Goal: Task Accomplishment & Management: Use online tool/utility

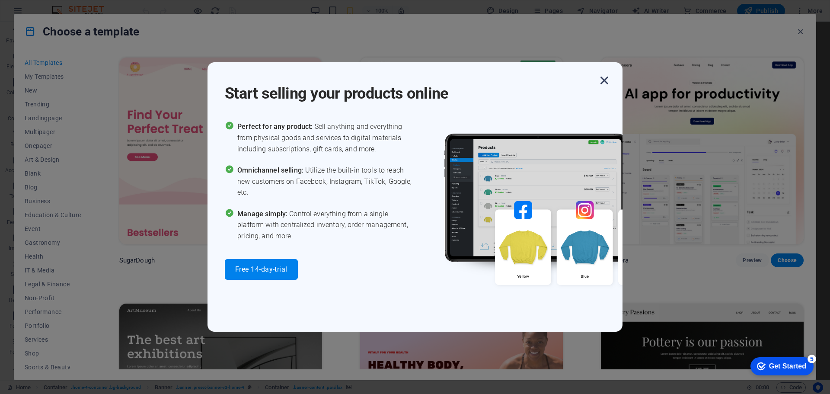
click at [600, 77] on icon "button" at bounding box center [604, 81] width 16 height 16
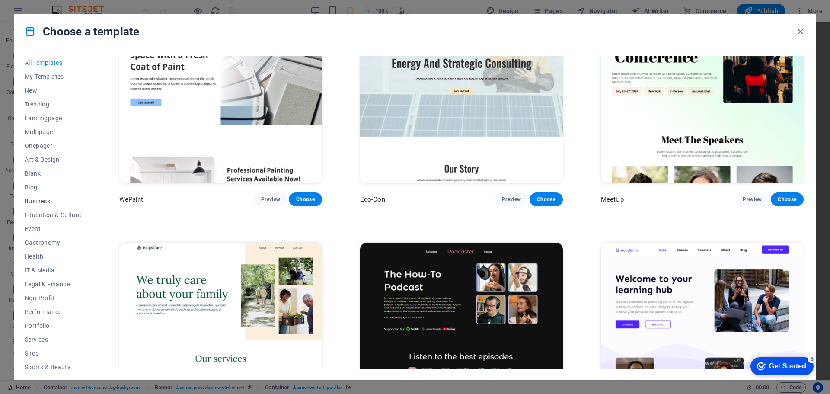
scroll to position [46, 0]
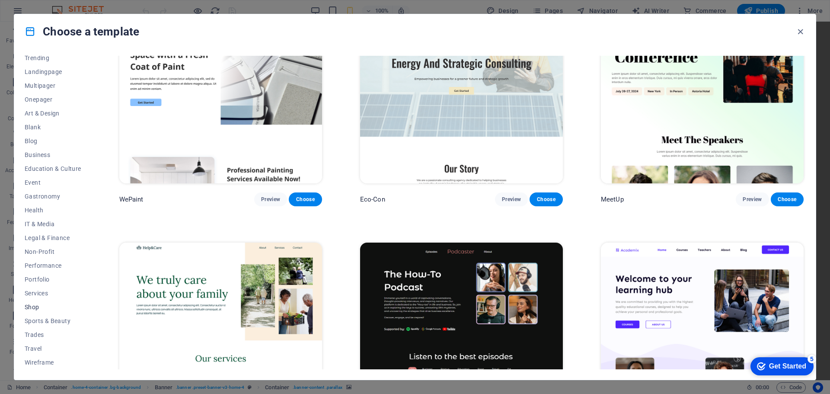
click at [32, 305] on span "Shop" at bounding box center [53, 306] width 57 height 7
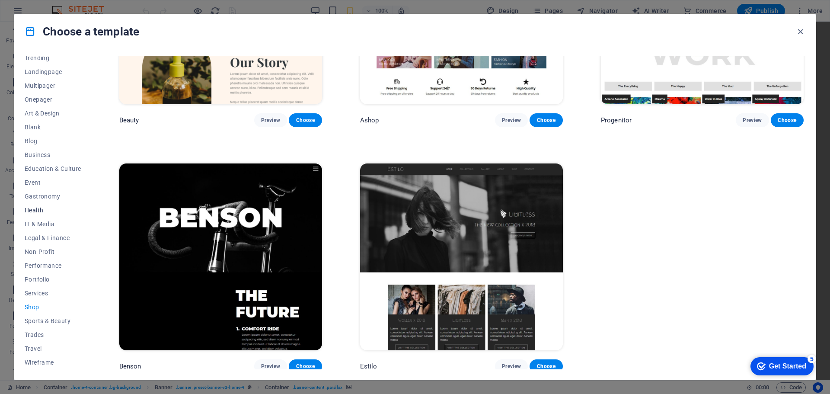
click at [38, 207] on span "Health" at bounding box center [53, 210] width 57 height 7
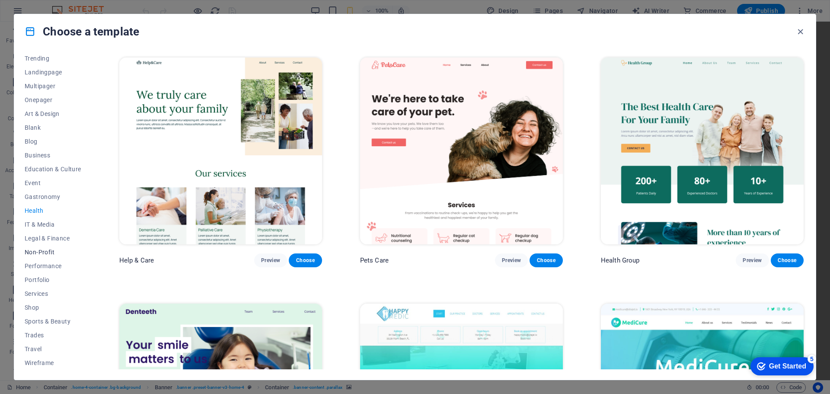
scroll to position [46, 0]
click at [34, 333] on span "Trades" at bounding box center [53, 334] width 57 height 7
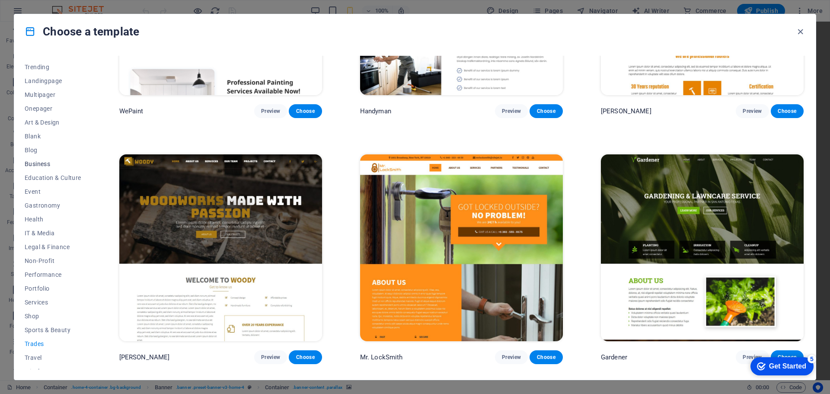
scroll to position [45, 0]
click at [47, 318] on span "Sports & Beauty" at bounding box center [53, 321] width 57 height 7
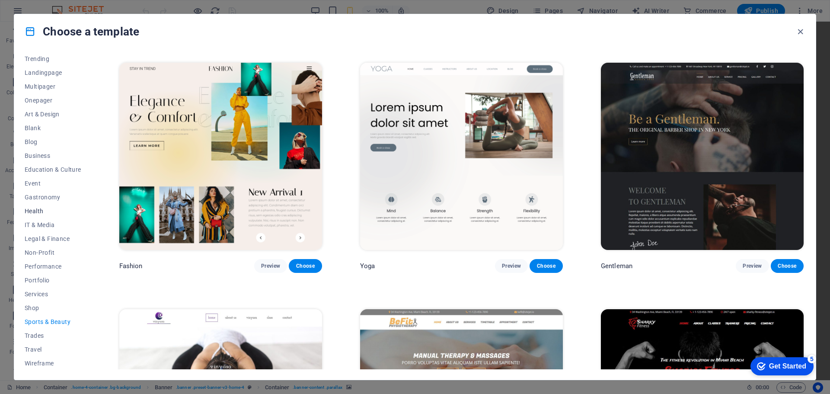
scroll to position [0, 0]
click at [50, 77] on span "My Templates" at bounding box center [53, 76] width 57 height 7
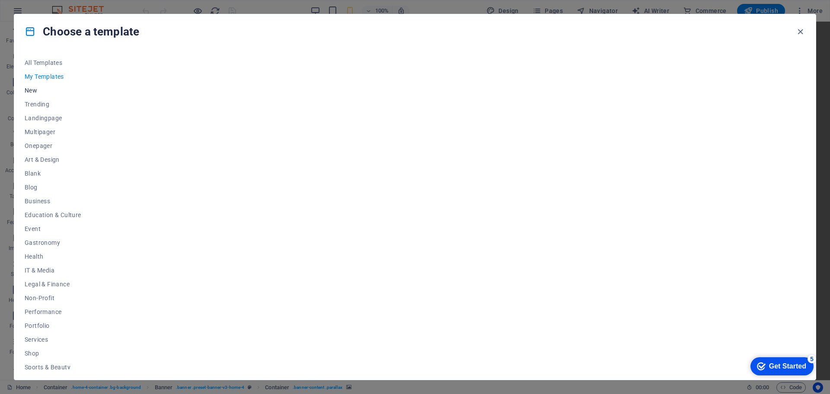
click at [30, 92] on span "New" at bounding box center [53, 90] width 57 height 7
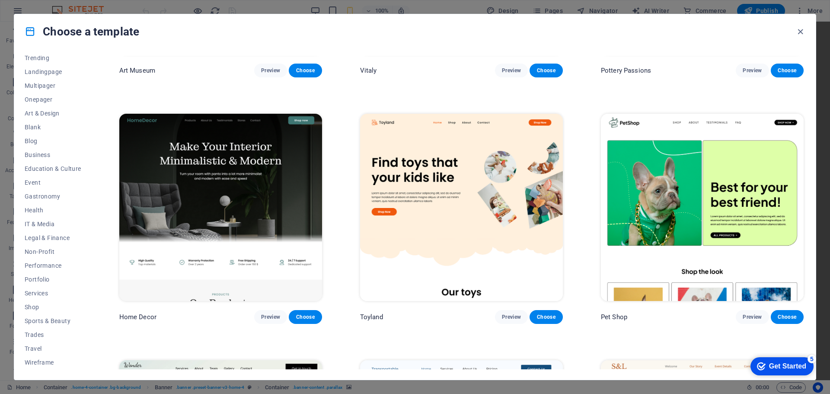
scroll to position [436, 0]
click at [445, 234] on img at bounding box center [461, 206] width 203 height 187
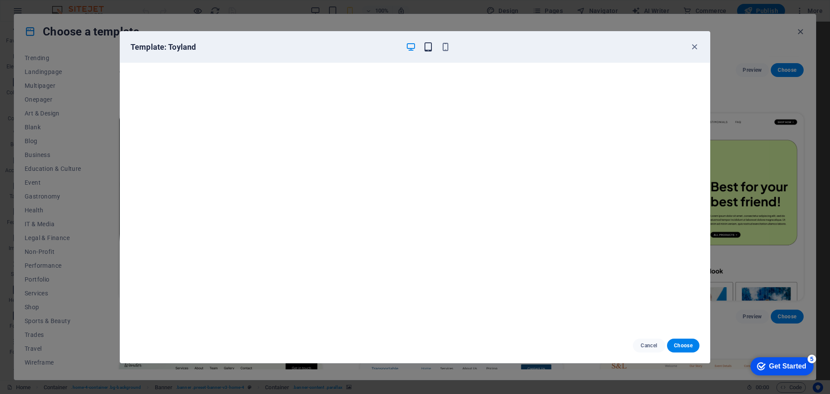
click at [431, 49] on icon "button" at bounding box center [428, 47] width 10 height 10
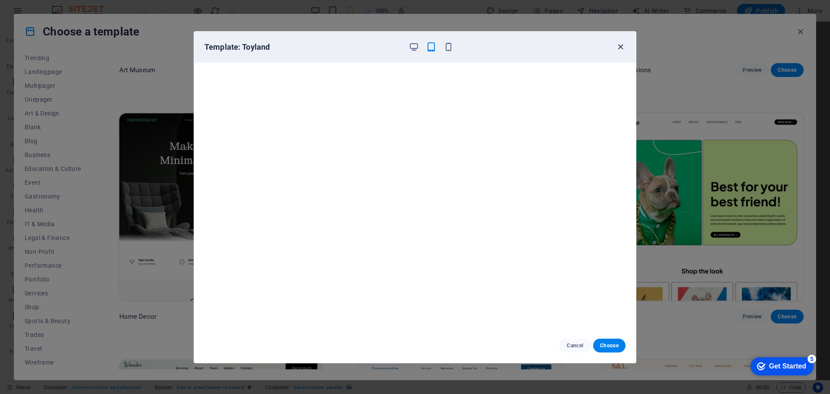
click at [618, 49] on icon "button" at bounding box center [620, 47] width 10 height 10
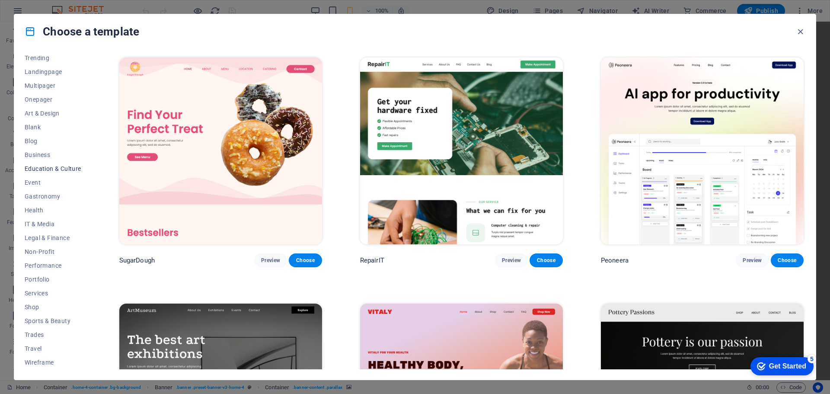
scroll to position [0, 0]
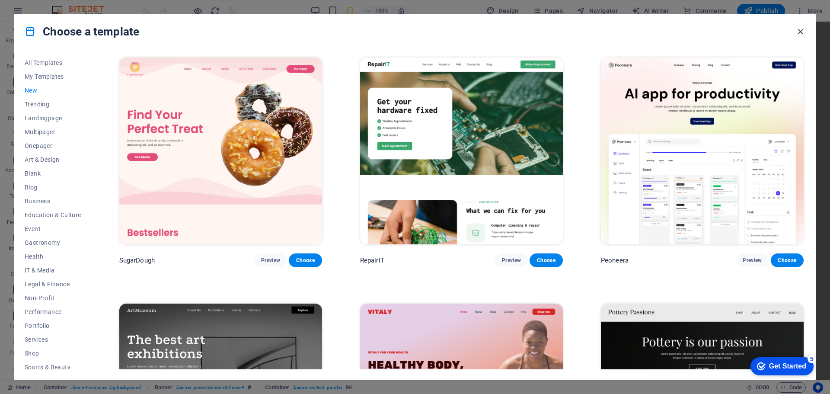
click at [799, 31] on icon "button" at bounding box center [800, 32] width 10 height 10
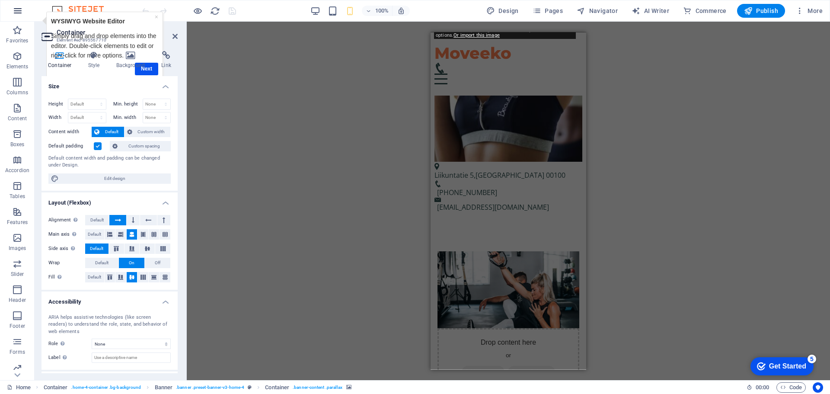
click at [18, 12] on icon "button" at bounding box center [18, 11] width 10 height 10
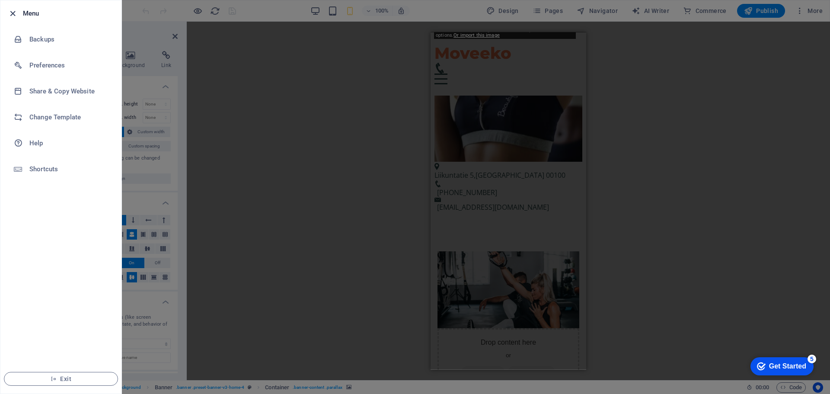
click at [14, 16] on icon "button" at bounding box center [13, 14] width 10 height 10
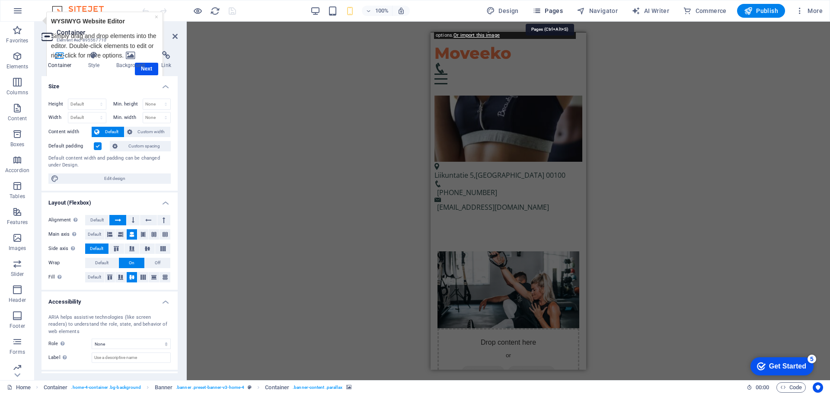
click at [547, 14] on span "Pages" at bounding box center [547, 10] width 30 height 9
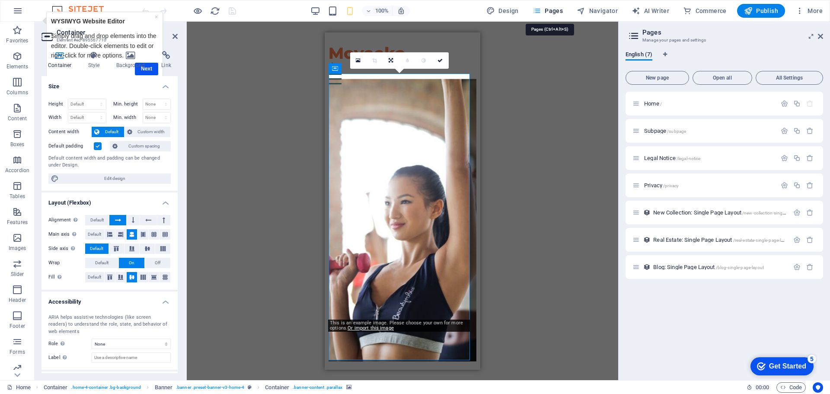
click at [547, 14] on span "Pages" at bounding box center [547, 10] width 30 height 9
click at [819, 9] on span "More" at bounding box center [808, 10] width 27 height 9
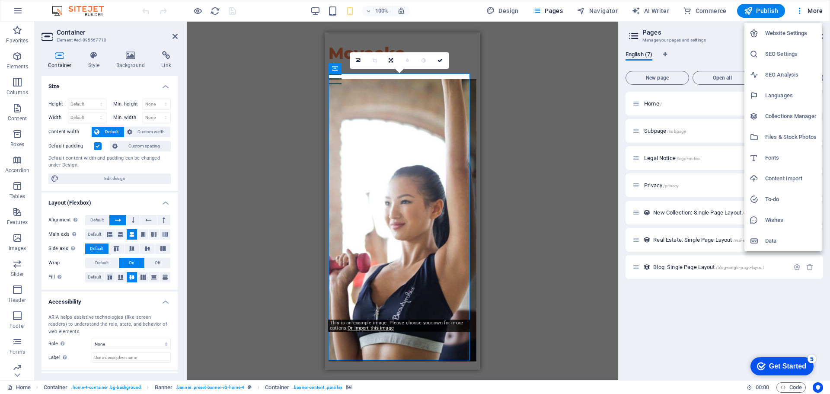
click at [774, 240] on h6 "Data" at bounding box center [790, 241] width 51 height 10
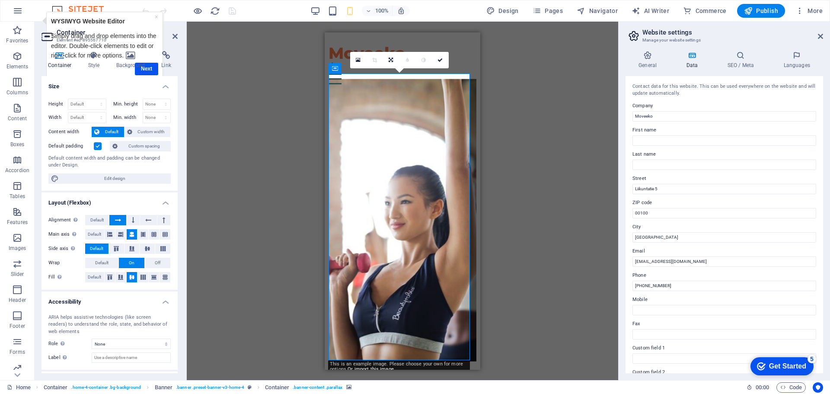
click at [563, 237] on div "Drag here to replace the existing content. Press “Ctrl” if you want to create a…" at bounding box center [402, 201] width 431 height 358
click at [20, 35] on span "Favorites" at bounding box center [17, 35] width 35 height 21
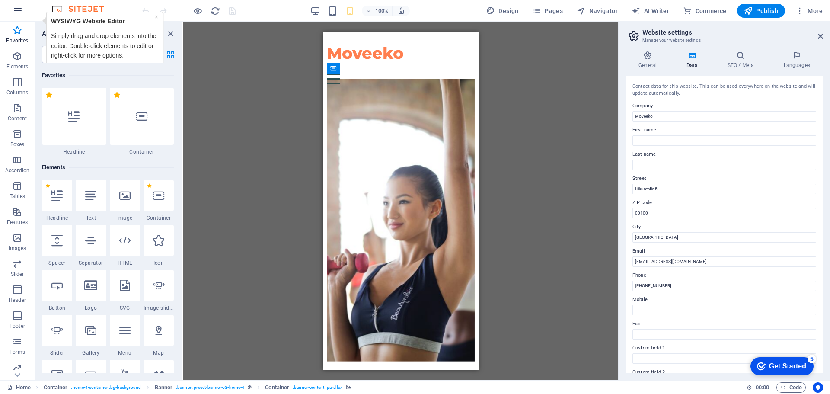
click at [19, 10] on icon "button" at bounding box center [18, 11] width 10 height 10
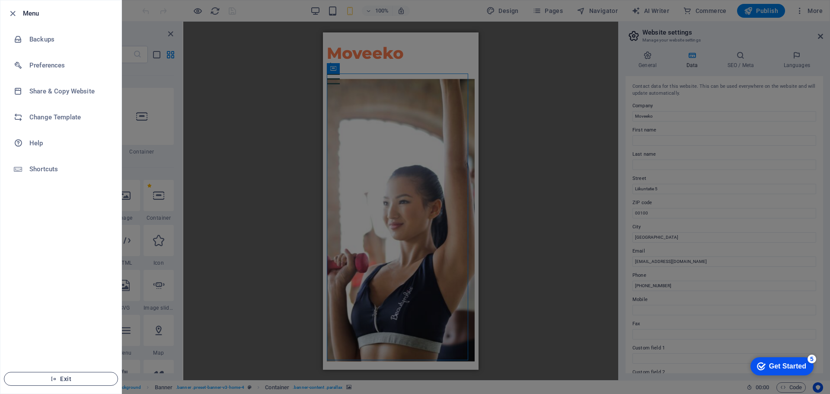
click at [69, 381] on span "Exit" at bounding box center [60, 378] width 99 height 7
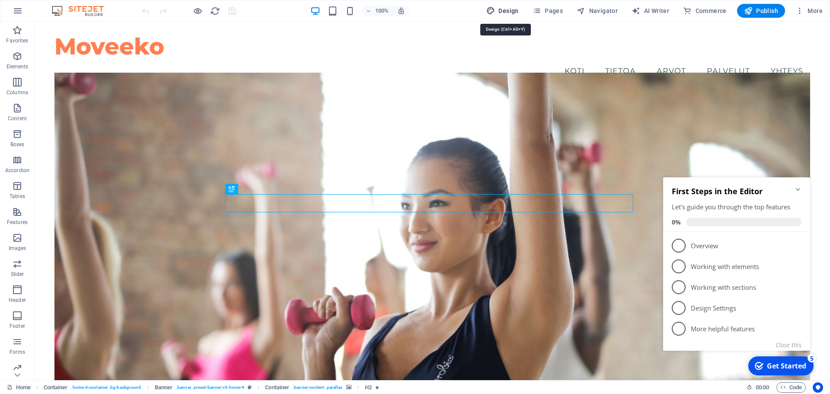
click at [506, 13] on span "Design" at bounding box center [502, 10] width 32 height 9
select select "px"
select select "200"
select select "px"
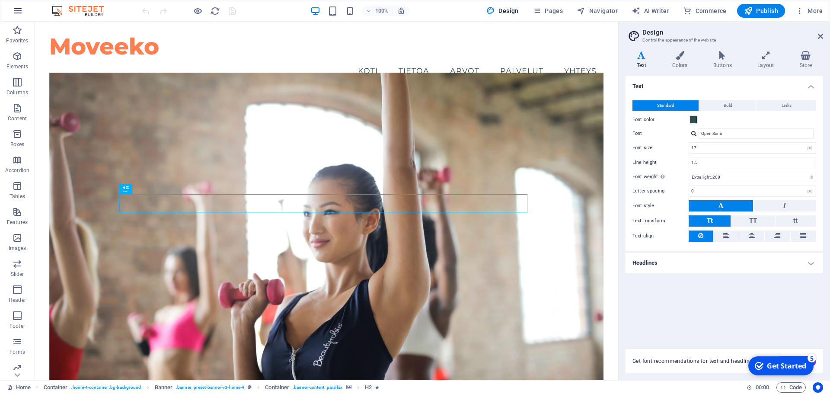
click at [19, 10] on icon "button" at bounding box center [18, 11] width 10 height 10
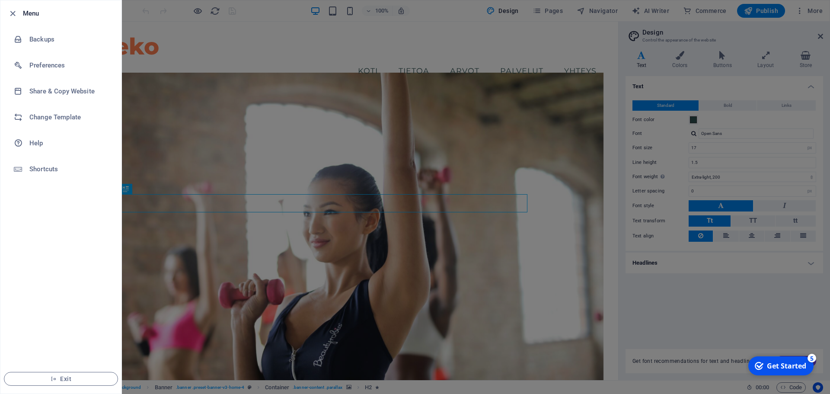
click at [281, 59] on div at bounding box center [415, 197] width 830 height 394
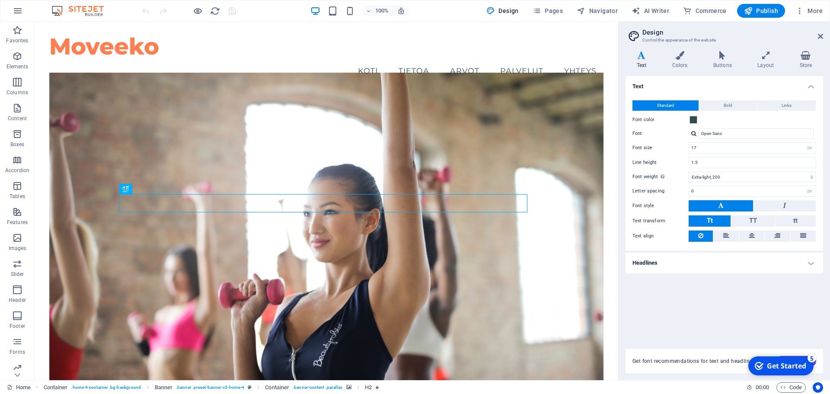
click at [81, 13] on img at bounding box center [82, 11] width 65 height 10
click at [57, 11] on img at bounding box center [82, 11] width 65 height 10
click at [793, 364] on div "Get Started" at bounding box center [786, 366] width 39 height 10
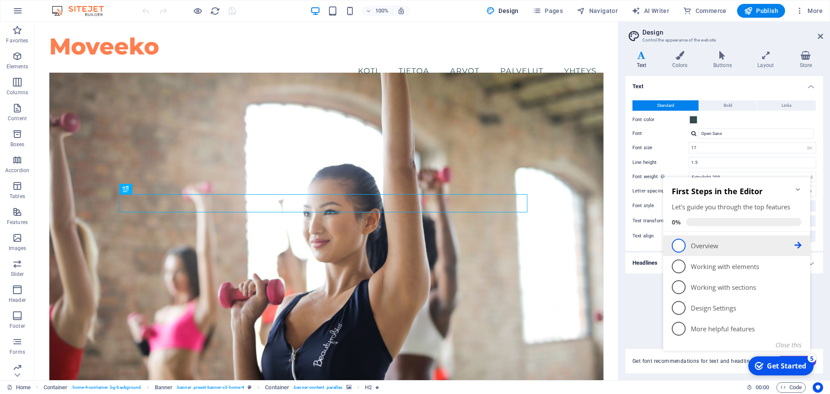
click at [678, 248] on span "1" at bounding box center [679, 246] width 14 height 14
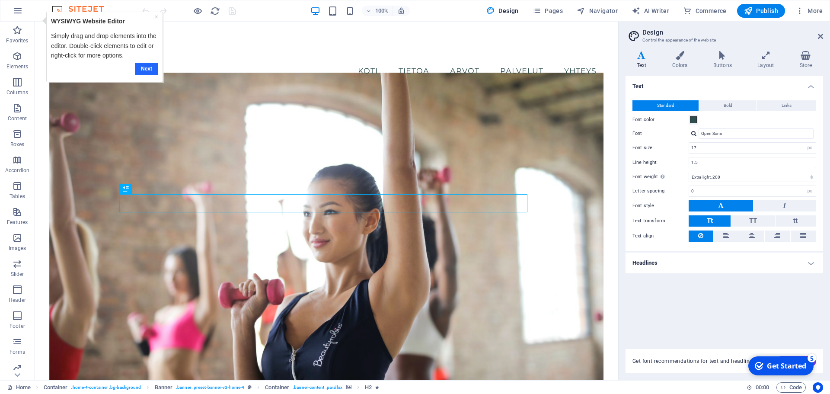
click at [150, 70] on link "Next" at bounding box center [146, 69] width 23 height 13
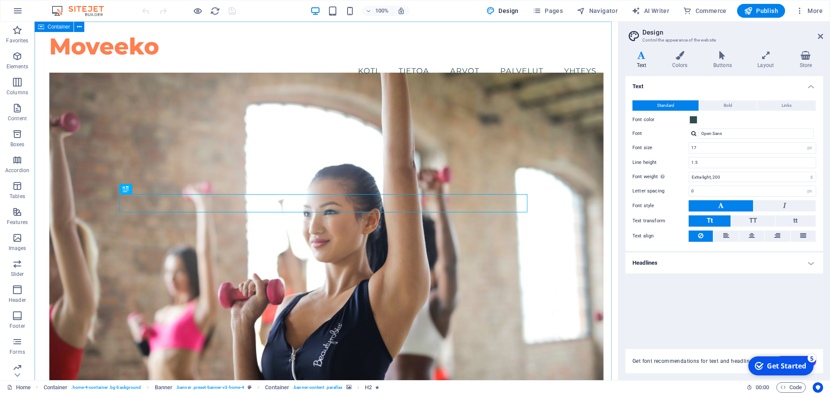
click at [41, 30] on icon at bounding box center [41, 27] width 6 height 10
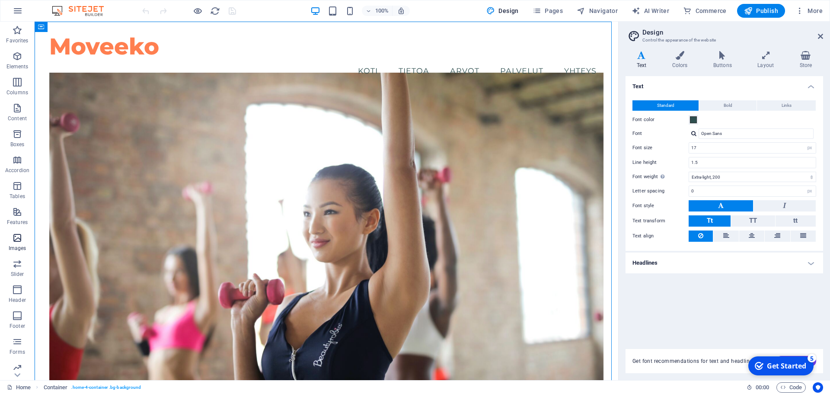
click at [21, 246] on p "Images" at bounding box center [18, 248] width 18 height 7
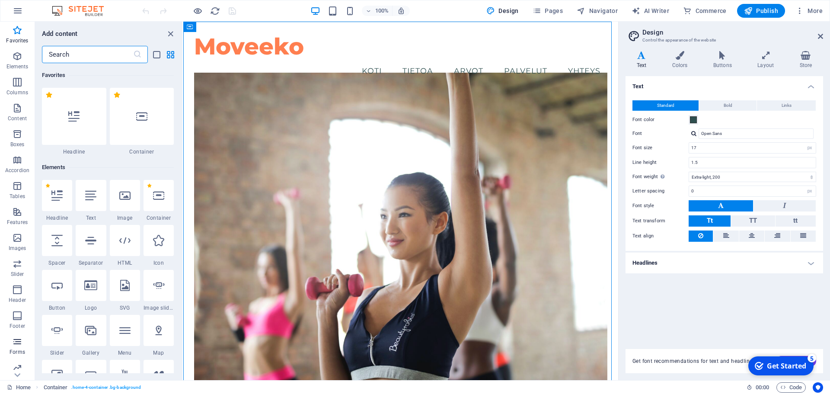
scroll to position [57, 0]
click at [17, 362] on icon "button" at bounding box center [17, 362] width 10 height 10
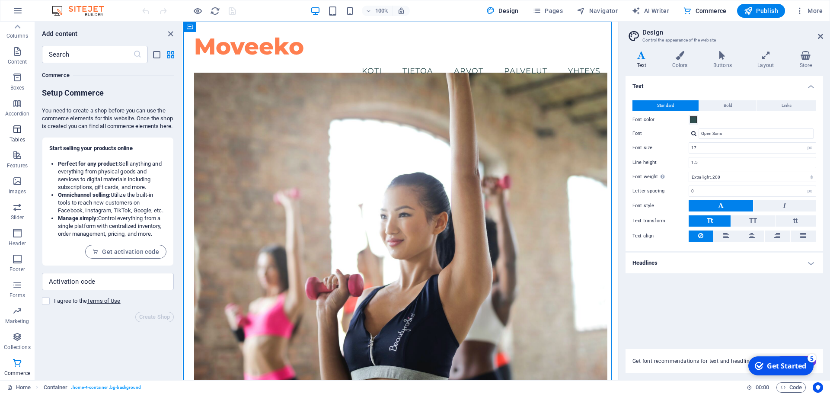
scroll to position [0, 0]
click at [17, 85] on icon "button" at bounding box center [17, 82] width 10 height 10
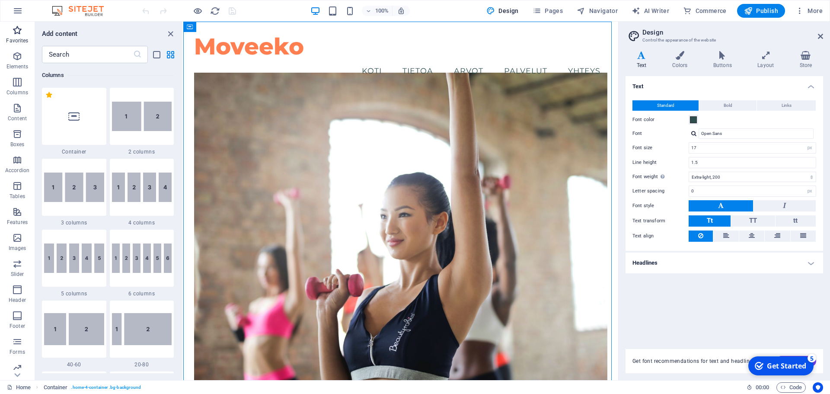
click at [19, 41] on p "Favorites" at bounding box center [17, 40] width 22 height 7
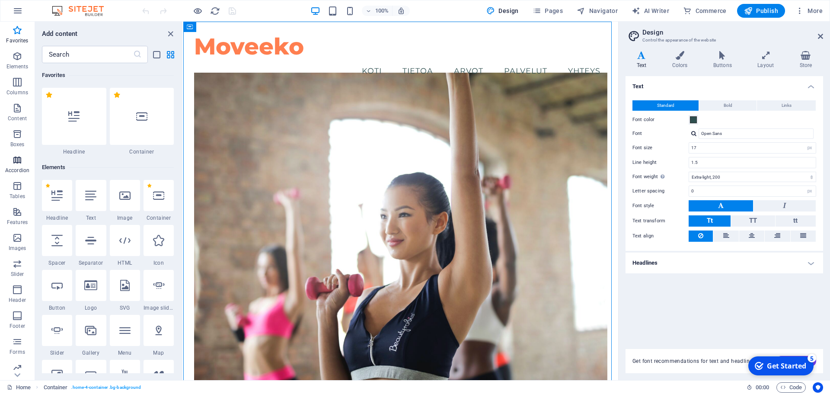
click at [15, 166] on span "Accordion" at bounding box center [17, 165] width 35 height 21
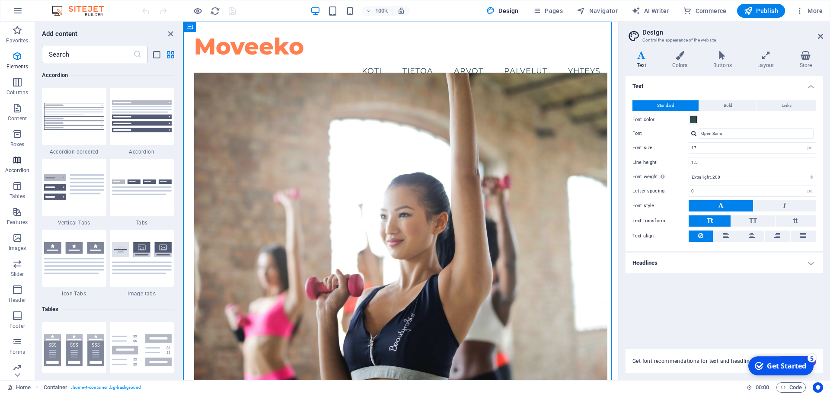
scroll to position [2759, 0]
click at [19, 267] on icon "button" at bounding box center [17, 263] width 10 height 10
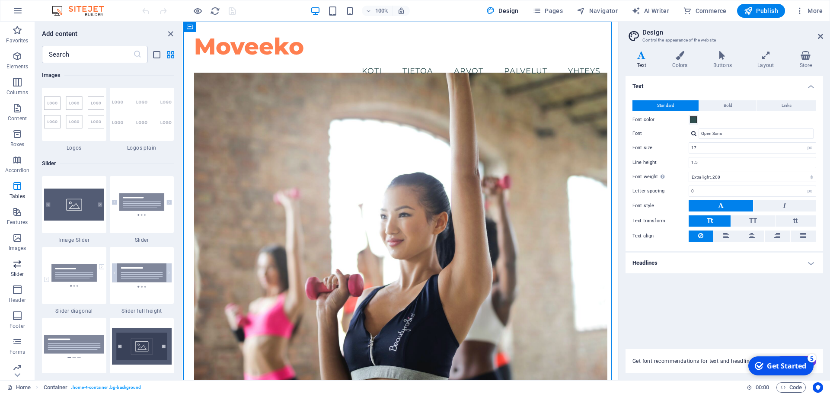
scroll to position [4899, 0]
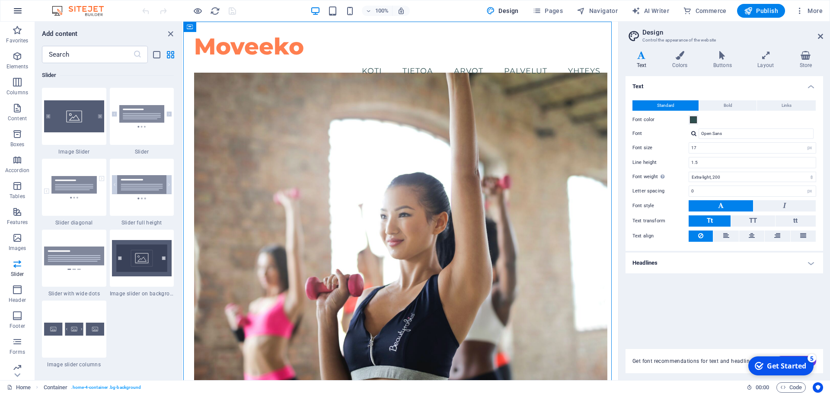
click at [20, 9] on icon "button" at bounding box center [18, 11] width 10 height 10
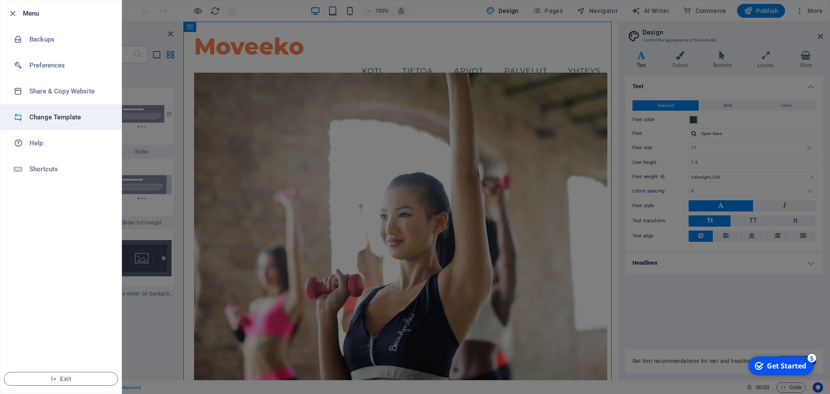
click at [57, 121] on h6 "Change Template" at bounding box center [69, 117] width 80 height 10
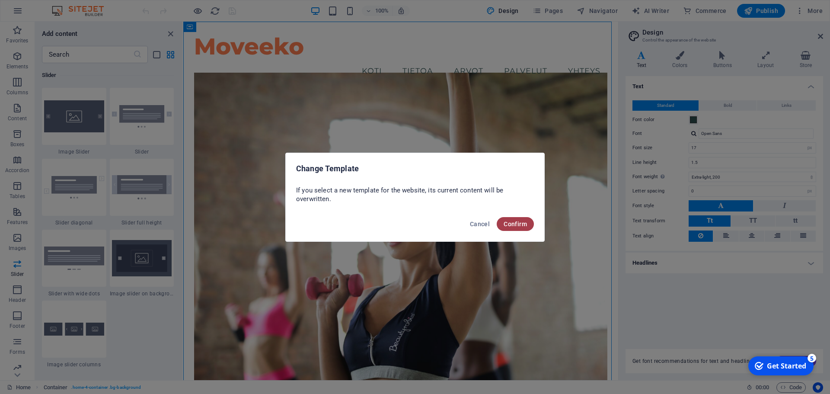
click at [515, 222] on span "Confirm" at bounding box center [514, 223] width 23 height 7
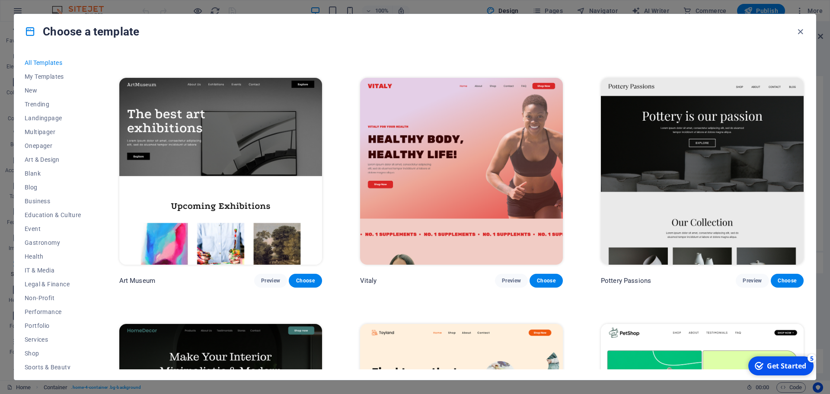
scroll to position [226, 0]
click at [513, 279] on span "Preview" at bounding box center [511, 280] width 19 height 7
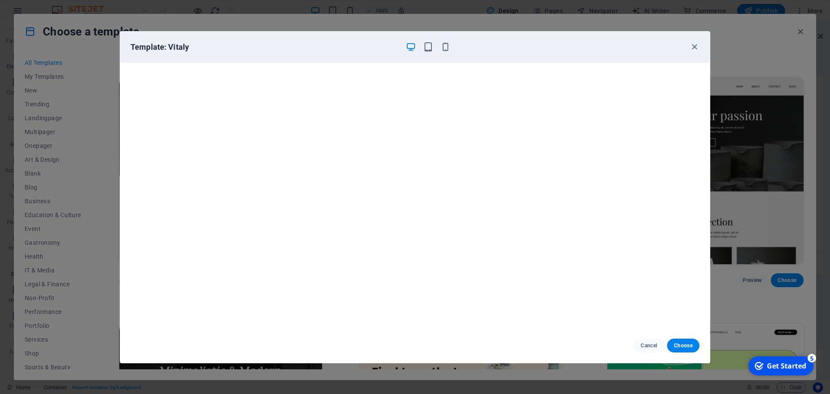
scroll to position [2, 0]
click at [696, 44] on icon "button" at bounding box center [694, 47] width 10 height 10
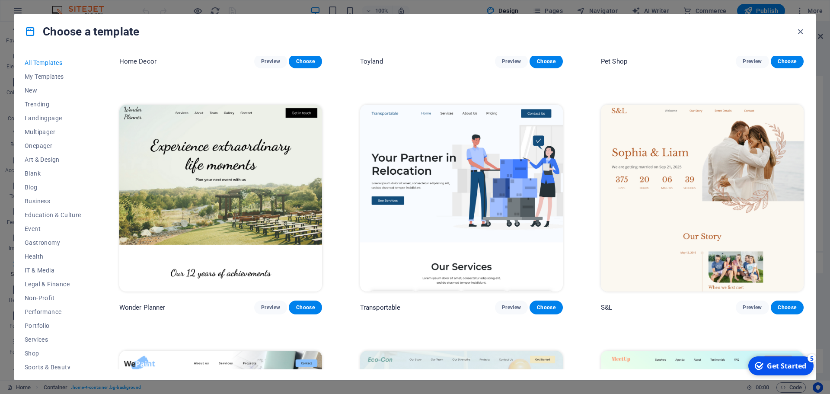
scroll to position [597, 0]
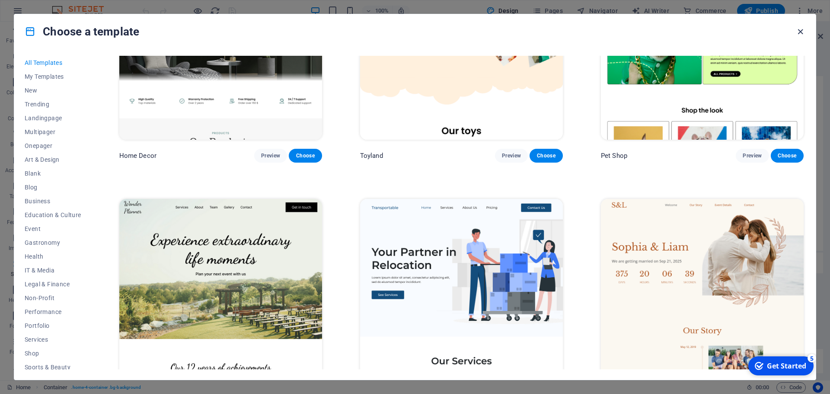
click at [799, 33] on icon "button" at bounding box center [800, 32] width 10 height 10
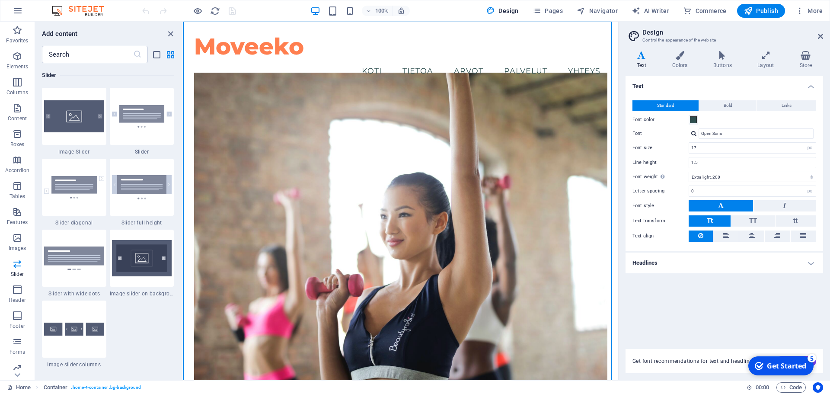
click at [146, 12] on div at bounding box center [188, 11] width 97 height 14
click at [509, 11] on span "Design" at bounding box center [502, 10] width 32 height 9
click at [560, 10] on span "Pages" at bounding box center [547, 10] width 30 height 9
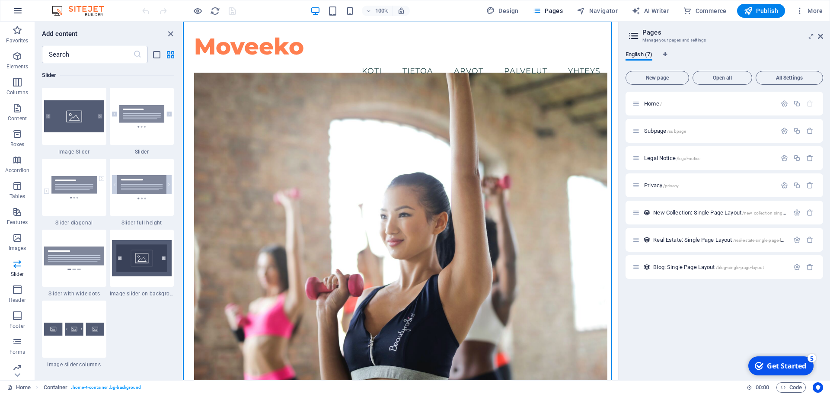
click at [14, 12] on icon "button" at bounding box center [18, 11] width 10 height 10
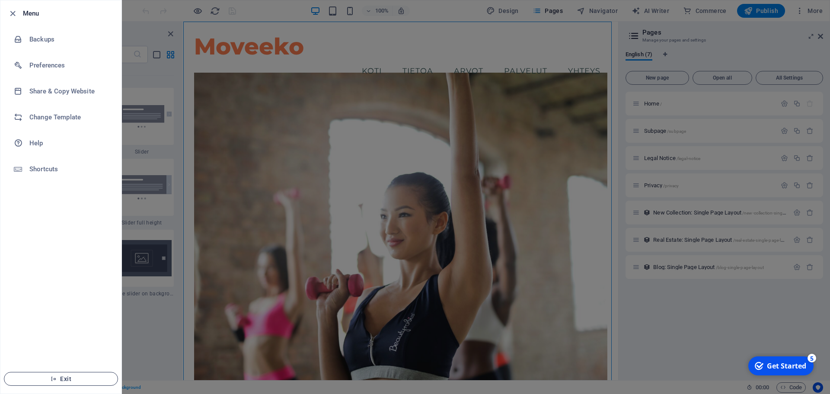
click at [64, 376] on span "Exit" at bounding box center [60, 378] width 99 height 7
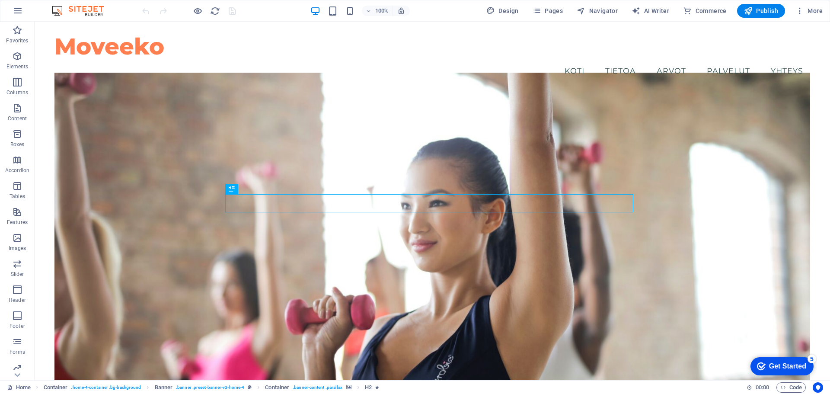
click at [793, 366] on div "Get Started" at bounding box center [787, 366] width 37 height 8
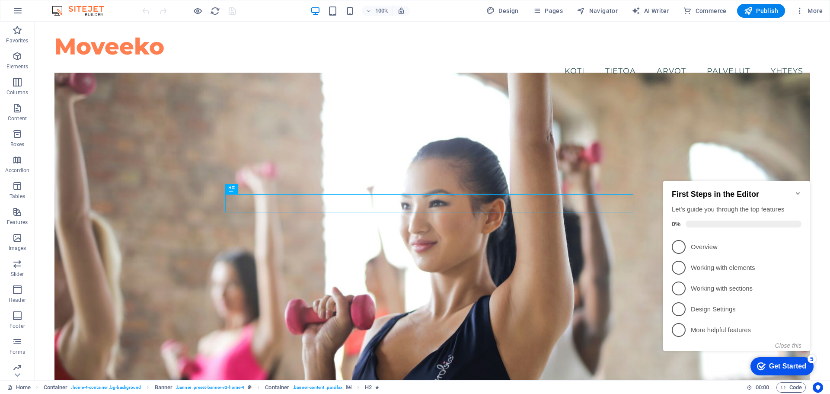
click at [799, 190] on icon "Minimize checklist" at bounding box center [797, 193] width 7 height 7
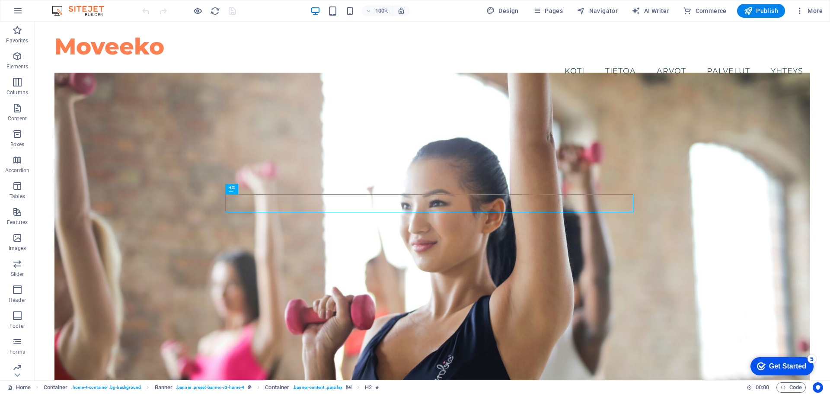
click at [787, 365] on div "Get Started" at bounding box center [787, 366] width 37 height 8
click at [806, 370] on div "Get Started" at bounding box center [787, 366] width 37 height 8
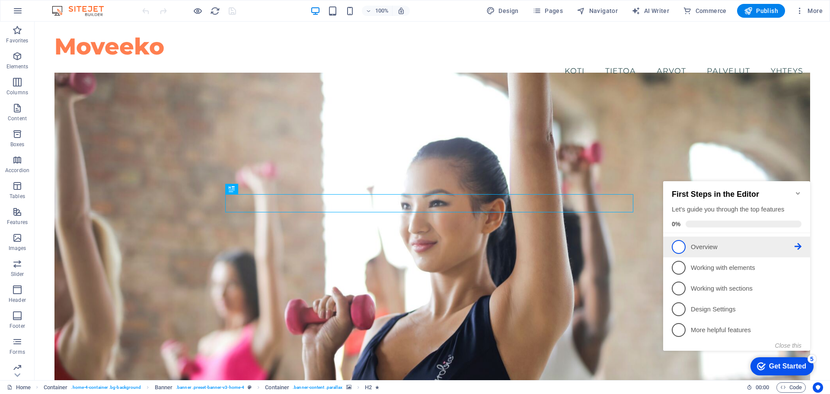
click at [799, 245] on icon at bounding box center [797, 246] width 7 height 7
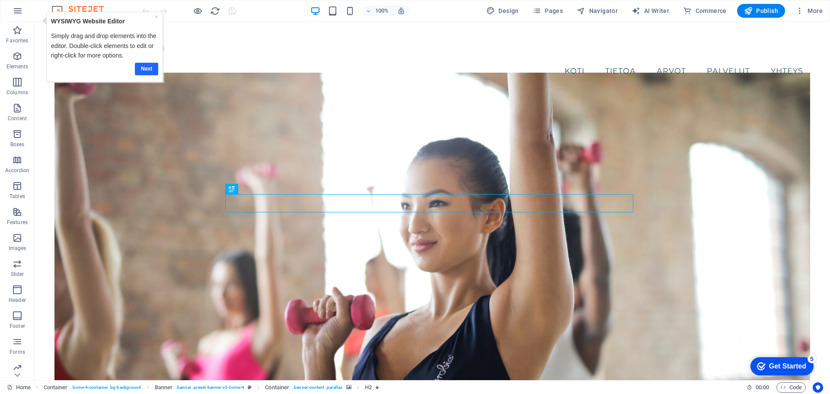
click at [141, 64] on link "Next" at bounding box center [146, 69] width 23 height 13
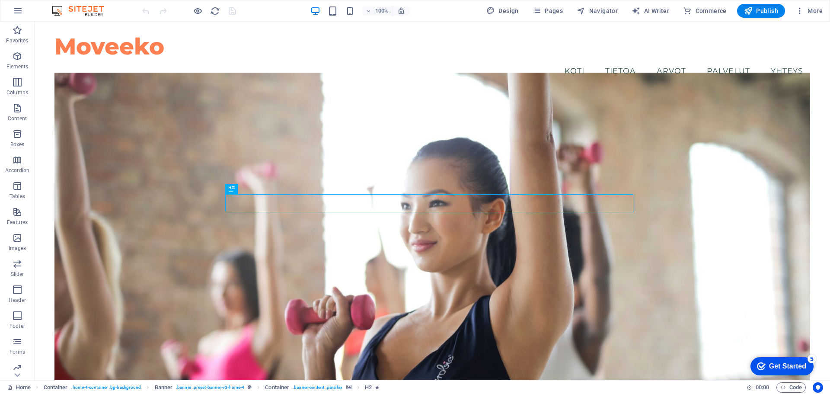
click at [800, 368] on div "Get Started" at bounding box center [787, 366] width 37 height 8
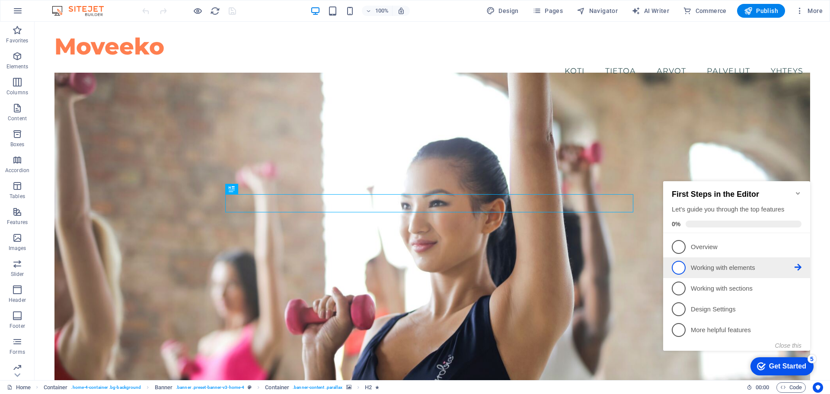
click at [799, 250] on icon at bounding box center [797, 246] width 7 height 7
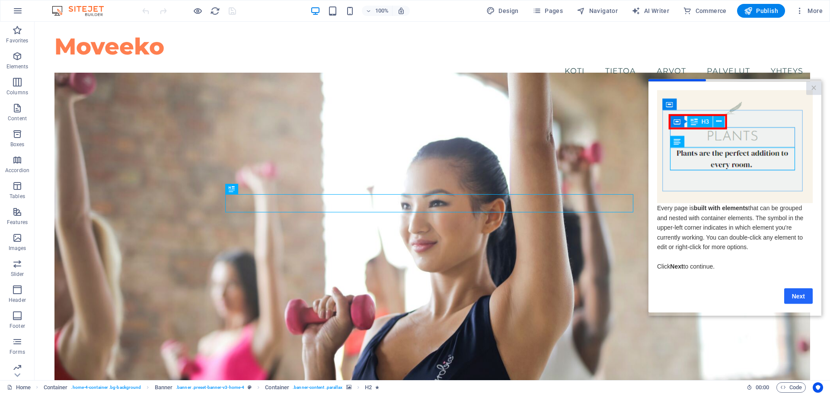
click at [799, 297] on link "Next" at bounding box center [798, 296] width 29 height 16
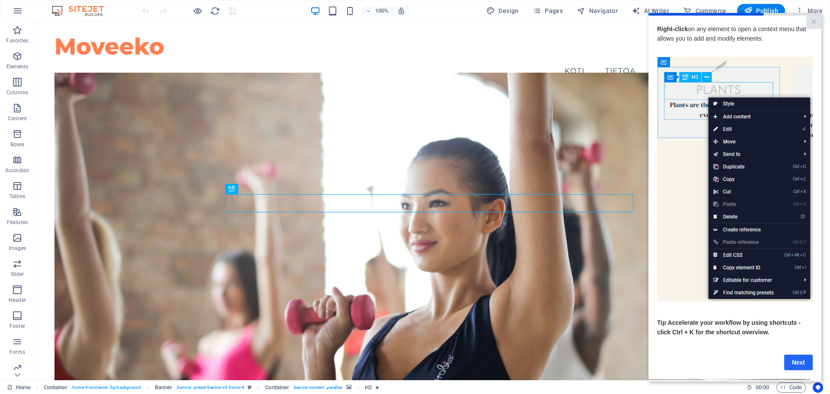
click at [799, 366] on link "Next" at bounding box center [798, 362] width 29 height 16
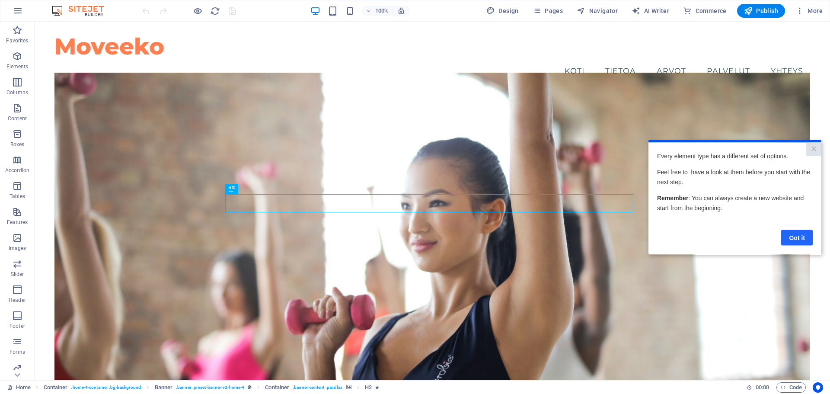
click at [792, 236] on link "Got it" at bounding box center [797, 237] width 32 height 16
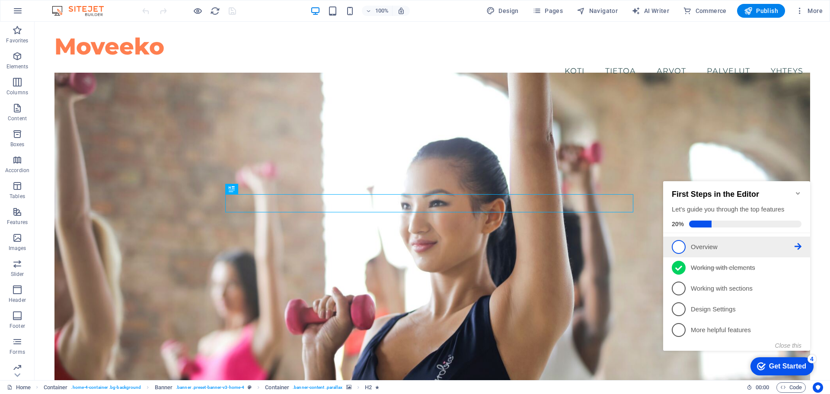
click at [798, 245] on icon at bounding box center [797, 246] width 7 height 7
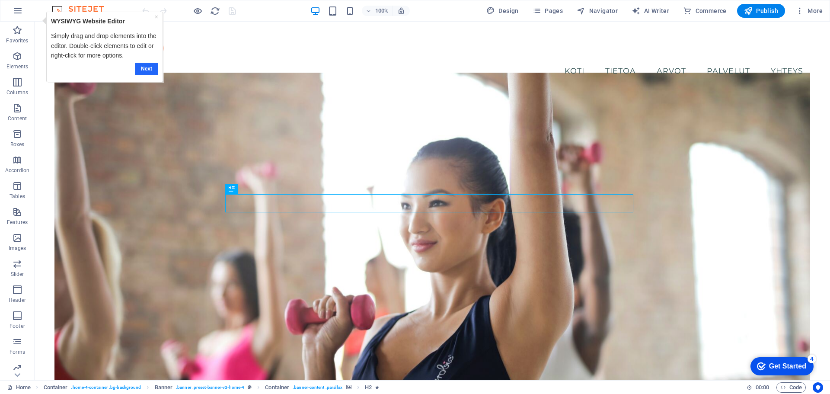
click at [153, 68] on link "Next" at bounding box center [146, 69] width 23 height 13
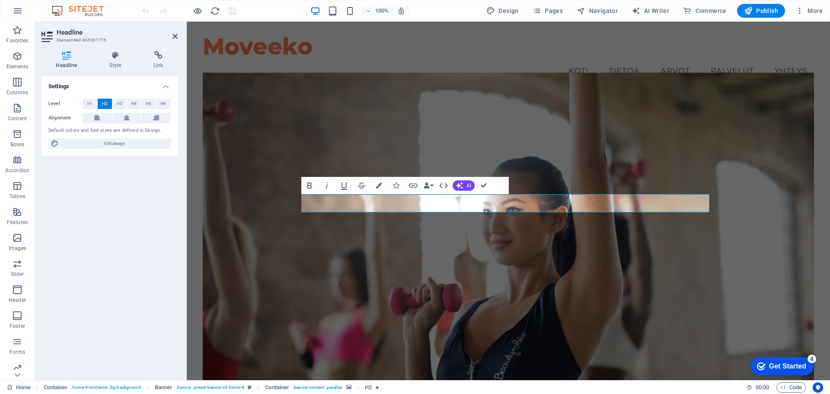
click at [239, 201] on figure at bounding box center [508, 236] width 611 height 326
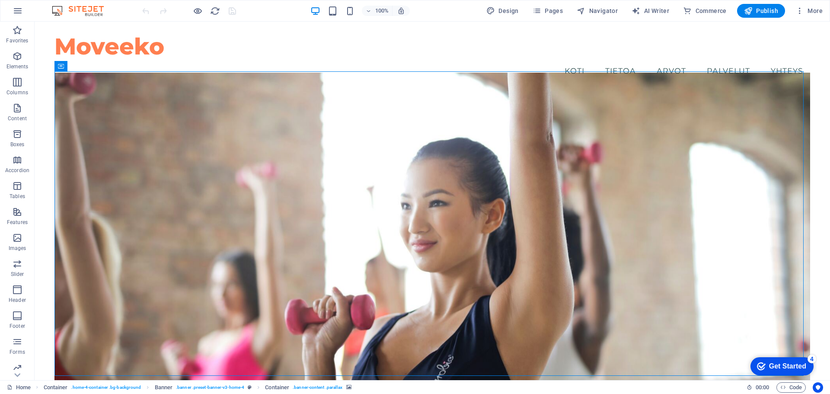
click at [797, 362] on div "Get Started" at bounding box center [787, 366] width 37 height 8
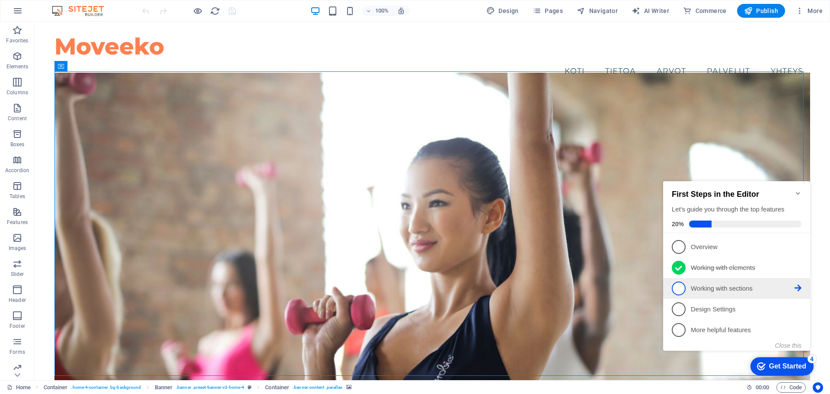
click at [799, 287] on icon at bounding box center [797, 287] width 7 height 7
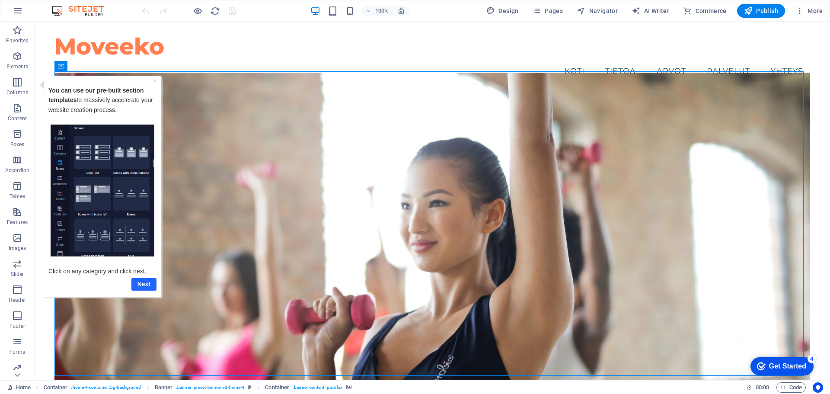
click at [145, 284] on link "Next" at bounding box center [143, 283] width 25 height 13
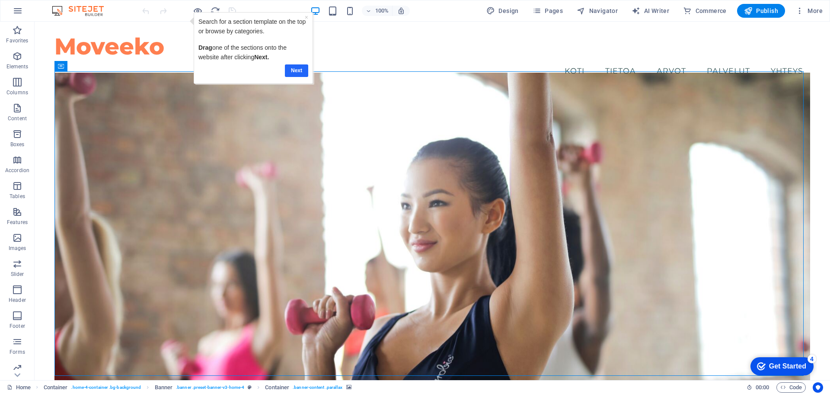
click at [299, 73] on link "Next" at bounding box center [296, 70] width 23 height 13
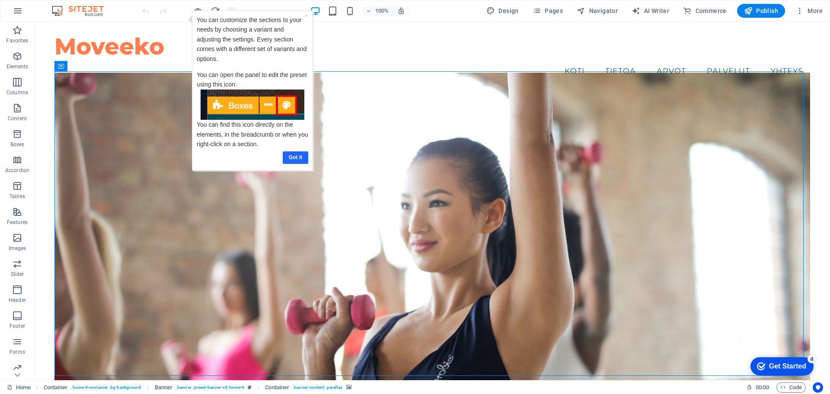
click at [299, 157] on link "Got it" at bounding box center [295, 157] width 25 height 13
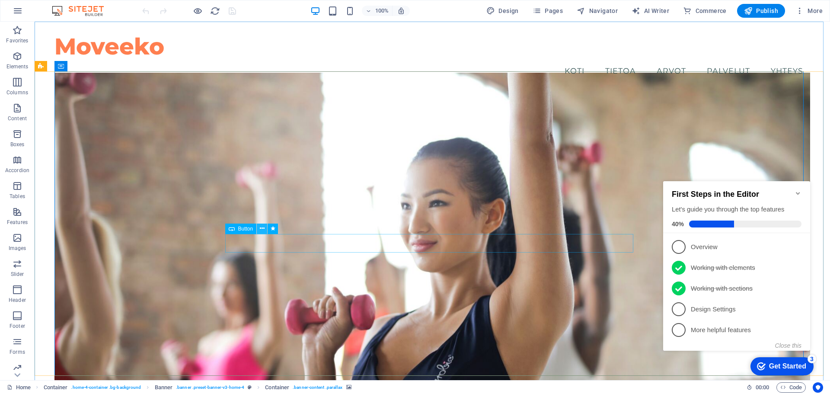
click at [263, 228] on icon at bounding box center [262, 228] width 5 height 9
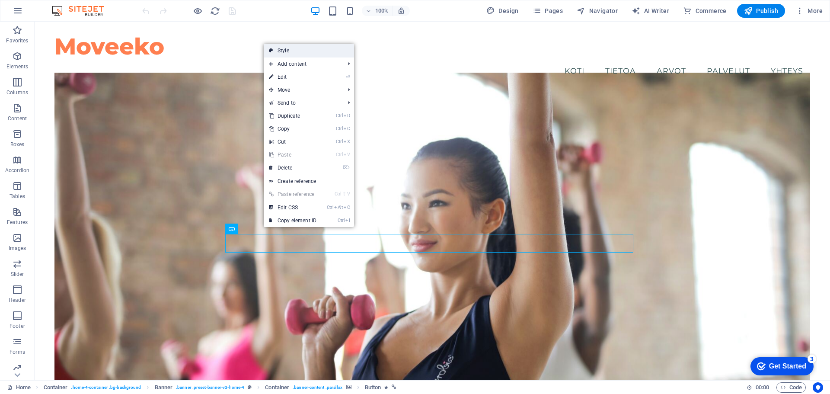
click at [297, 51] on link "Style" at bounding box center [309, 50] width 90 height 13
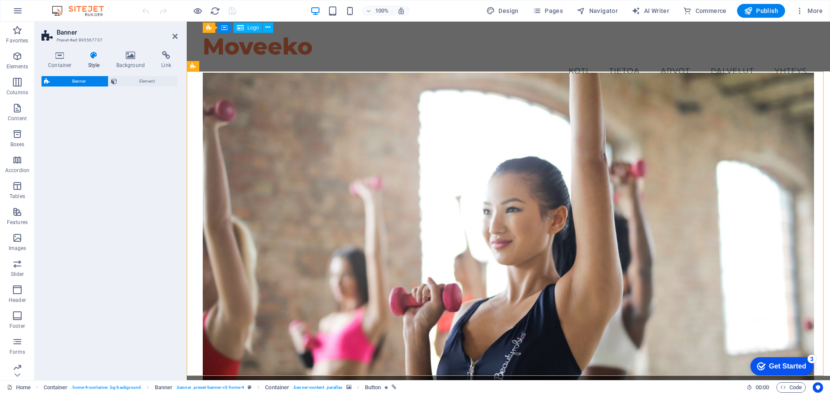
select select "preset-banner-v3-home-4"
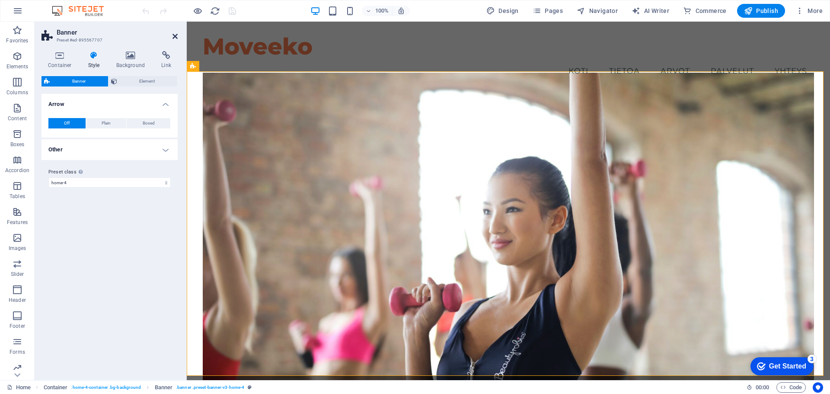
click at [175, 34] on icon at bounding box center [174, 36] width 5 height 7
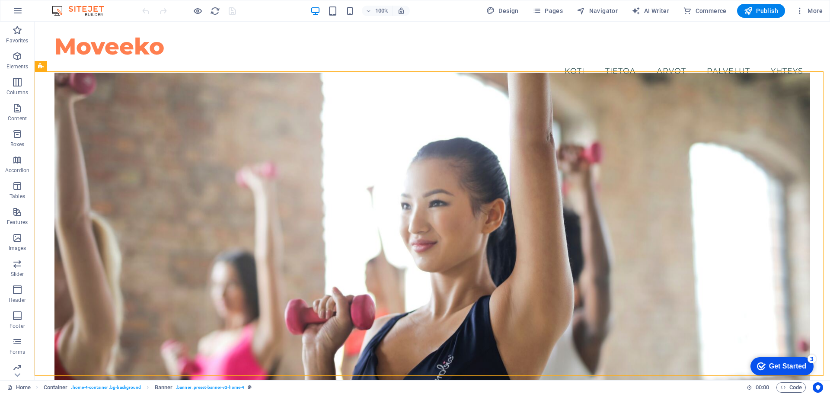
click at [810, 365] on div "checkmark Get Started 3" at bounding box center [781, 366] width 63 height 18
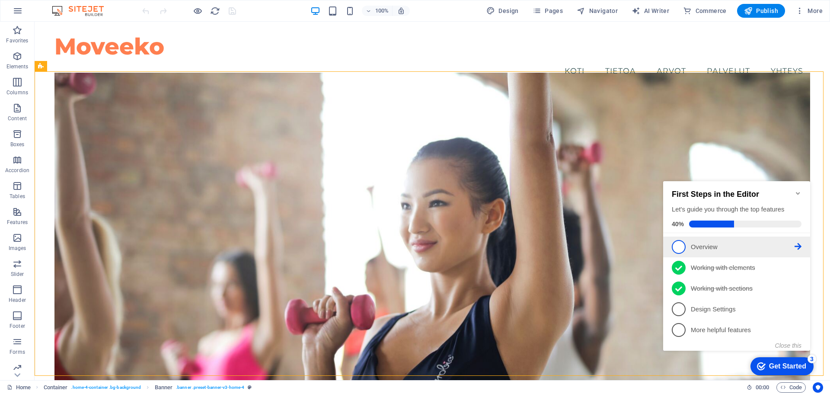
click at [797, 244] on icon at bounding box center [797, 246] width 7 height 7
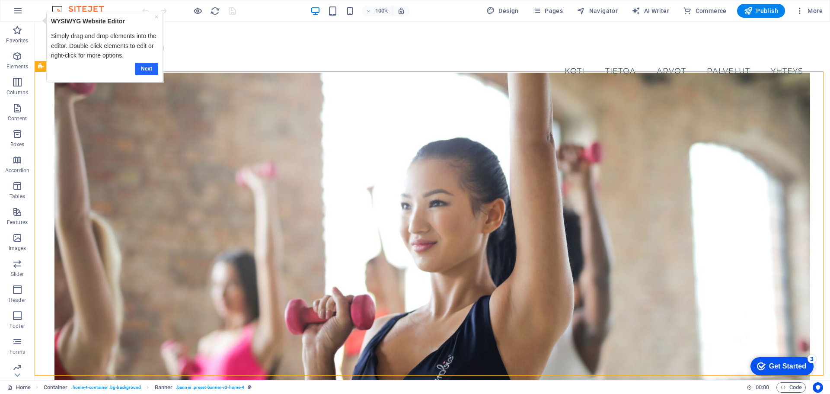
click at [141, 65] on link "Next" at bounding box center [146, 69] width 23 height 13
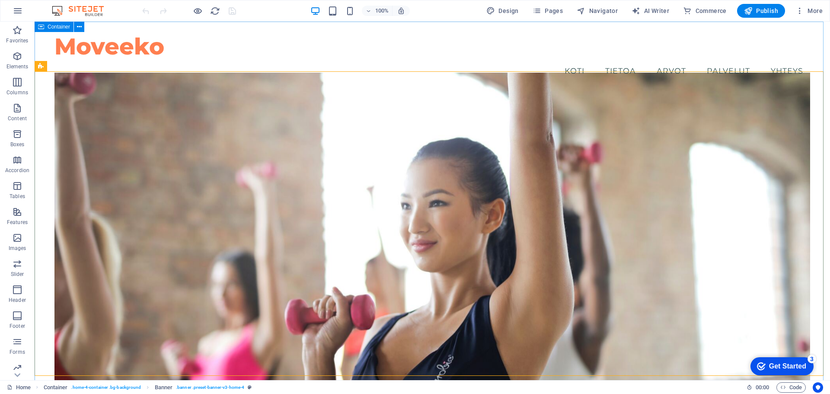
click at [44, 26] on icon at bounding box center [41, 27] width 6 height 10
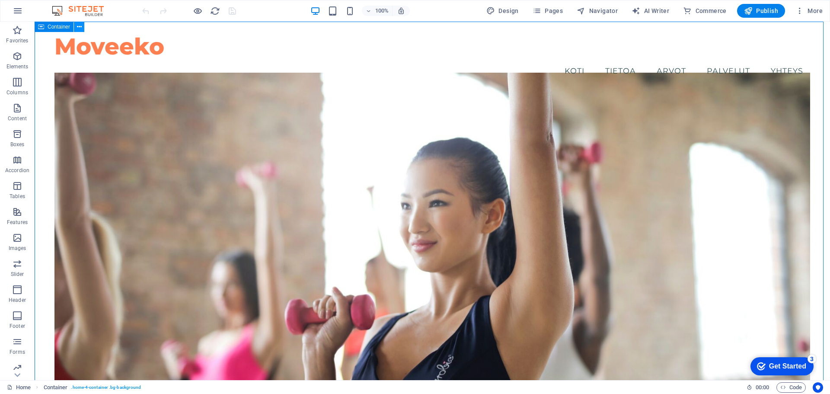
click at [77, 25] on icon at bounding box center [79, 26] width 5 height 9
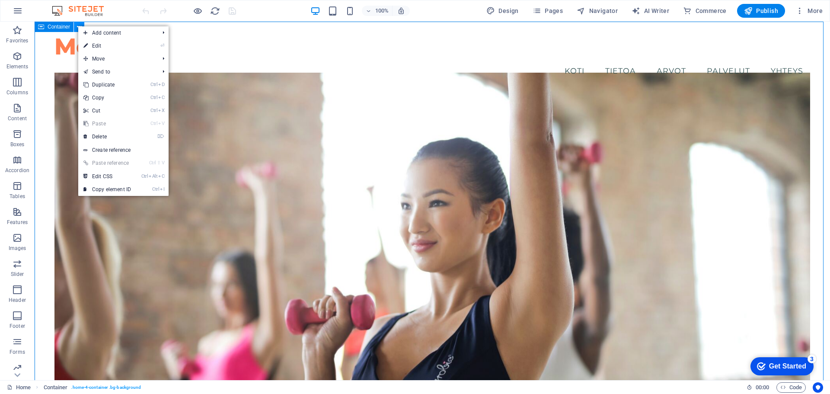
click at [77, 25] on icon at bounding box center [79, 26] width 5 height 9
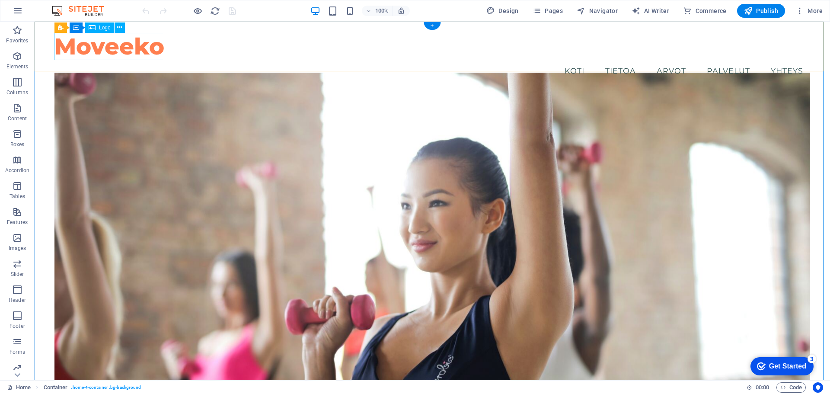
click at [60, 53] on div "Moveeko" at bounding box center [431, 46] width 755 height 27
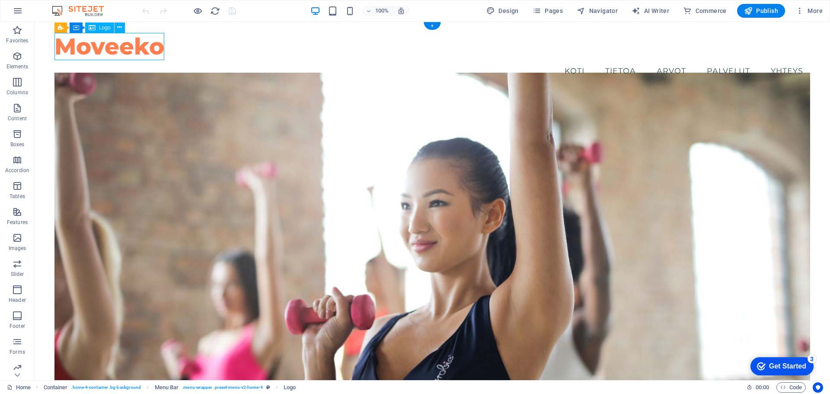
click at [60, 53] on div "Moveeko" at bounding box center [431, 46] width 755 height 27
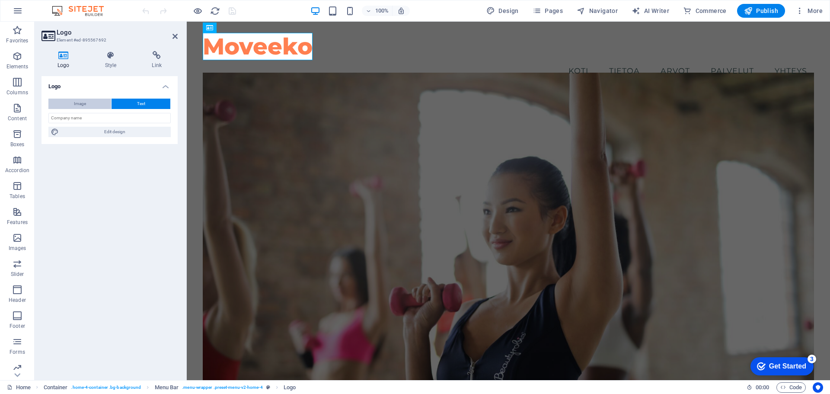
click at [85, 105] on span "Image" at bounding box center [80, 104] width 12 height 10
select select "DISABLED_OPTION_VALUE"
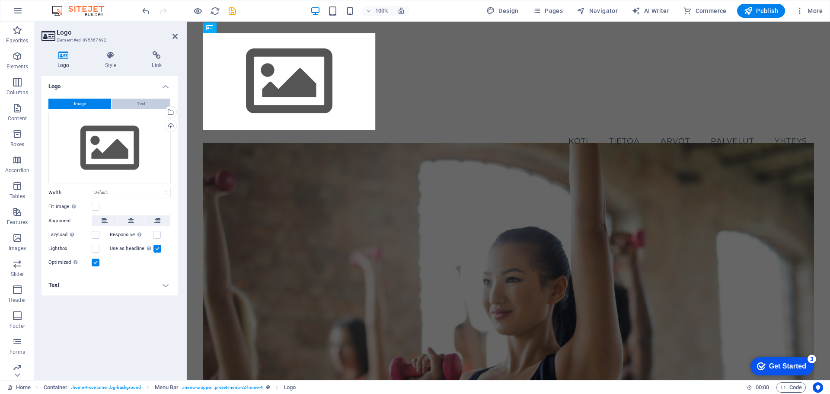
click at [135, 102] on button "Text" at bounding box center [140, 104] width 59 height 10
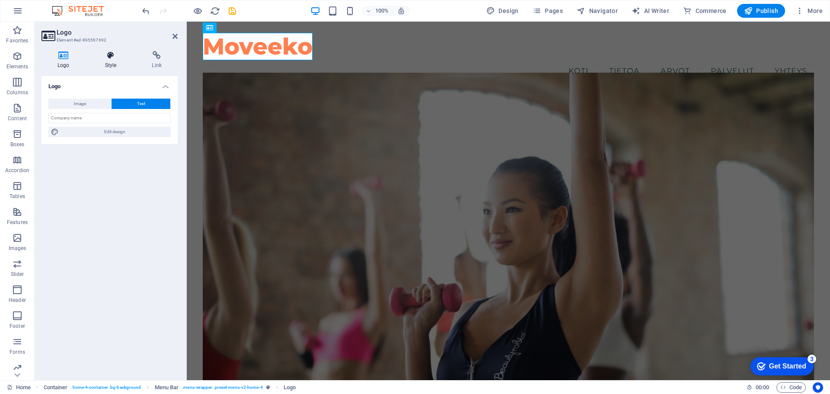
click at [113, 53] on icon at bounding box center [111, 55] width 44 height 9
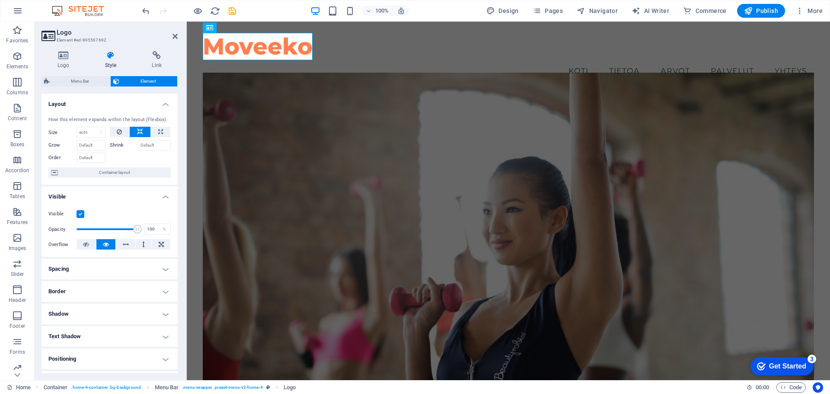
scroll to position [86, 0]
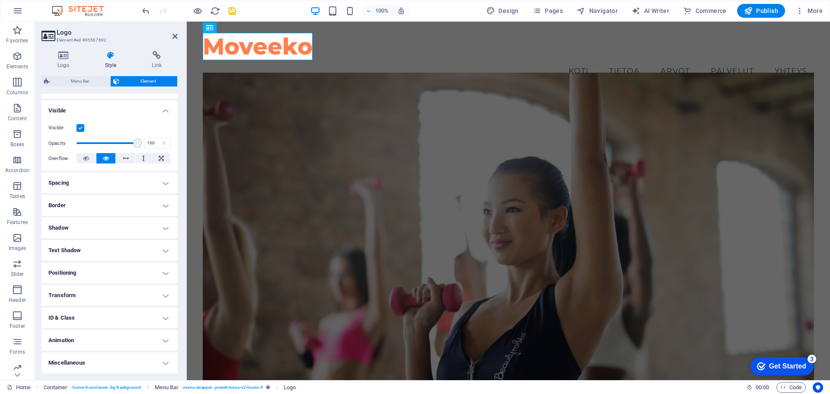
click at [167, 251] on h4 "Text Shadow" at bounding box center [109, 250] width 136 height 21
click at [167, 251] on h4 "Text Shadow" at bounding box center [109, 248] width 136 height 16
click at [167, 185] on h4 "Spacing" at bounding box center [109, 182] width 136 height 21
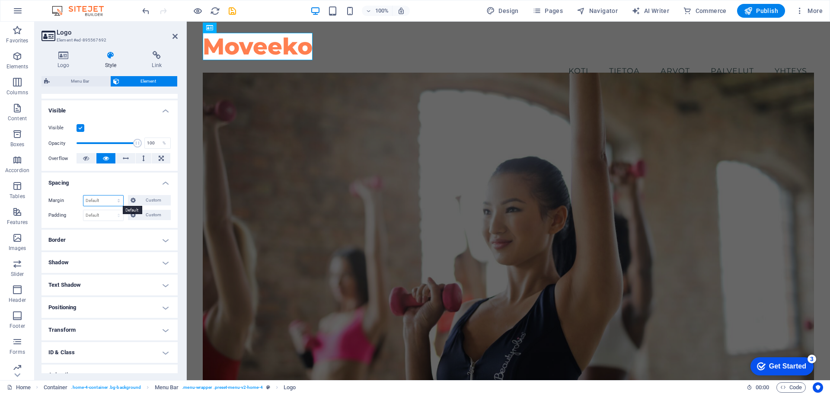
click at [118, 203] on select "Default auto px % rem vw vh Custom" at bounding box center [103, 200] width 40 height 10
click at [139, 178] on h4 "Spacing" at bounding box center [109, 180] width 136 height 16
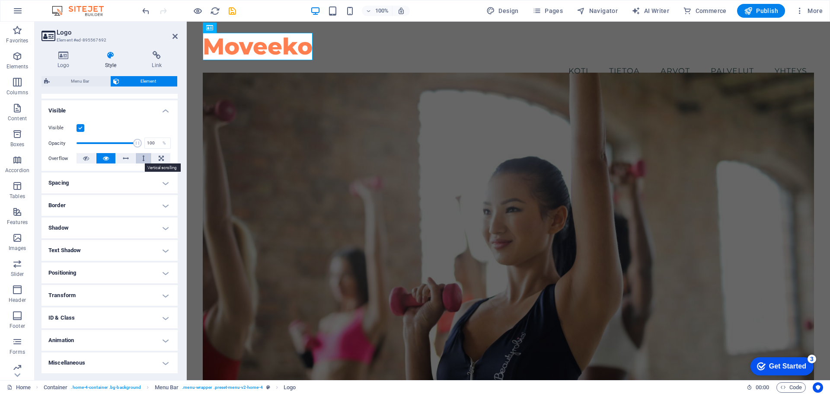
click at [144, 157] on button at bounding box center [144, 158] width 16 height 10
click at [127, 159] on icon at bounding box center [126, 158] width 6 height 10
click at [89, 159] on button at bounding box center [85, 158] width 19 height 10
click at [166, 112] on h4 "Visible" at bounding box center [109, 108] width 136 height 16
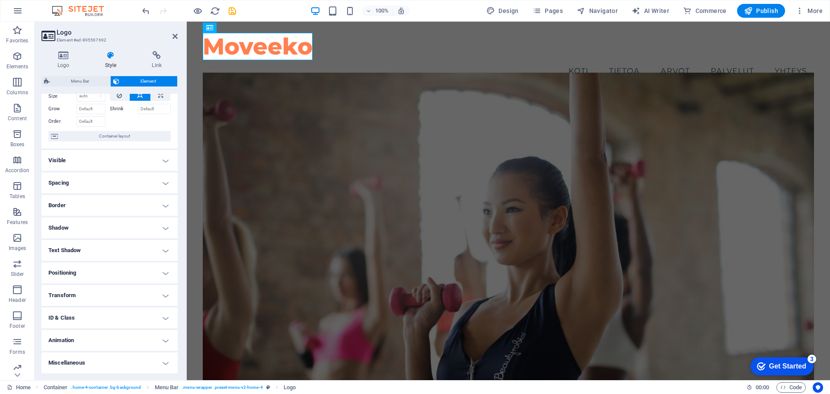
scroll to position [0, 0]
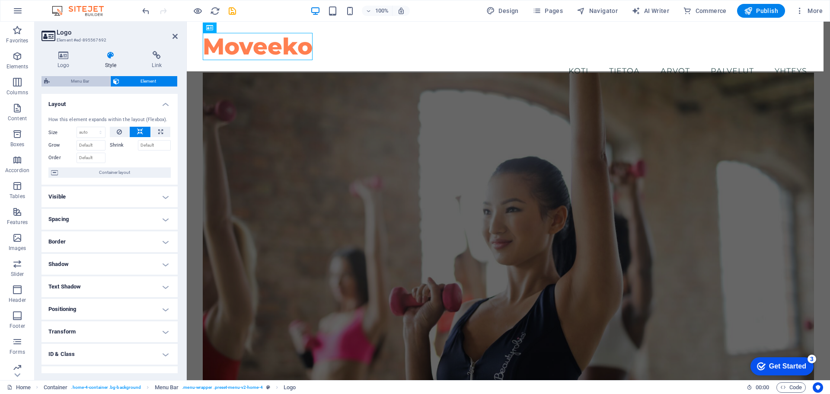
click at [87, 84] on span "Menu Bar" at bounding box center [79, 81] width 55 height 10
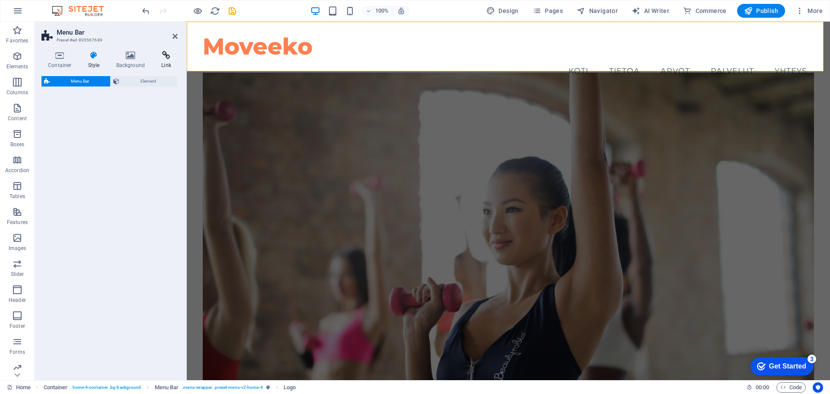
select select "vw"
select select "rem"
select select "vw"
select select "preset-menu-v2-home-4"
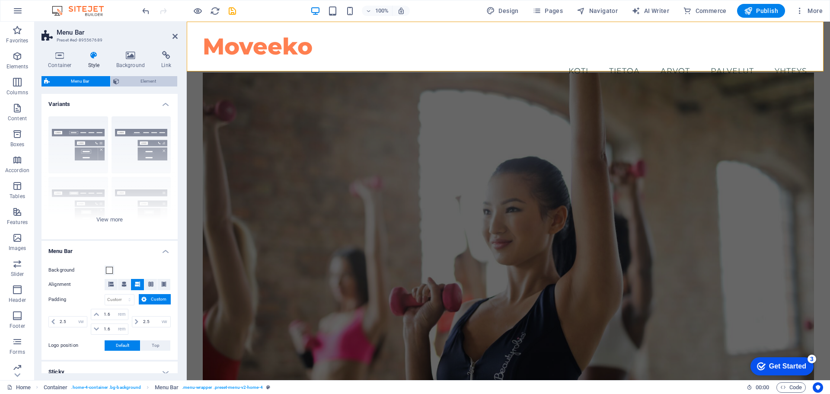
click at [153, 86] on span "Element" at bounding box center [148, 81] width 53 height 10
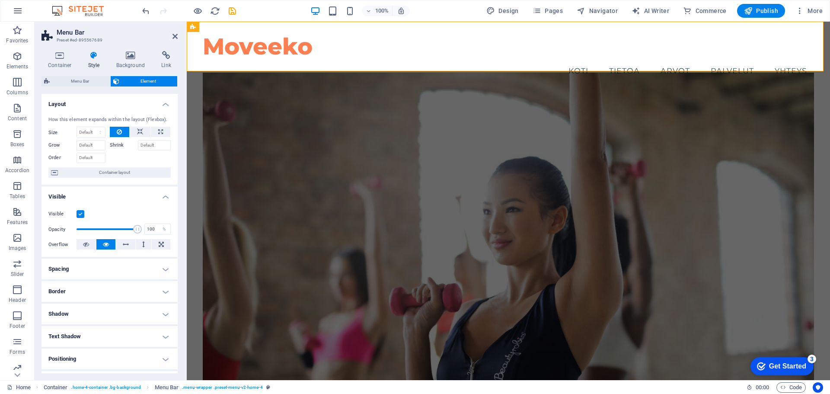
click at [172, 42] on header "Menu Bar Preset #ed-895567689" at bounding box center [109, 33] width 136 height 22
click at [176, 37] on icon at bounding box center [174, 36] width 5 height 7
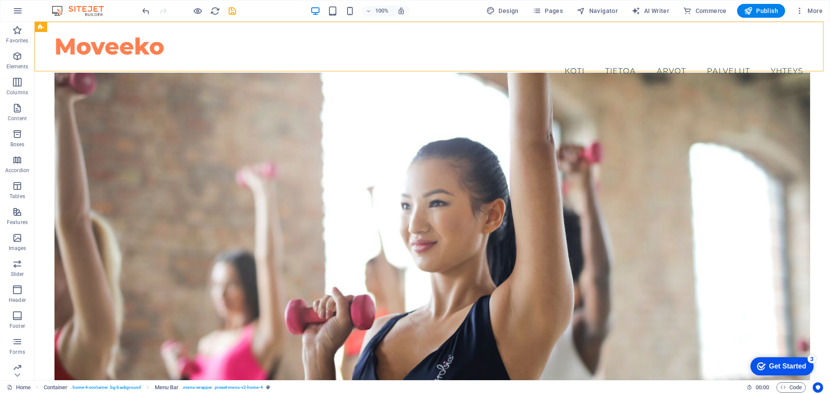
click at [789, 364] on div "Get Started" at bounding box center [787, 366] width 37 height 8
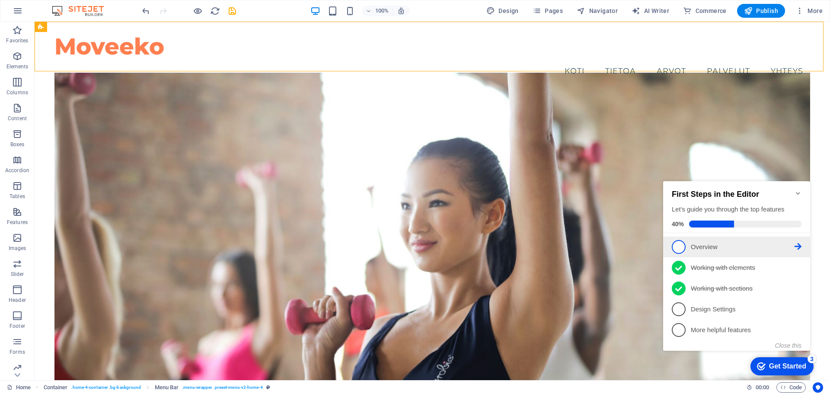
click at [680, 248] on span "1" at bounding box center [679, 247] width 14 height 14
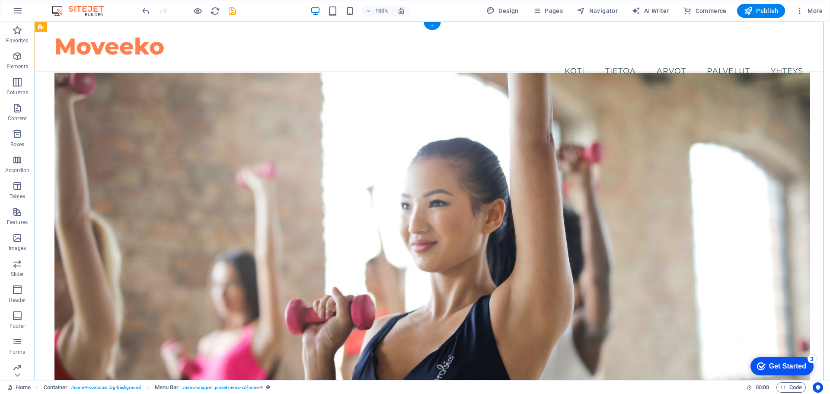
click at [434, 27] on div "+" at bounding box center [431, 26] width 17 height 8
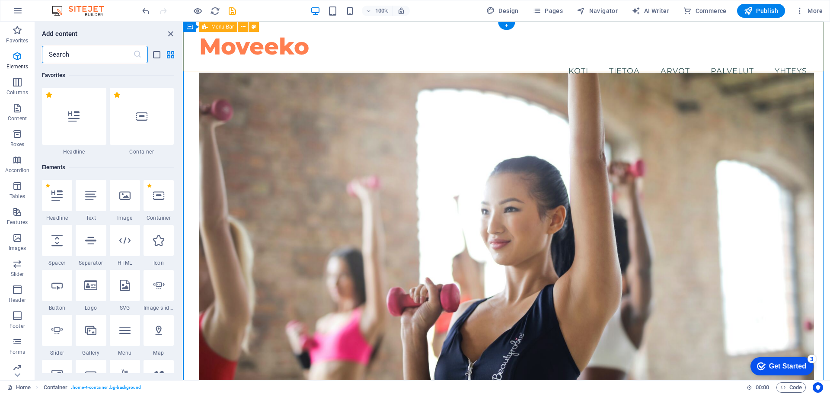
scroll to position [1512, 0]
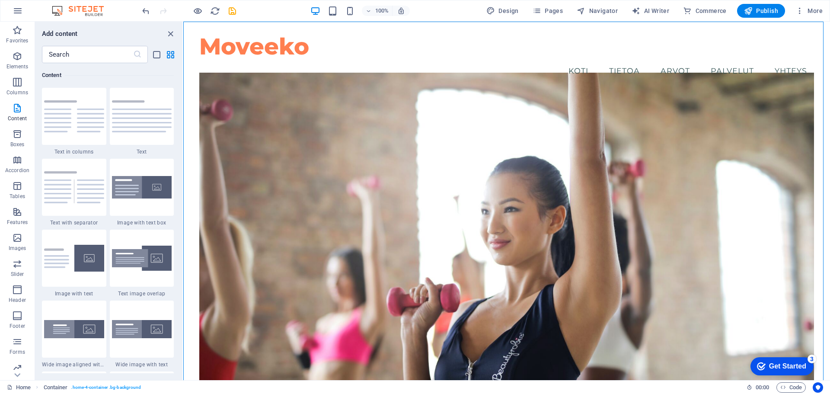
click at [805, 364] on div "Get Started" at bounding box center [787, 366] width 37 height 8
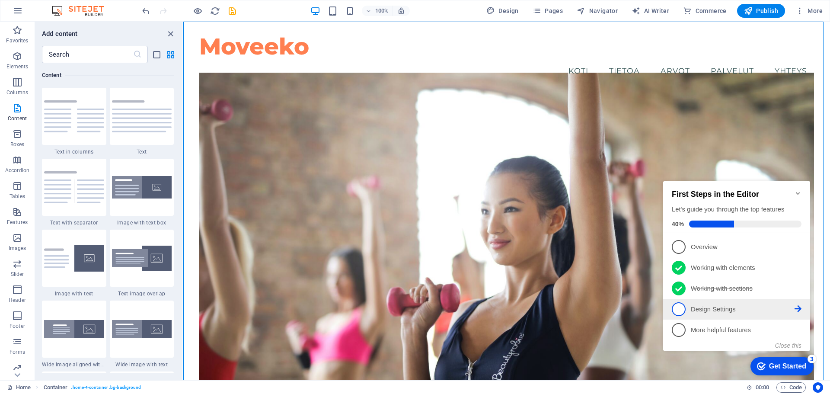
click at [718, 311] on p "Design Settings - incomplete" at bounding box center [743, 309] width 104 height 9
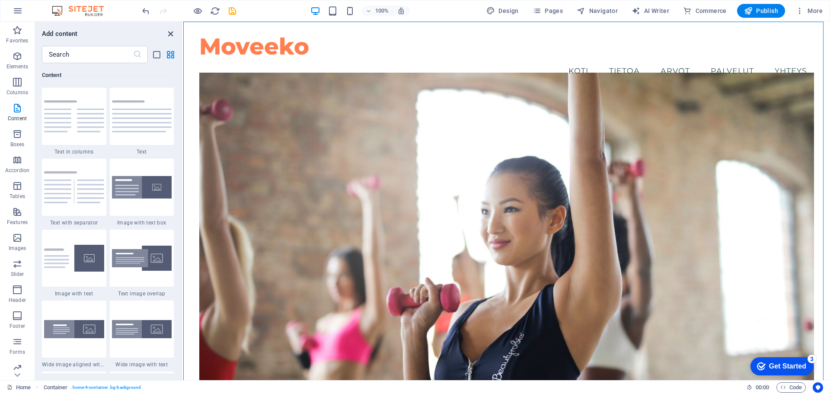
click at [169, 33] on icon "close panel" at bounding box center [171, 34] width 10 height 10
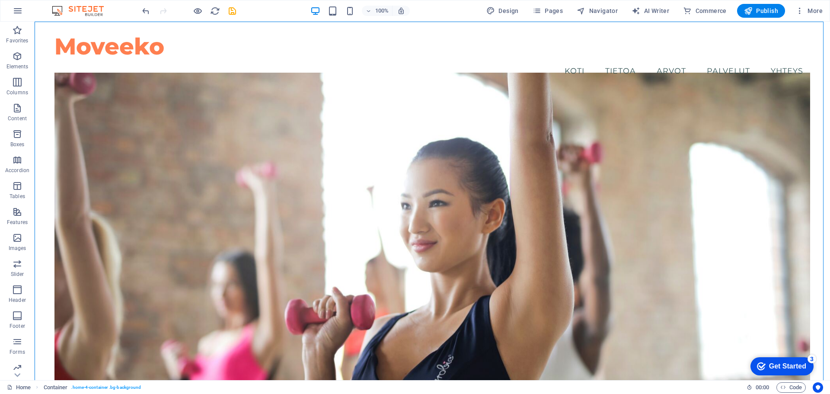
click at [812, 360] on div "3" at bounding box center [811, 358] width 9 height 9
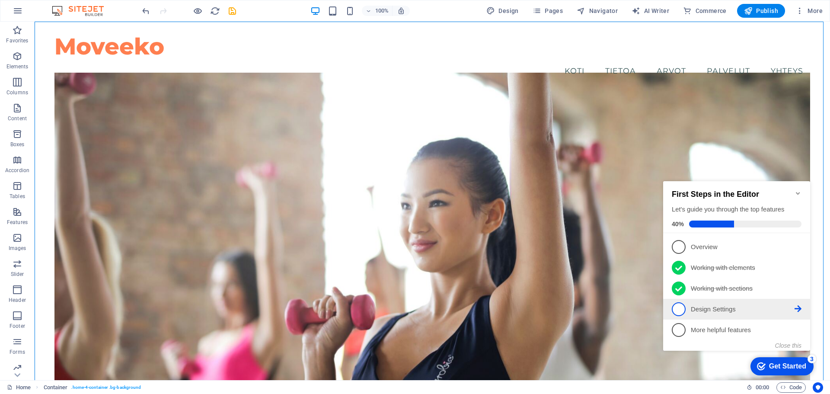
click at [798, 250] on icon at bounding box center [797, 246] width 7 height 7
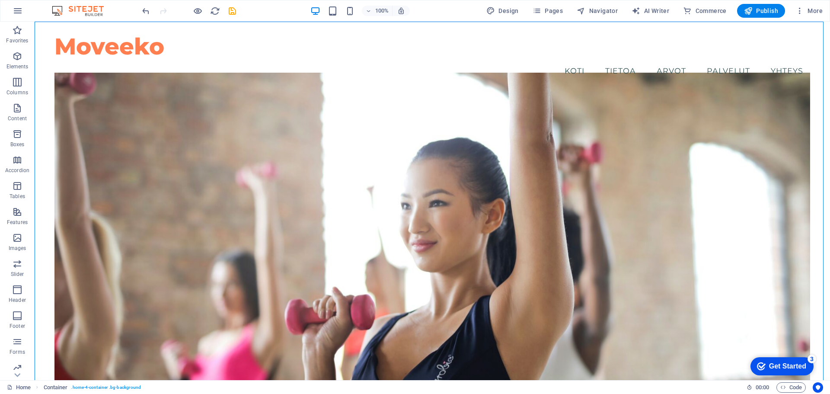
click at [805, 365] on div "Get Started" at bounding box center [787, 366] width 37 height 8
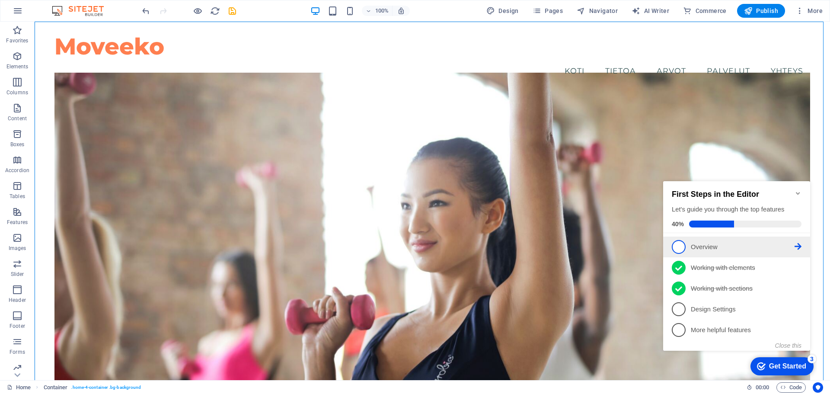
click at [803, 246] on li "1 Overview - incomplete" at bounding box center [736, 246] width 147 height 21
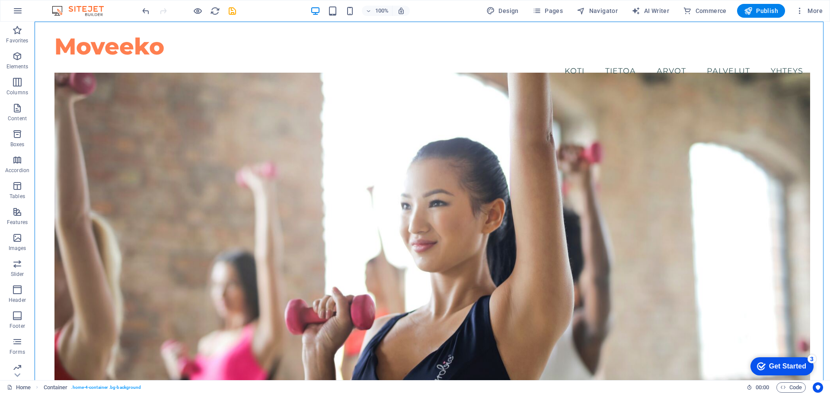
scroll to position [0, 0]
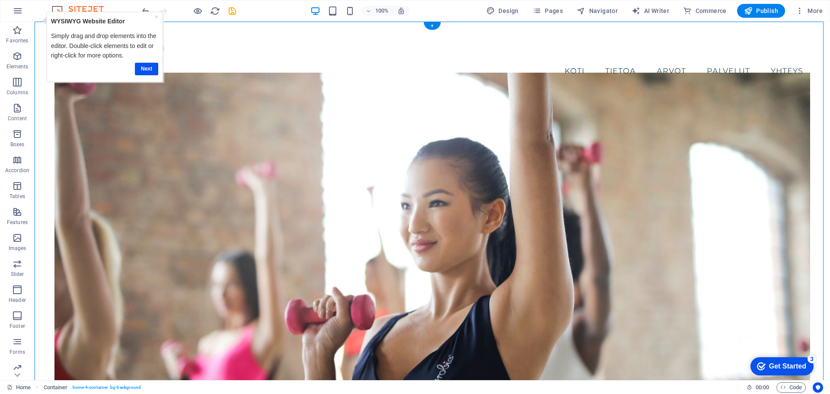
click at [220, 87] on figure at bounding box center [431, 236] width 755 height 326
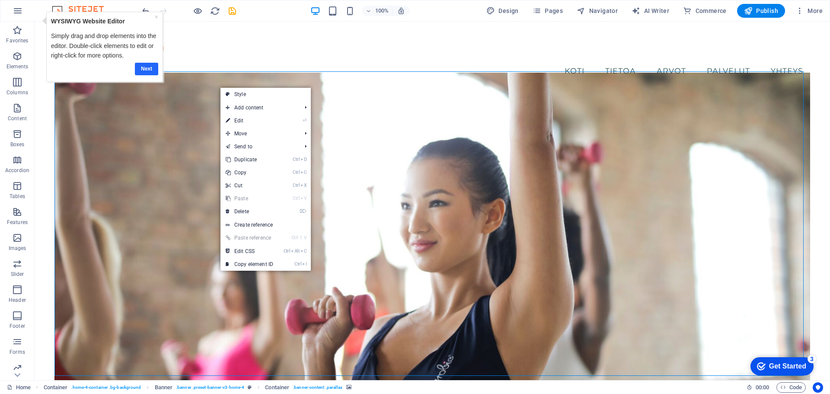
click at [146, 68] on link "Next" at bounding box center [146, 69] width 23 height 13
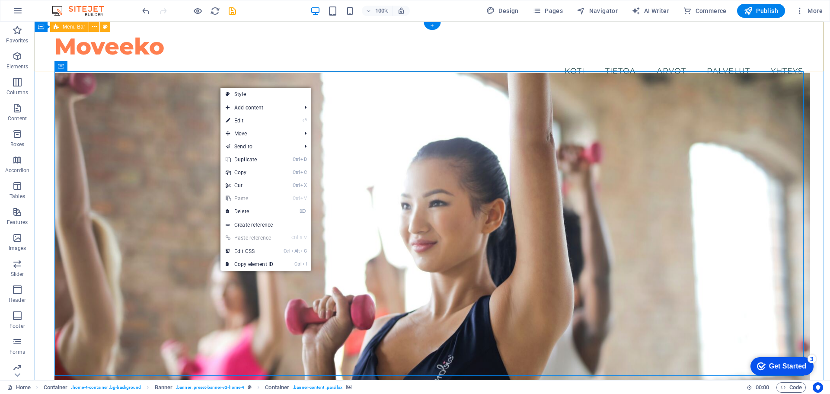
click at [146, 68] on div "Moveeko Menu Koti Tietoa Arvot Palvelut Yhteys" at bounding box center [432, 57] width 795 height 71
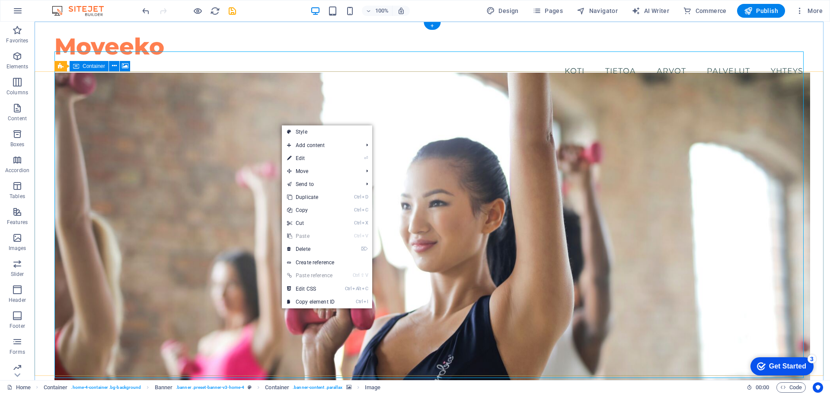
click at [148, 88] on figure at bounding box center [431, 236] width 755 height 326
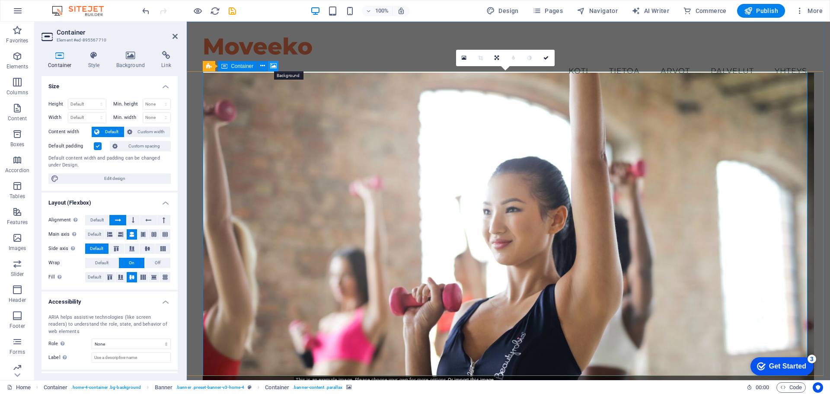
click at [277, 63] on button at bounding box center [273, 66] width 10 height 10
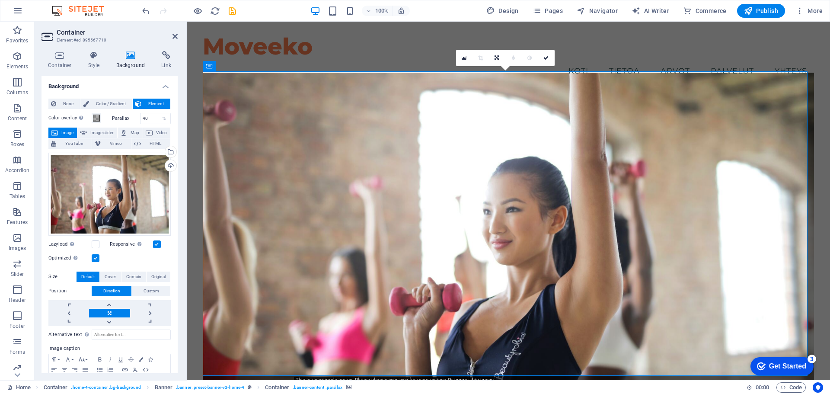
click at [67, 131] on span "Image" at bounding box center [67, 132] width 14 height 10
click at [108, 130] on span "Image slider" at bounding box center [101, 132] width 25 height 10
select select "ms"
select select "s"
select select "progressive"
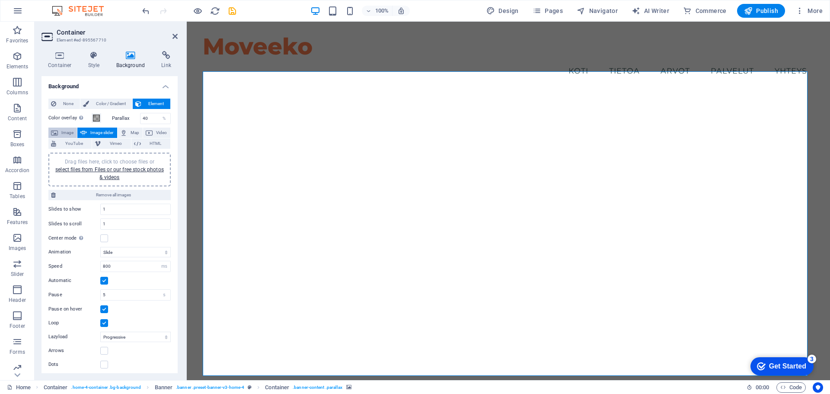
click at [71, 133] on span "Image" at bounding box center [67, 132] width 14 height 10
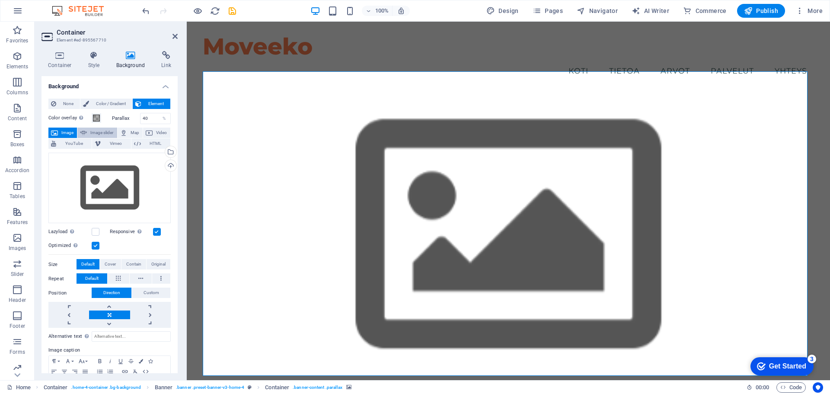
click at [96, 134] on span "Image slider" at bounding box center [101, 132] width 25 height 10
select select "ms"
select select "s"
select select "progressive"
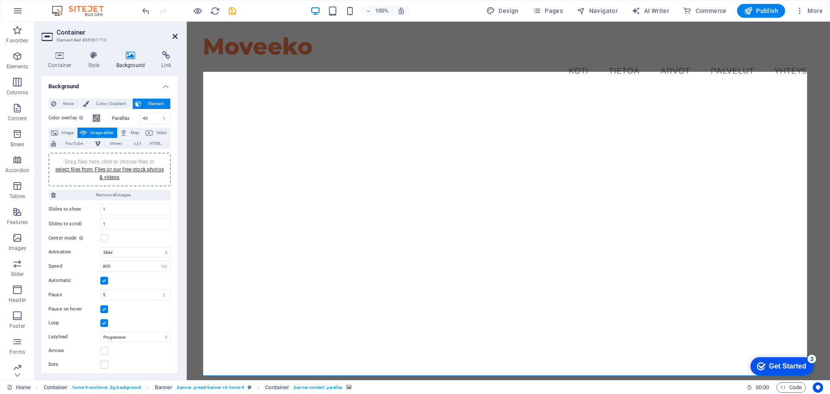
click at [173, 35] on icon at bounding box center [174, 36] width 5 height 7
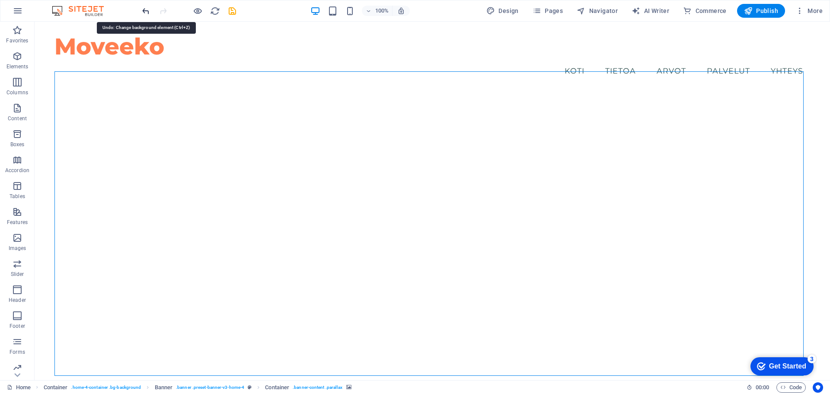
click at [149, 12] on icon "undo" at bounding box center [146, 11] width 10 height 10
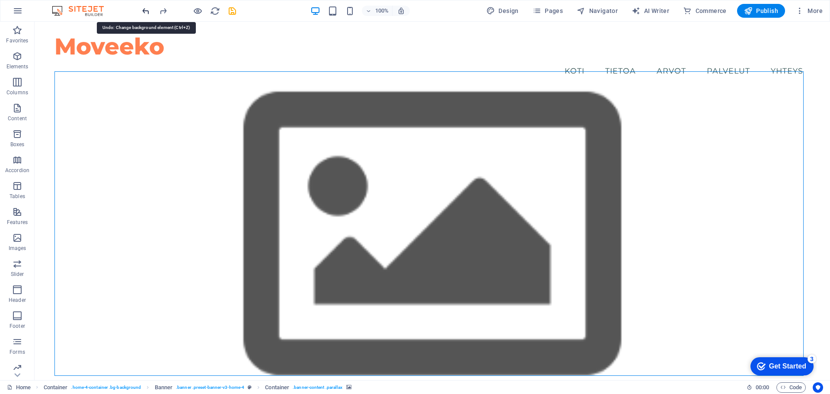
click at [149, 12] on icon "undo" at bounding box center [146, 11] width 10 height 10
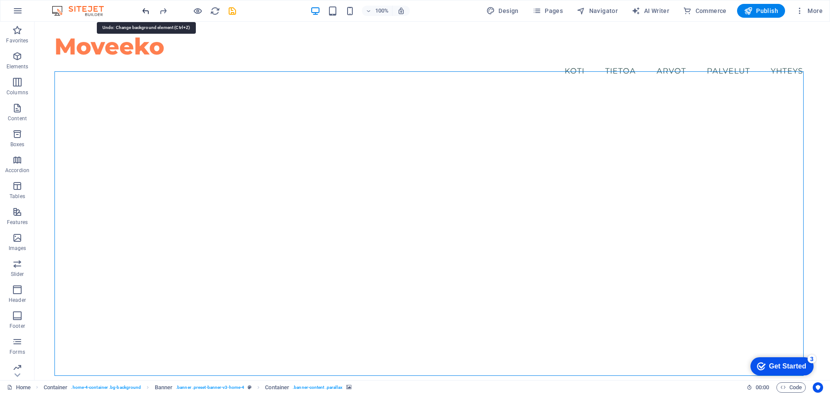
click at [149, 12] on icon "undo" at bounding box center [146, 11] width 10 height 10
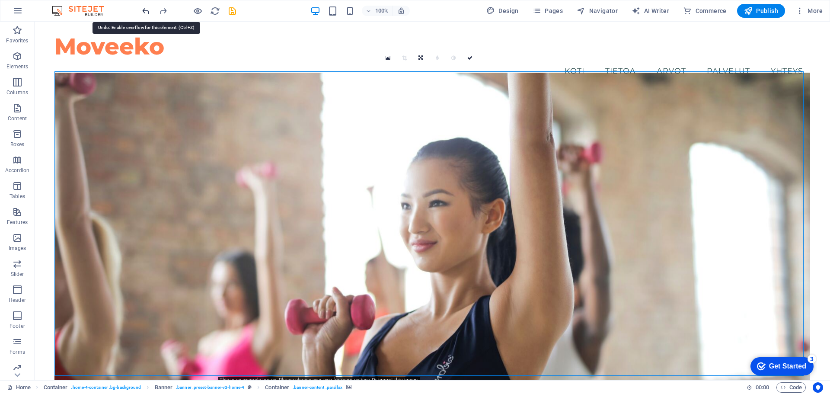
click at [149, 12] on icon "undo" at bounding box center [146, 11] width 10 height 10
click at [155, 6] on div at bounding box center [188, 11] width 97 height 14
click at [146, 10] on icon "undo" at bounding box center [146, 11] width 10 height 10
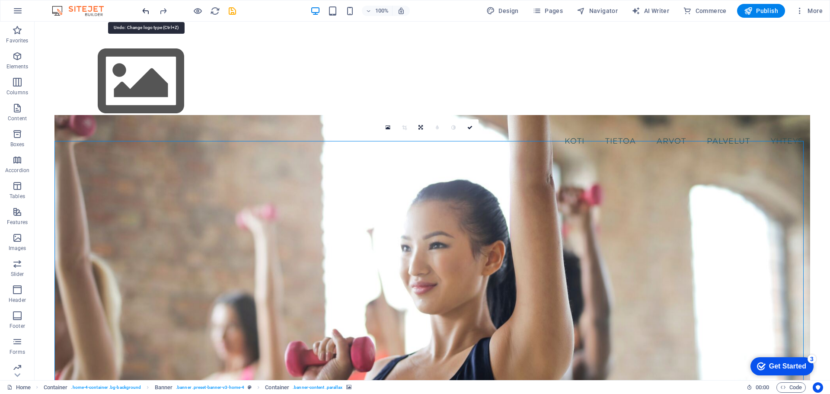
click at [146, 10] on icon "undo" at bounding box center [146, 11] width 10 height 10
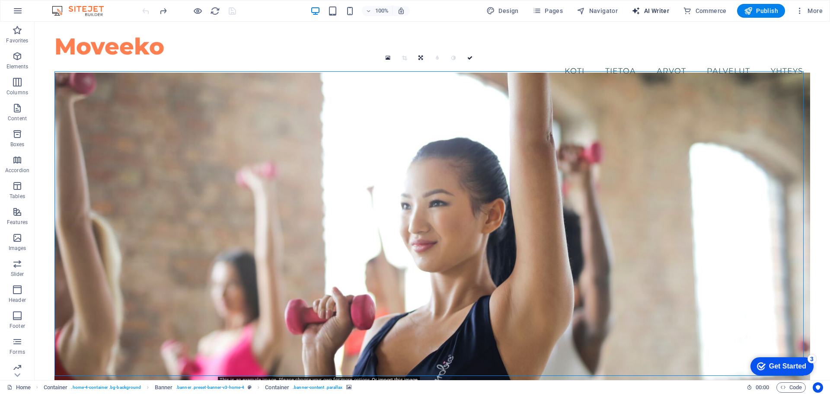
click at [657, 6] on span "AI Writer" at bounding box center [650, 10] width 38 height 9
select select "English"
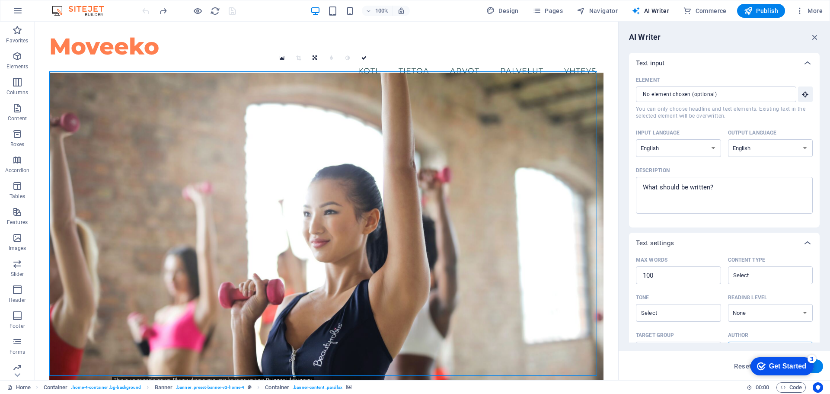
scroll to position [106, 0]
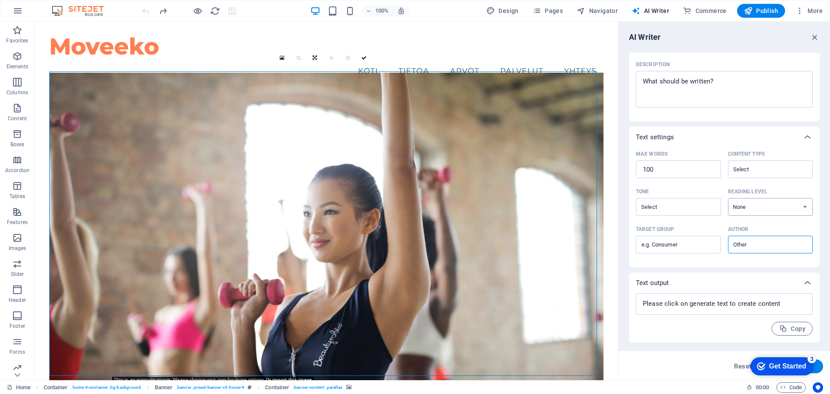
click at [808, 208] on select "None Academic Adult Teen Child" at bounding box center [770, 207] width 85 height 18
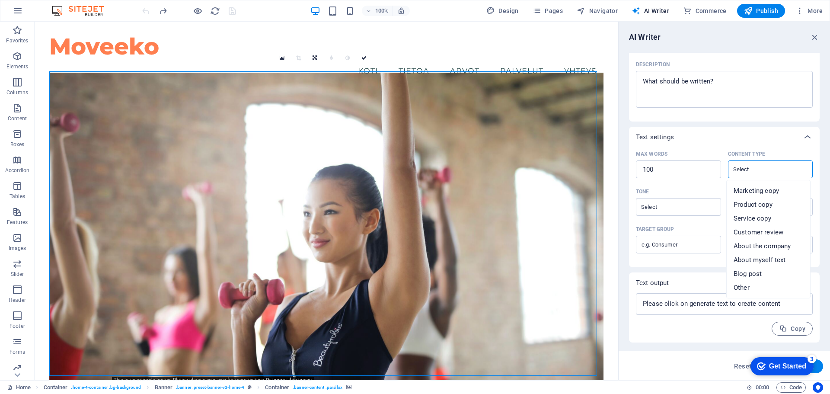
click at [769, 167] on input "Content type ​" at bounding box center [763, 169] width 66 height 13
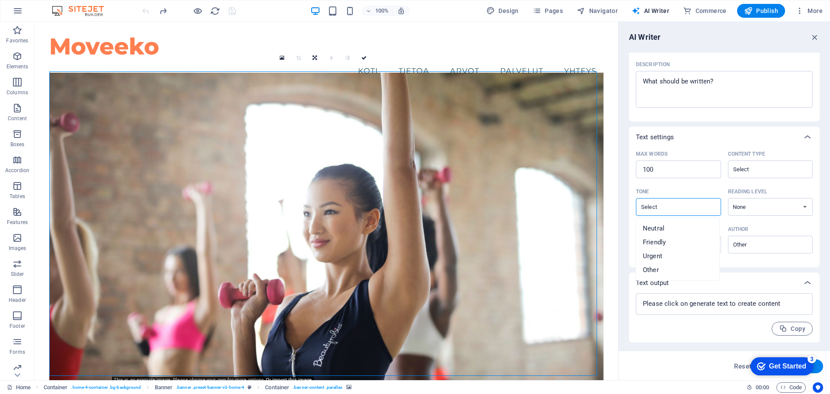
click at [651, 210] on input "Tone ​" at bounding box center [671, 207] width 66 height 13
click at [791, 371] on div "checkmark Get Started 3" at bounding box center [781, 366] width 63 height 18
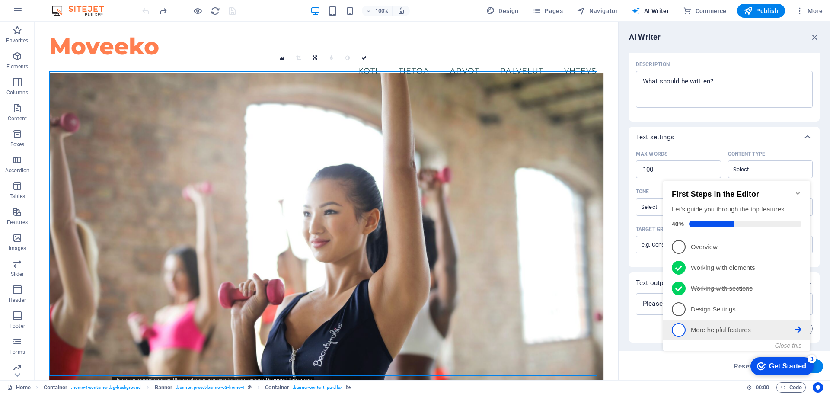
click at [794, 328] on p "More helpful features - incomplete" at bounding box center [743, 329] width 104 height 9
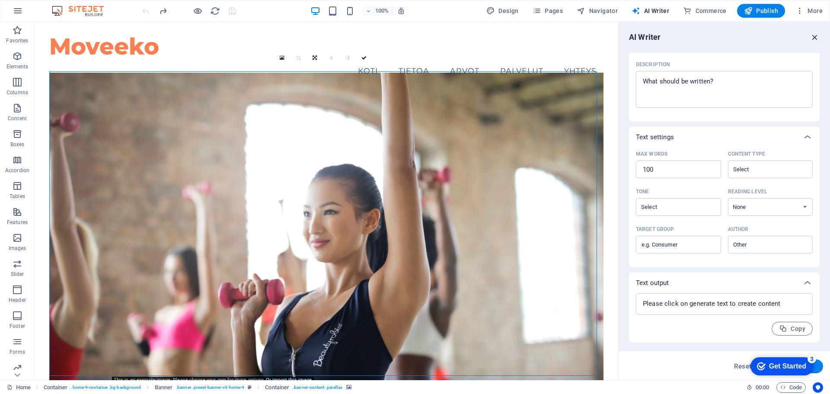
click at [816, 39] on icon "button" at bounding box center [815, 37] width 10 height 10
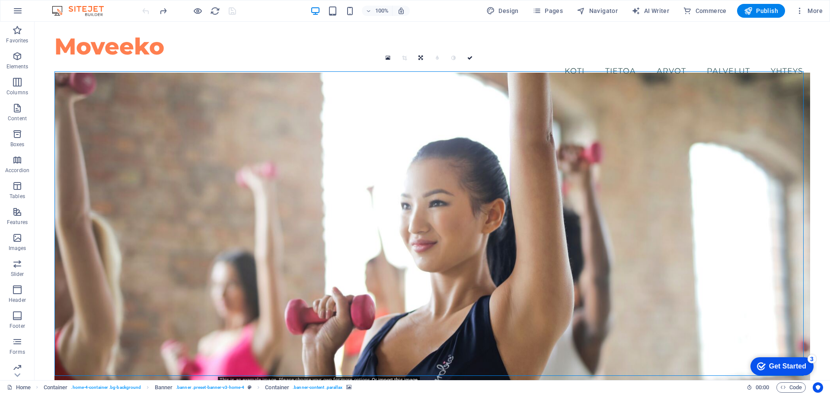
click at [789, 362] on div "Get Started" at bounding box center [787, 366] width 37 height 8
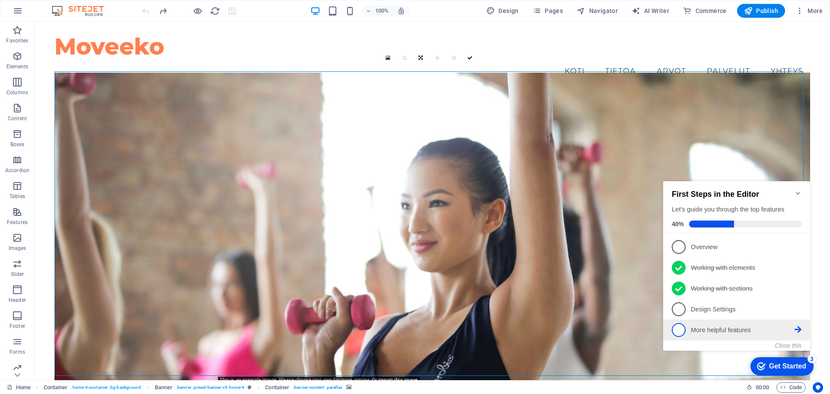
click at [796, 250] on icon at bounding box center [797, 246] width 7 height 7
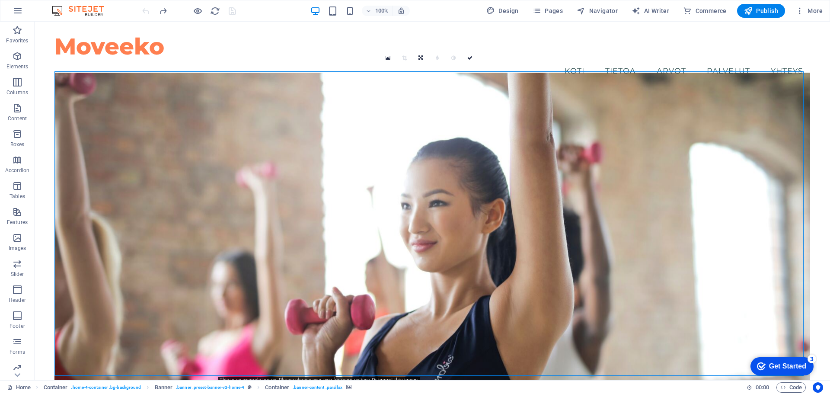
click at [783, 368] on div "Get Started" at bounding box center [787, 366] width 37 height 8
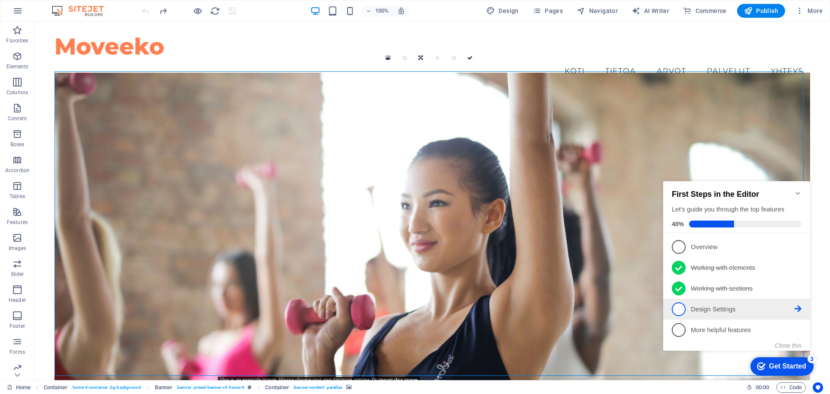
click at [710, 308] on p "Design Settings - incomplete" at bounding box center [743, 309] width 104 height 9
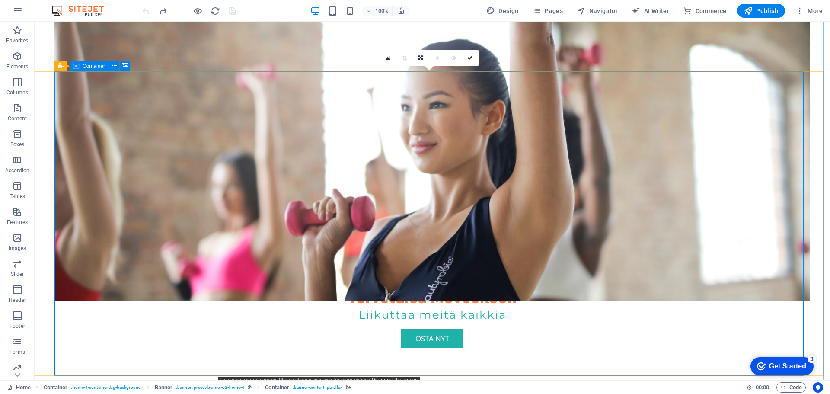
scroll to position [165, 0]
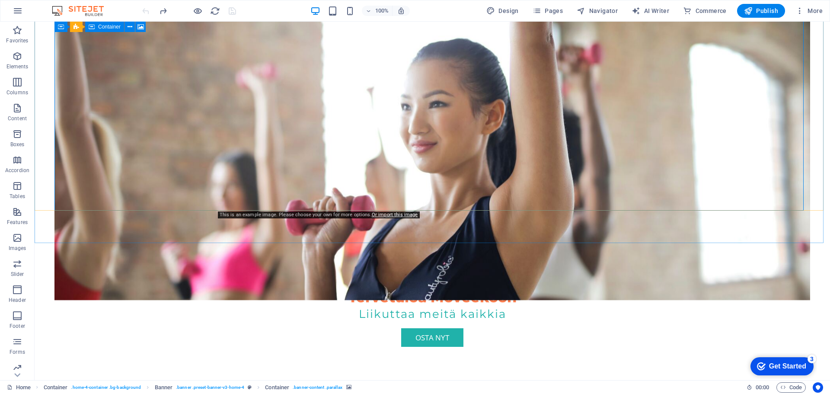
click at [351, 141] on figure at bounding box center [431, 137] width 755 height 326
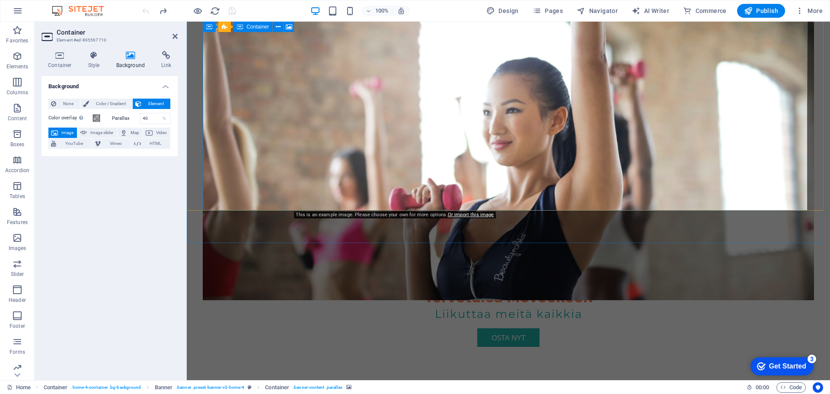
click at [339, 134] on figure at bounding box center [508, 137] width 611 height 326
click at [292, 30] on icon at bounding box center [289, 26] width 6 height 9
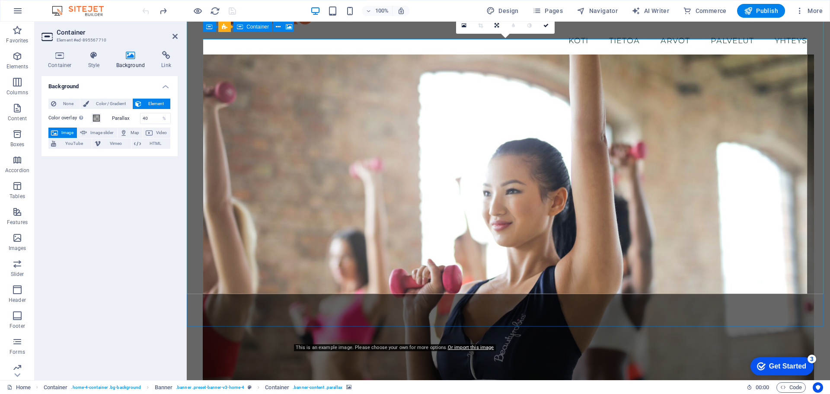
scroll to position [30, 0]
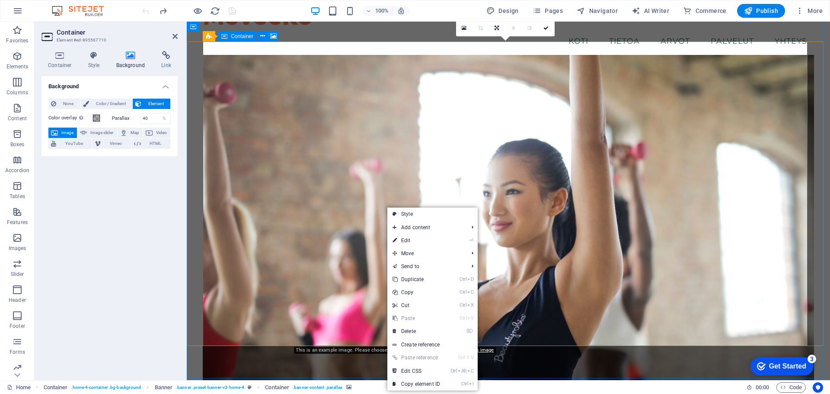
click at [256, 227] on figure at bounding box center [508, 218] width 611 height 326
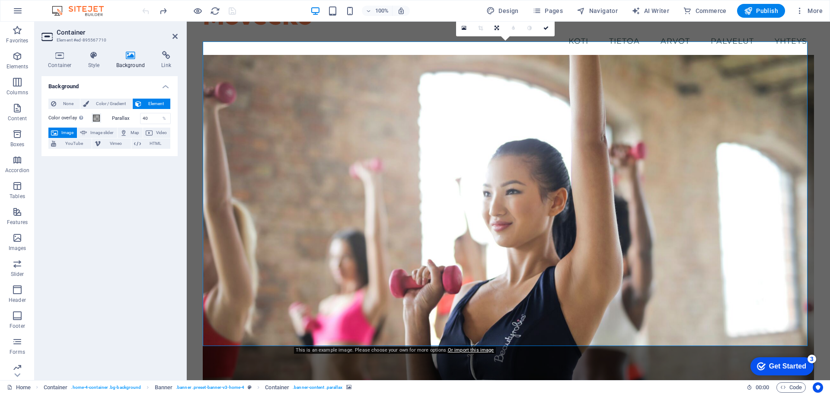
click at [803, 360] on div "checkmark Get Started 3" at bounding box center [781, 366] width 63 height 18
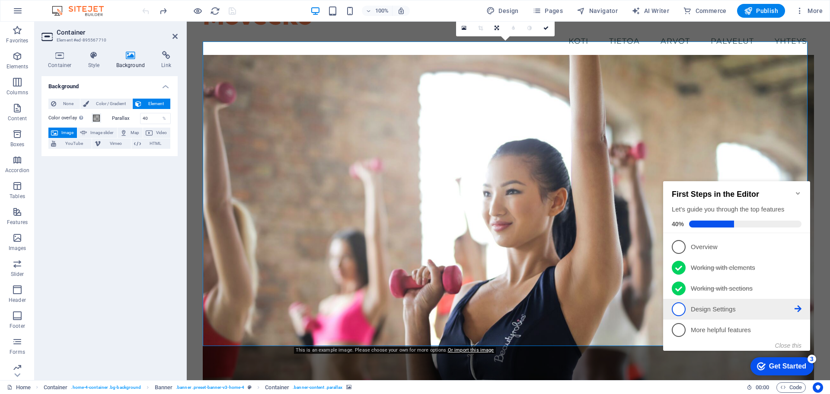
click at [710, 308] on p "Design Settings - incomplete" at bounding box center [743, 309] width 104 height 9
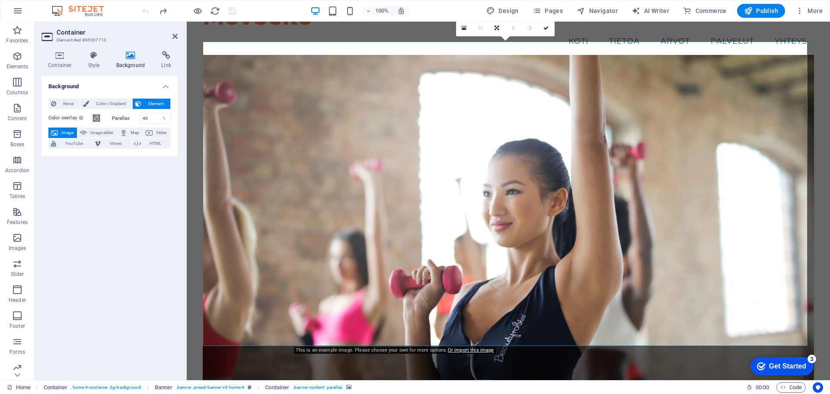
click at [802, 369] on div "Get Started" at bounding box center [787, 366] width 37 height 8
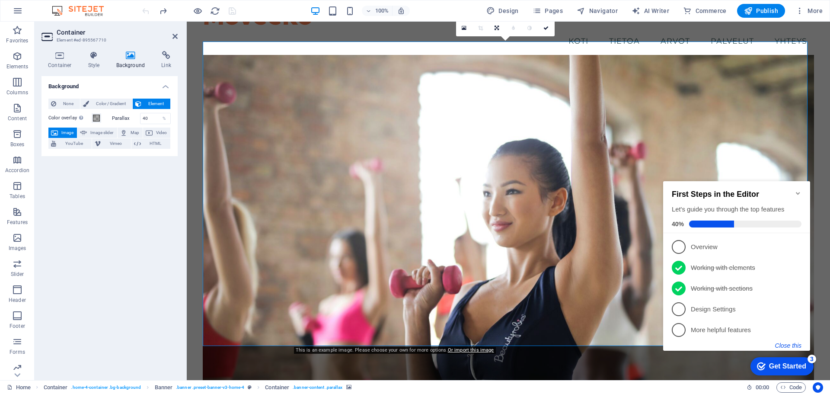
click at [788, 348] on button "Close this" at bounding box center [788, 345] width 26 height 7
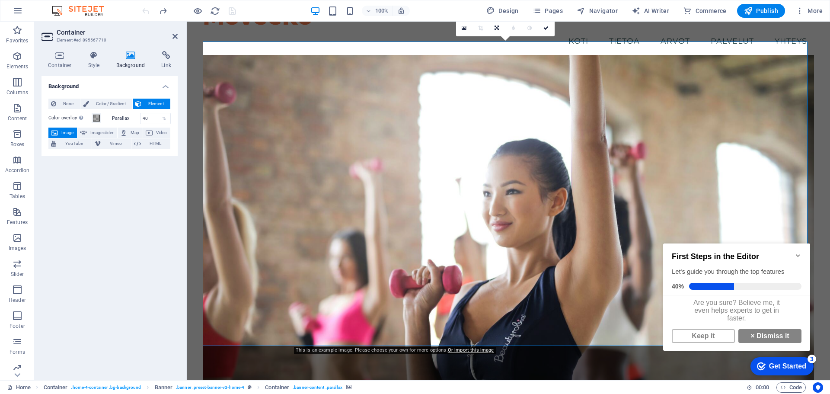
scroll to position [0, 0]
click at [698, 343] on link "Keep it" at bounding box center [703, 336] width 63 height 14
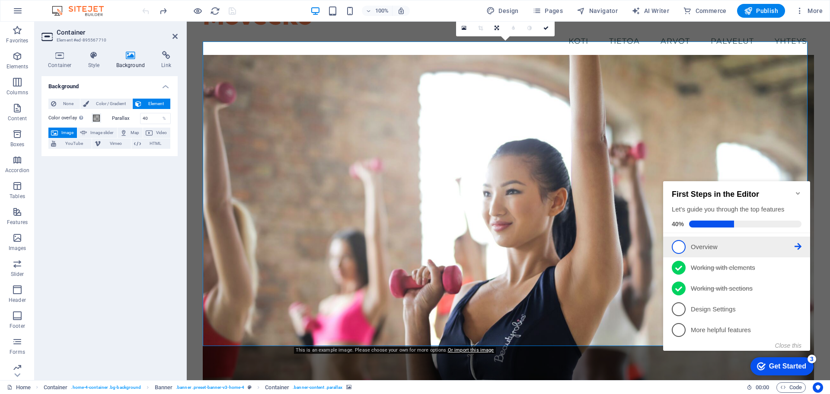
click at [701, 242] on p "Overview - incomplete" at bounding box center [743, 246] width 104 height 9
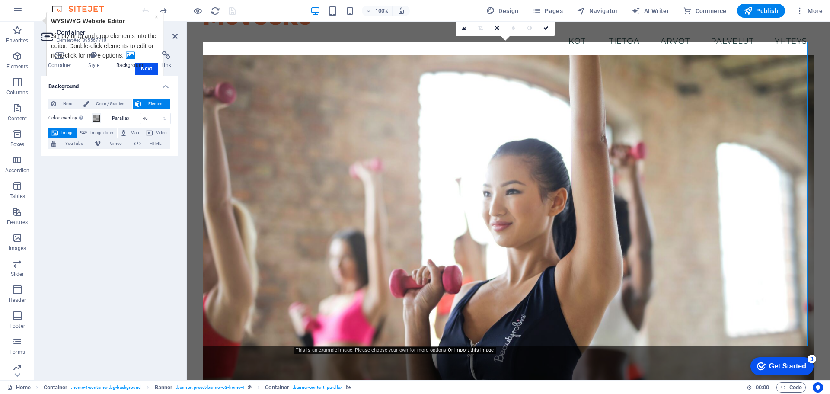
click at [148, 67] on h4 "Background" at bounding box center [132, 60] width 45 height 18
click at [155, 17] on div "×" at bounding box center [156, 17] width 3 height 10
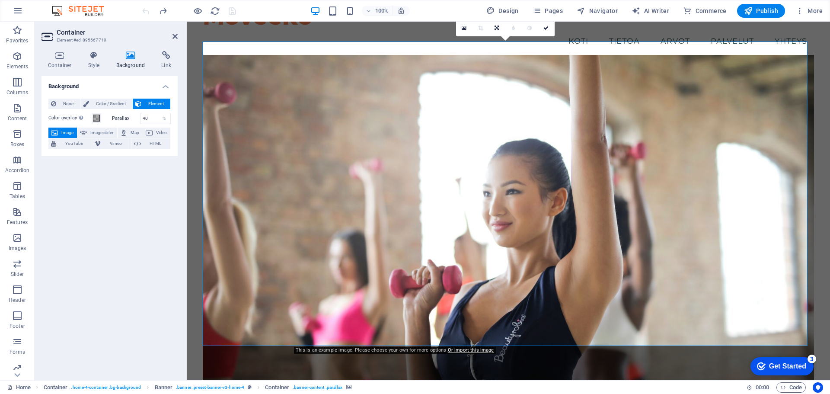
click at [178, 36] on aside "Container Element #ed-895567710 Container Style Background Link Size Height Def…" at bounding box center [111, 201] width 152 height 358
click at [172, 35] on icon at bounding box center [174, 36] width 5 height 7
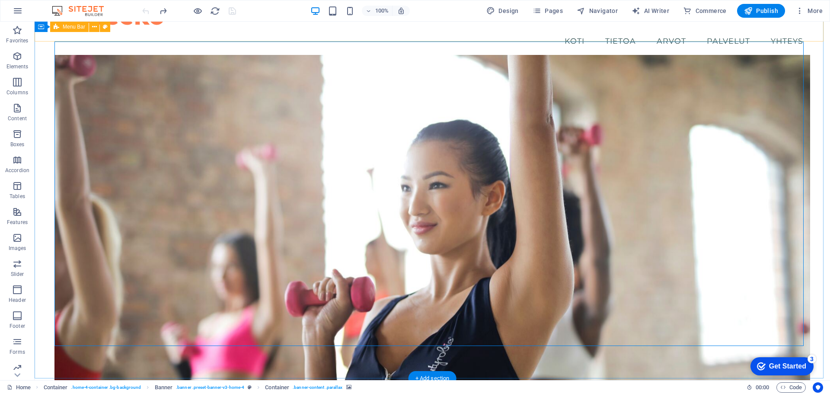
click at [172, 35] on div "Moveeko Menu Koti Tietoa Arvot Palvelut Yhteys" at bounding box center [432, 27] width 795 height 71
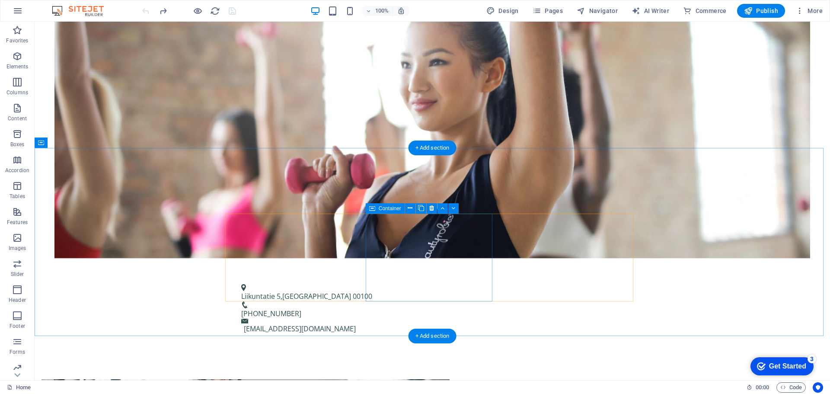
scroll to position [506, 0]
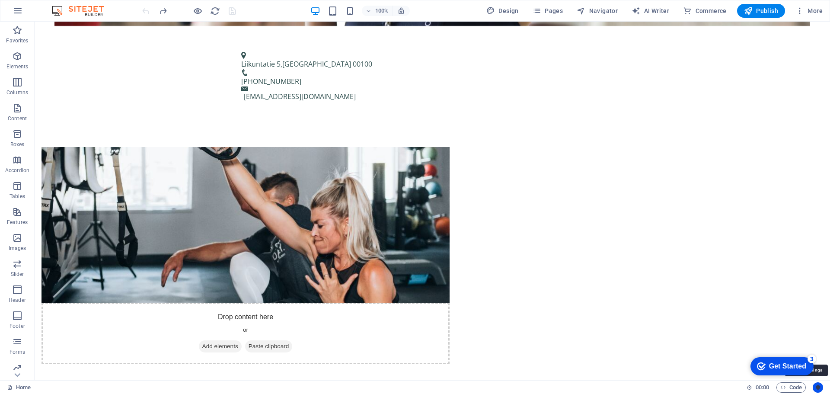
click at [816, 387] on icon "Usercentrics" at bounding box center [818, 387] width 6 height 6
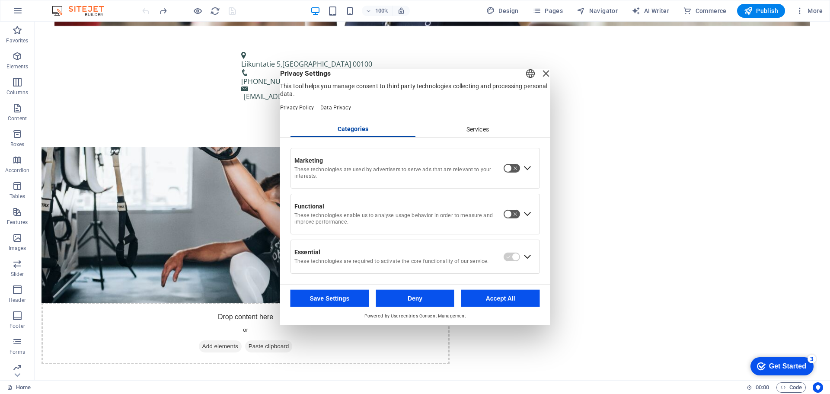
click at [540, 79] on div "Close Layer" at bounding box center [546, 73] width 12 height 12
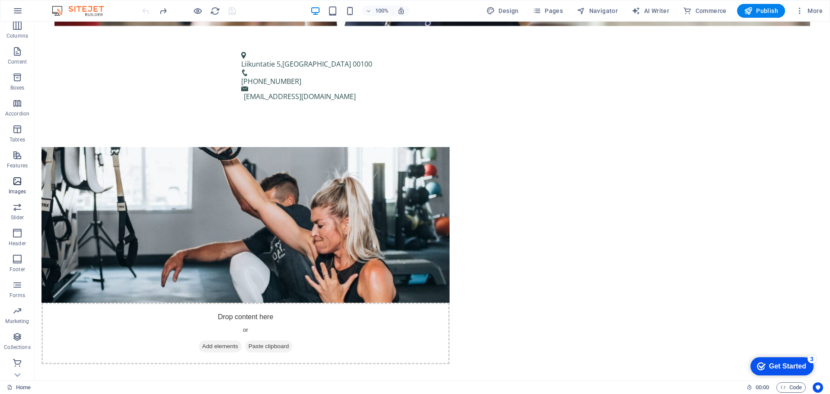
scroll to position [57, 0]
click at [817, 6] on button "More" at bounding box center [809, 11] width 34 height 14
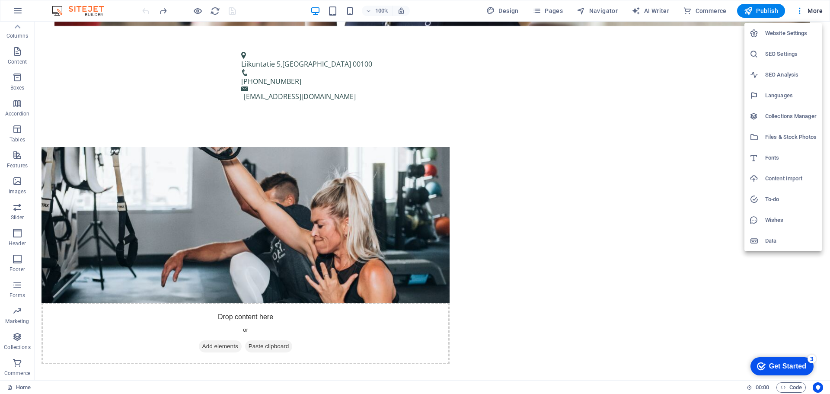
click at [777, 31] on h6 "Website Settings" at bounding box center [790, 33] width 51 height 10
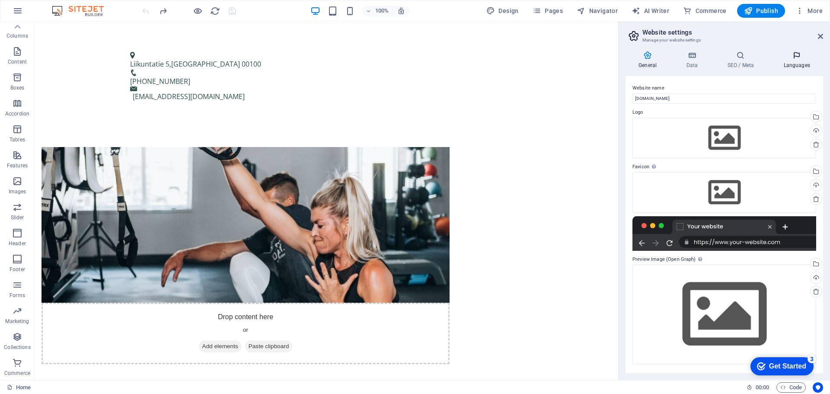
click at [801, 57] on icon at bounding box center [796, 55] width 53 height 9
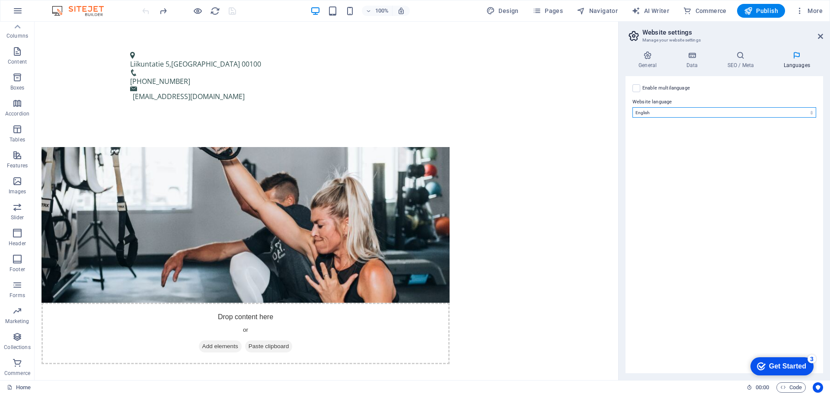
click at [780, 108] on select "Abkhazian Afar Afrikaans Akan Albanian Amharic Arabic Aragonese Armenian Assame…" at bounding box center [724, 112] width 184 height 10
click at [12, 287] on icon "button" at bounding box center [17, 285] width 10 height 10
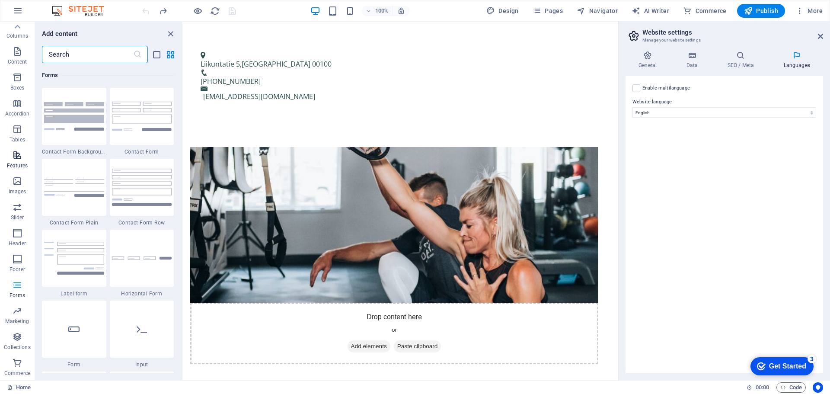
scroll to position [0, 0]
click at [15, 14] on icon "button" at bounding box center [18, 11] width 10 height 10
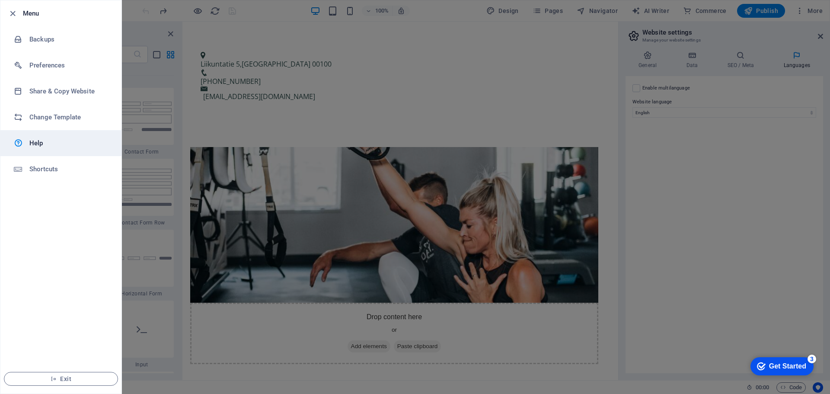
click at [31, 142] on h6 "Help" at bounding box center [69, 143] width 80 height 10
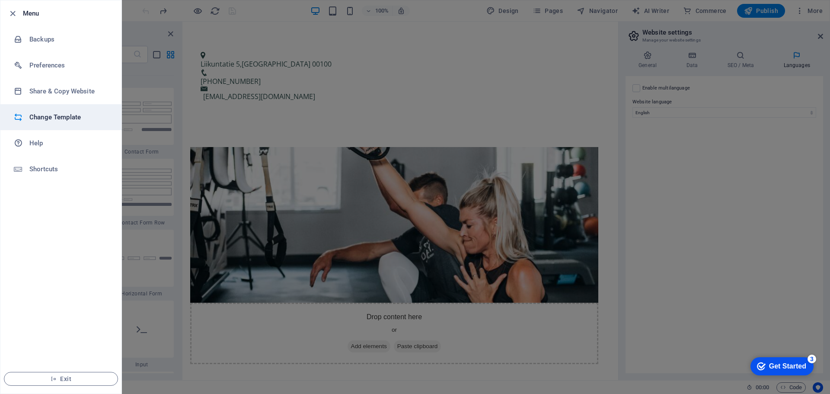
click at [51, 115] on h6 "Change Template" at bounding box center [69, 117] width 80 height 10
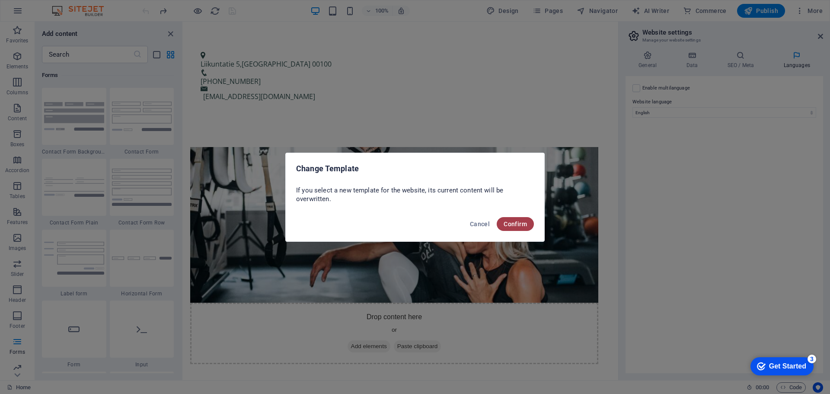
click at [526, 230] on button "Confirm" at bounding box center [515, 224] width 37 height 14
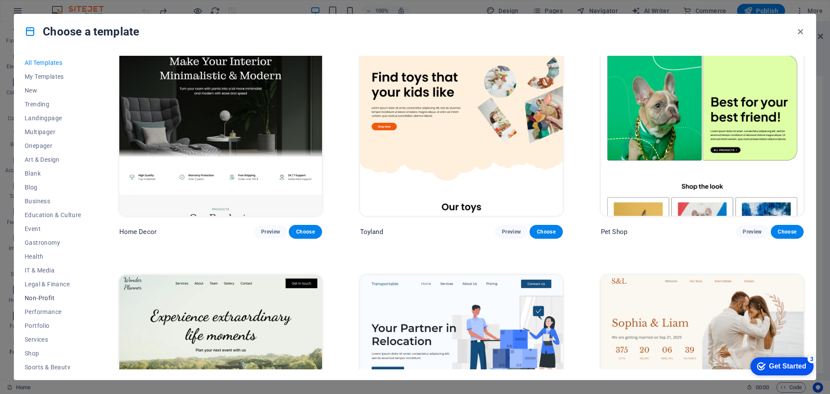
scroll to position [46, 0]
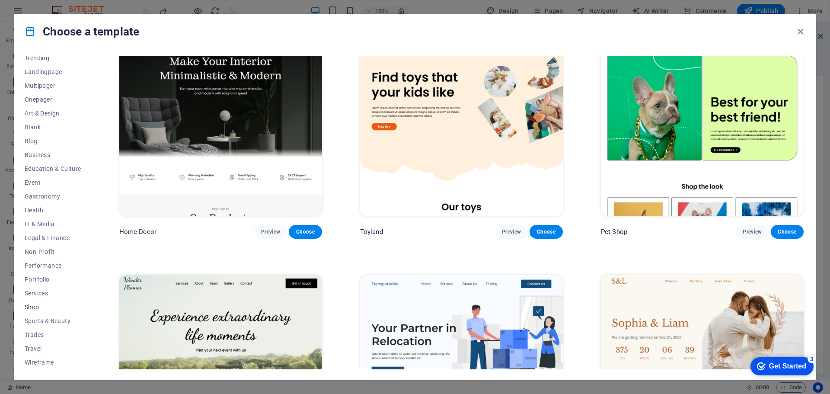
click at [32, 308] on span "Shop" at bounding box center [53, 306] width 57 height 7
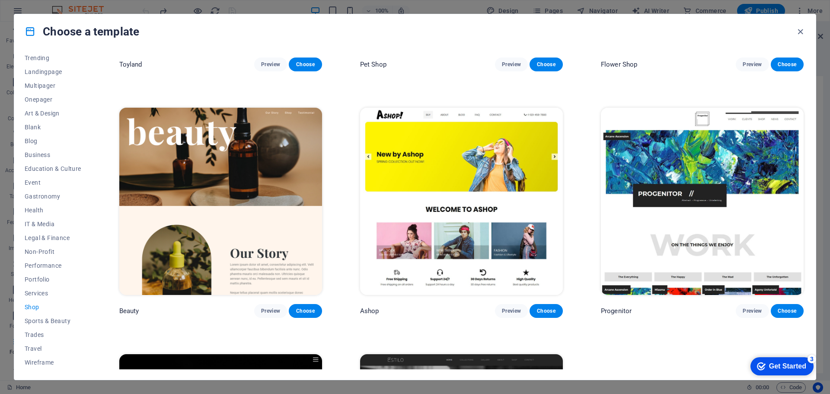
scroll to position [442, 0]
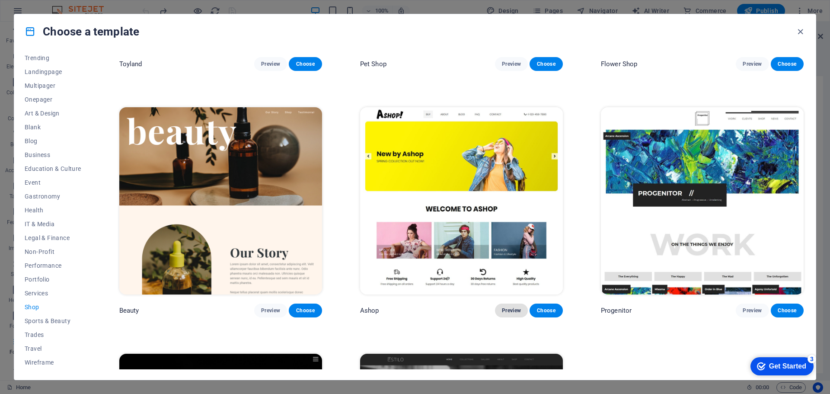
click at [506, 307] on span "Preview" at bounding box center [511, 310] width 19 height 7
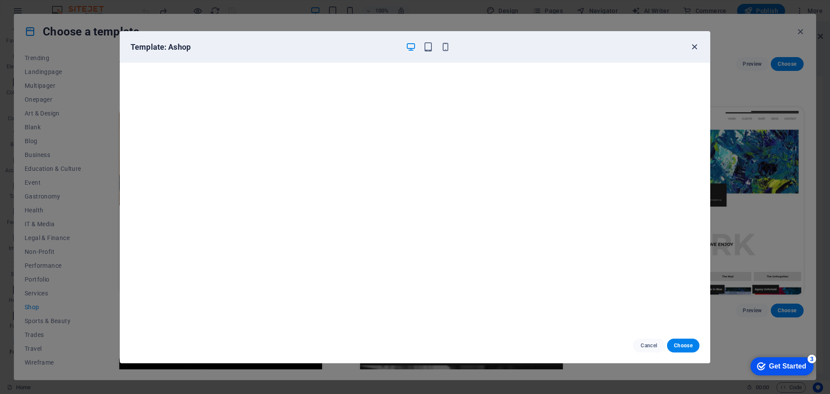
click at [695, 47] on icon "button" at bounding box center [694, 47] width 10 height 10
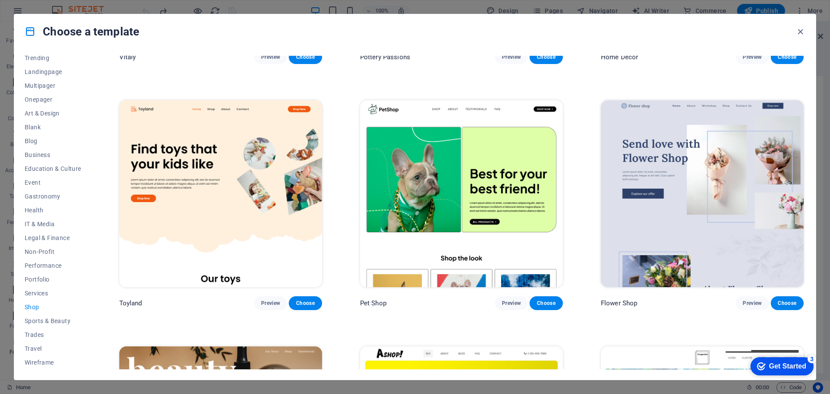
scroll to position [0, 0]
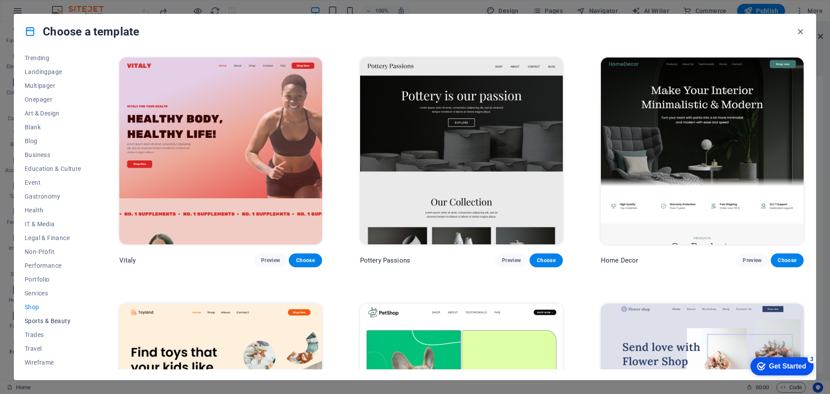
click at [55, 319] on span "Sports & Beauty" at bounding box center [53, 320] width 57 height 7
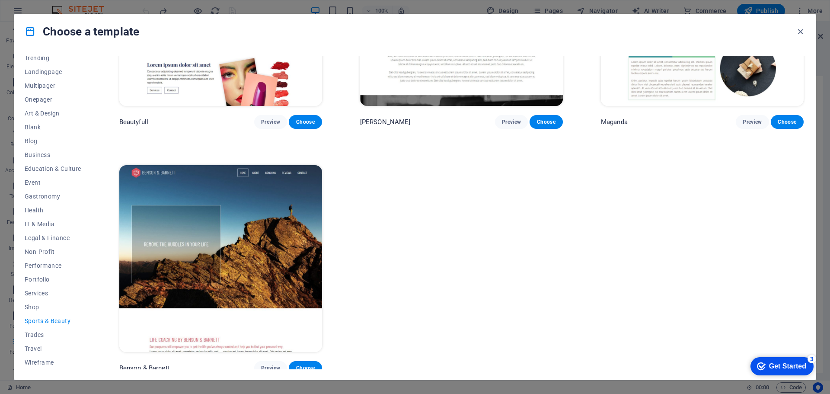
scroll to position [1122, 0]
click at [264, 364] on span "Preview" at bounding box center [270, 367] width 19 height 7
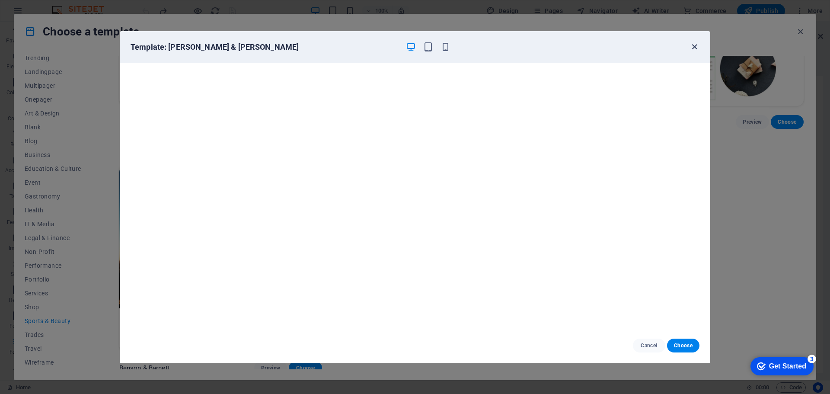
click at [693, 51] on icon "button" at bounding box center [694, 47] width 10 height 10
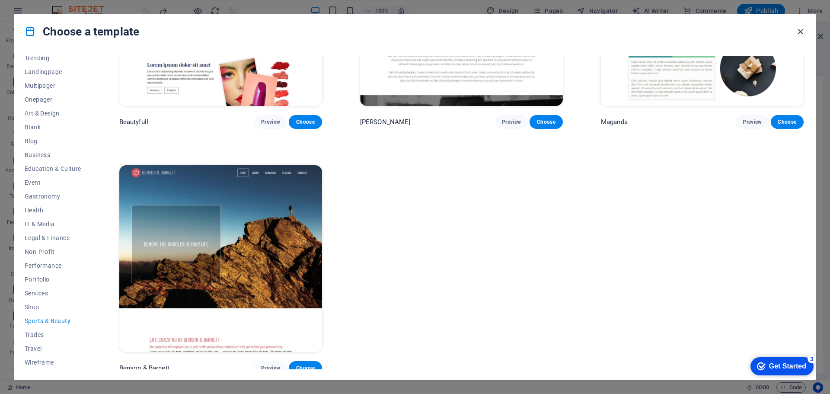
click at [801, 31] on icon "button" at bounding box center [800, 32] width 10 height 10
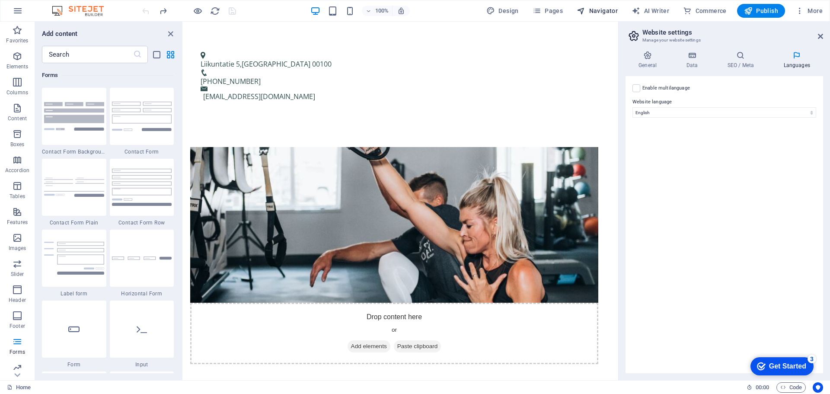
click at [596, 9] on span "Navigator" at bounding box center [596, 10] width 41 height 9
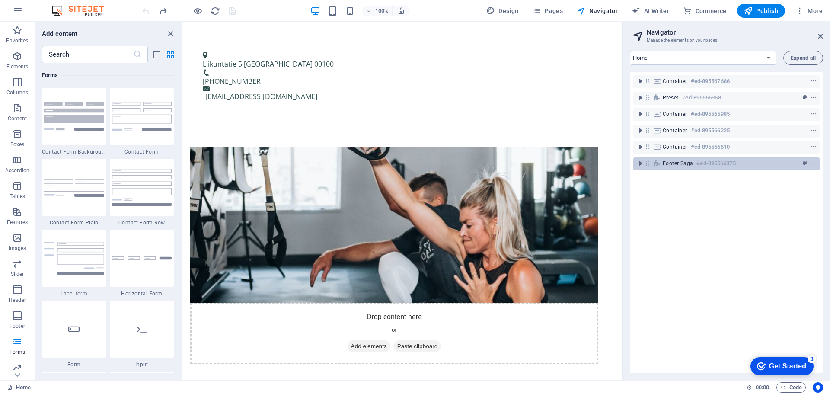
click at [812, 163] on icon "context-menu" at bounding box center [813, 163] width 6 height 6
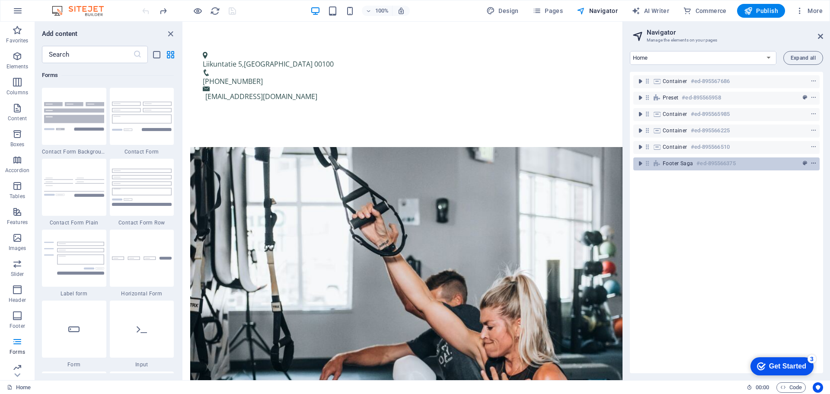
scroll to position [1224, 0]
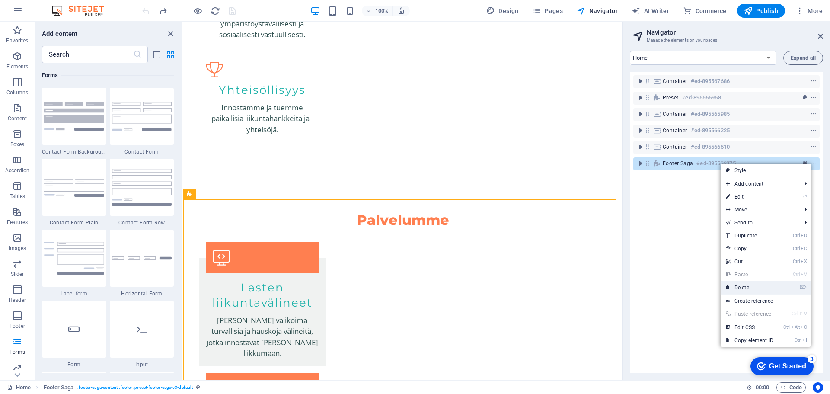
click at [748, 287] on link "⌦ Delete" at bounding box center [749, 287] width 58 height 13
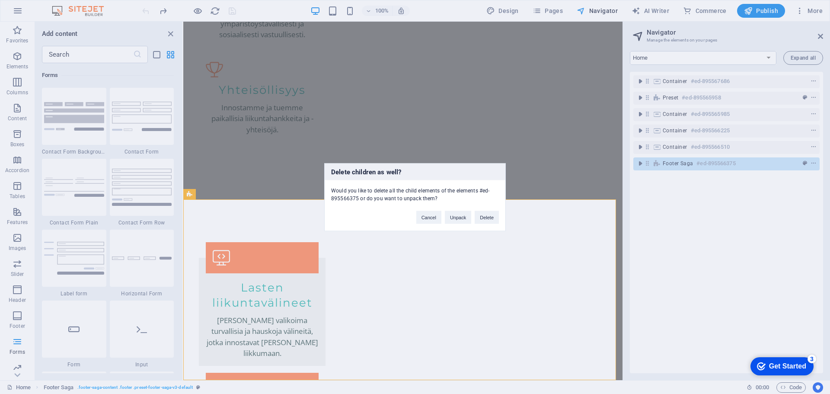
click at [755, 230] on div "Delete children as well? Would you like to delete all the child elements of the…" at bounding box center [415, 197] width 830 height 394
click at [426, 219] on button "Cancel" at bounding box center [428, 216] width 25 height 13
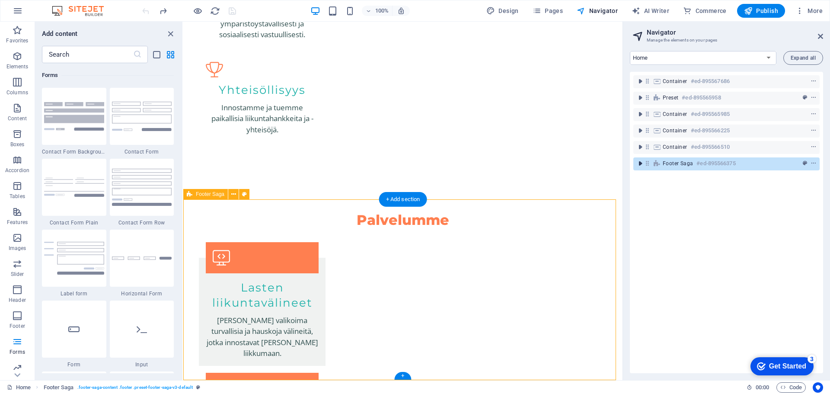
click at [644, 165] on icon "toggle-expand" at bounding box center [640, 163] width 9 height 9
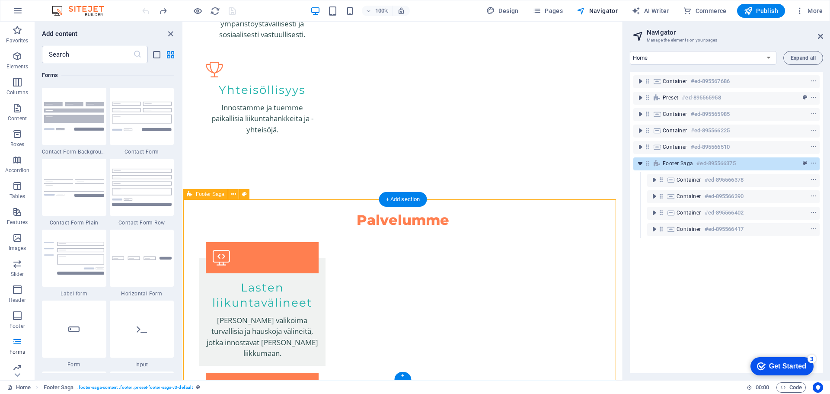
click at [644, 165] on icon "toggle-expand" at bounding box center [640, 163] width 9 height 9
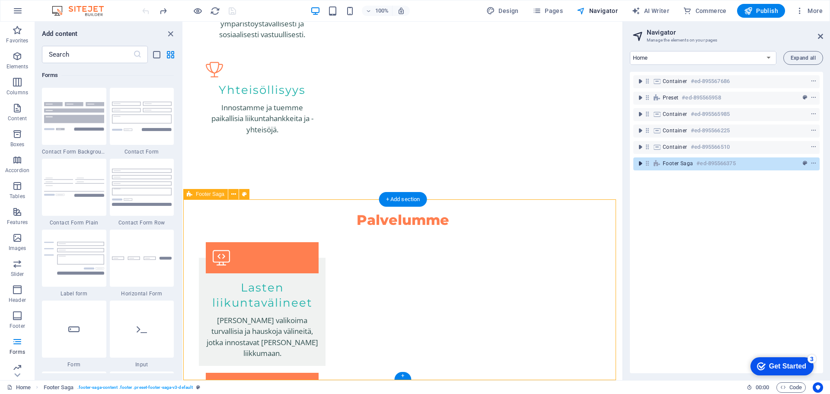
click at [644, 165] on icon "toggle-expand" at bounding box center [640, 163] width 9 height 9
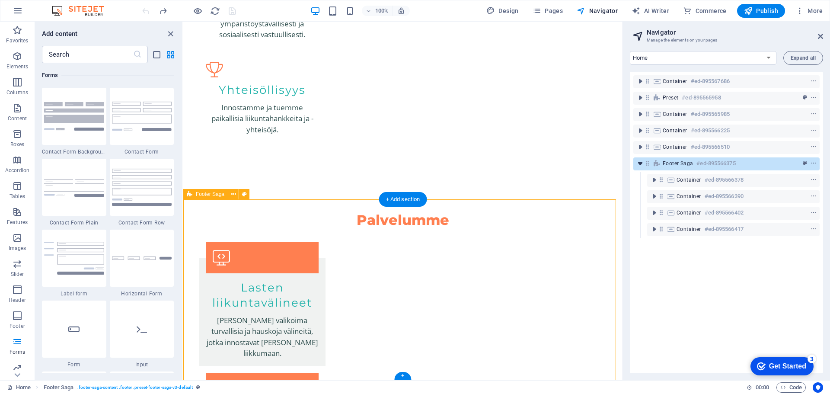
click at [644, 165] on icon "toggle-expand" at bounding box center [640, 163] width 9 height 9
select select "footer"
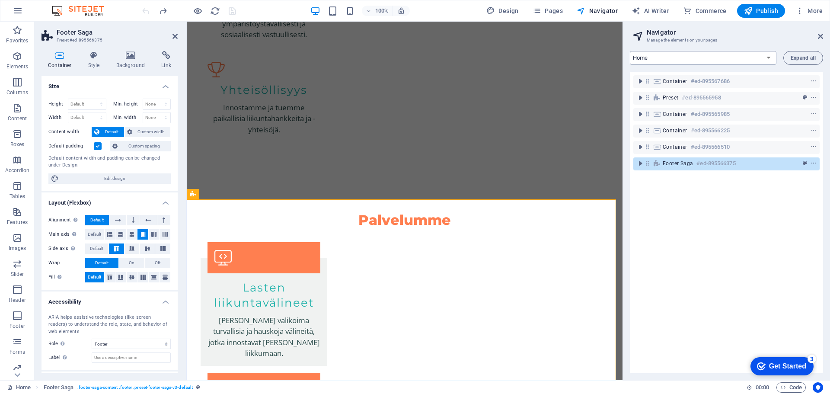
click at [770, 60] on select "Home Subpage Legal Notice Privacy New Collection: Single Page Layout Real Estat…" at bounding box center [703, 58] width 146 height 14
select select "16866135-en"
click at [630, 51] on select "Home Subpage Legal Notice Privacy New Collection: Single Page Layout Real Estat…" at bounding box center [703, 58] width 146 height 14
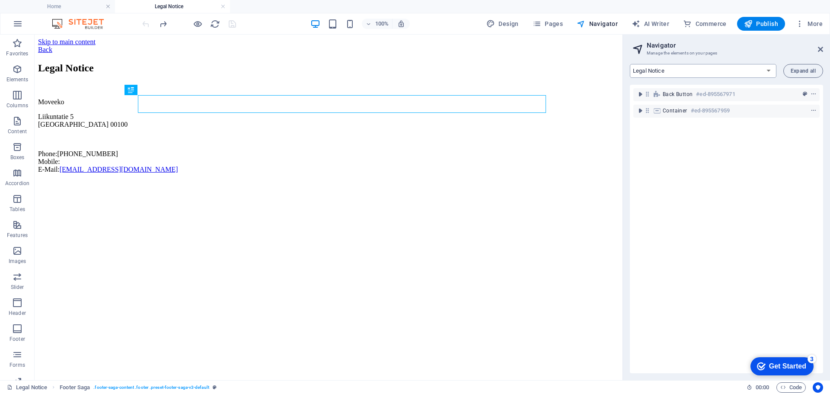
scroll to position [0, 0]
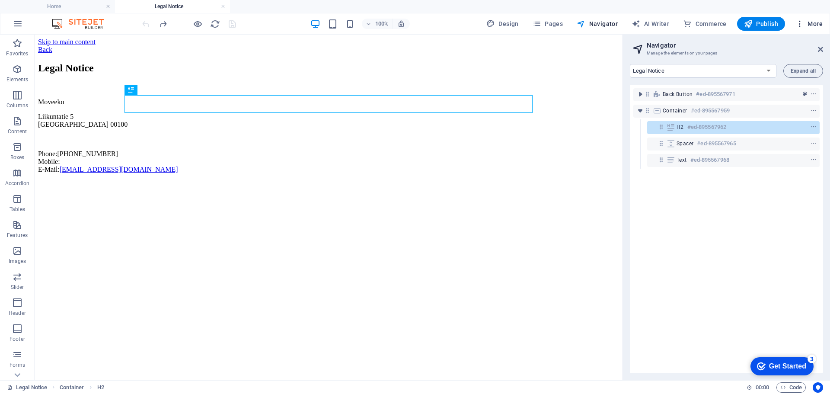
click at [802, 24] on icon "button" at bounding box center [799, 23] width 9 height 9
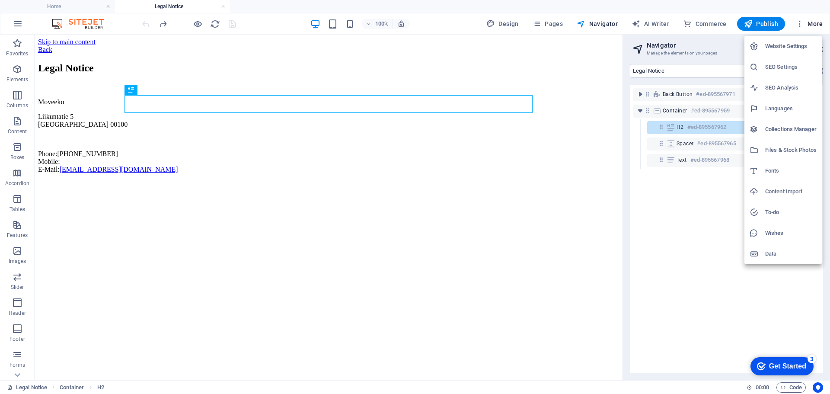
click at [774, 170] on h6 "Fonts" at bounding box center [790, 171] width 51 height 10
select select "popularity"
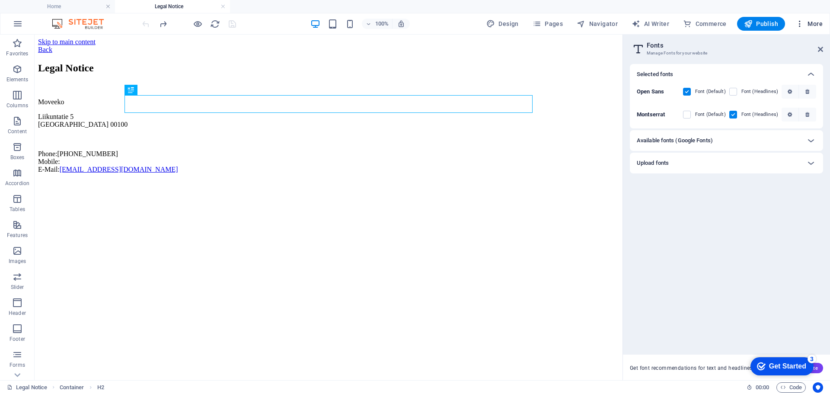
click at [796, 25] on icon "button" at bounding box center [799, 23] width 9 height 9
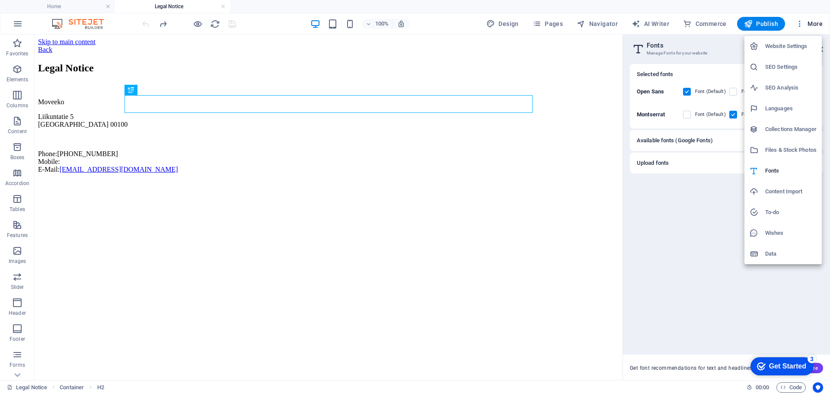
click at [771, 235] on h6 "Wishes" at bounding box center [790, 233] width 51 height 10
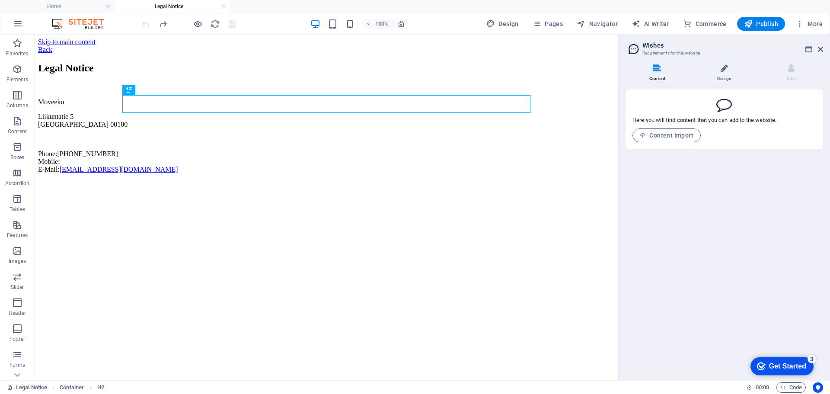
click at [719, 78] on li "Design" at bounding box center [725, 73] width 67 height 19
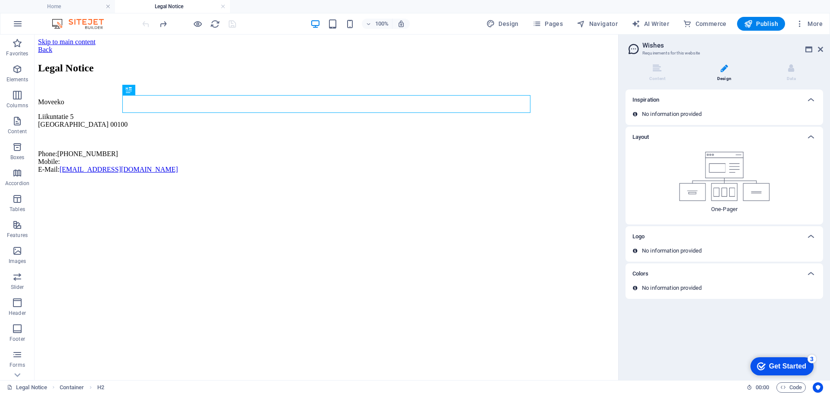
click at [733, 181] on img at bounding box center [724, 176] width 91 height 49
click at [796, 76] on li "Data" at bounding box center [791, 73] width 64 height 19
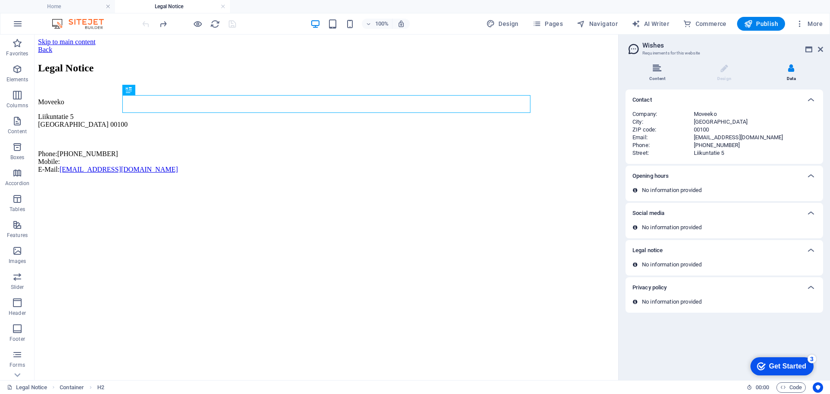
click at [661, 73] on li "Content" at bounding box center [658, 73] width 67 height 19
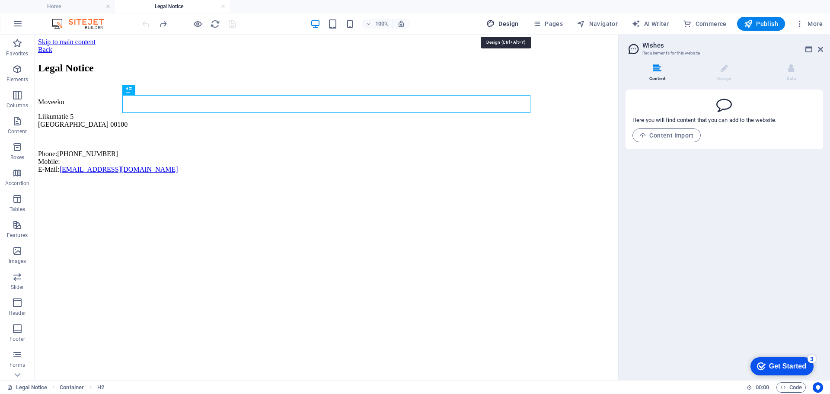
click at [499, 23] on span "Design" at bounding box center [502, 23] width 32 height 9
click at [507, 22] on span "Design" at bounding box center [502, 23] width 32 height 9
select select "px"
select select "200"
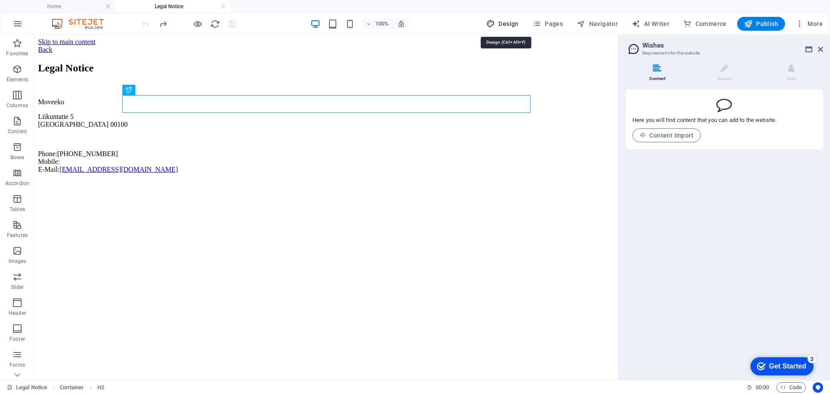
select select "px"
select select "ease-in-out"
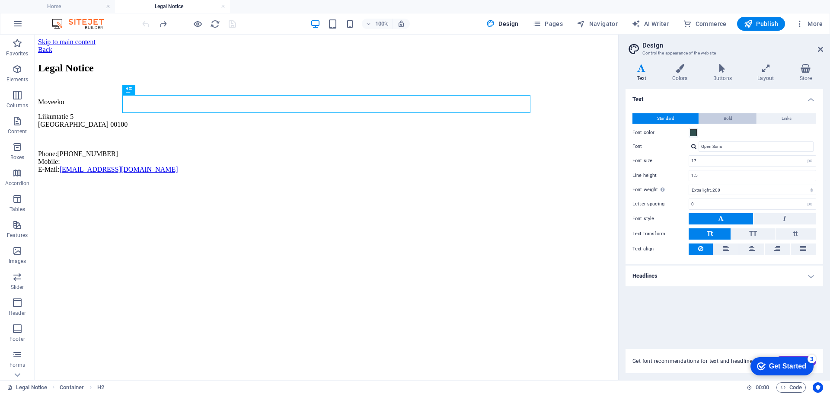
click at [735, 119] on button "Bold" at bounding box center [727, 118] width 57 height 10
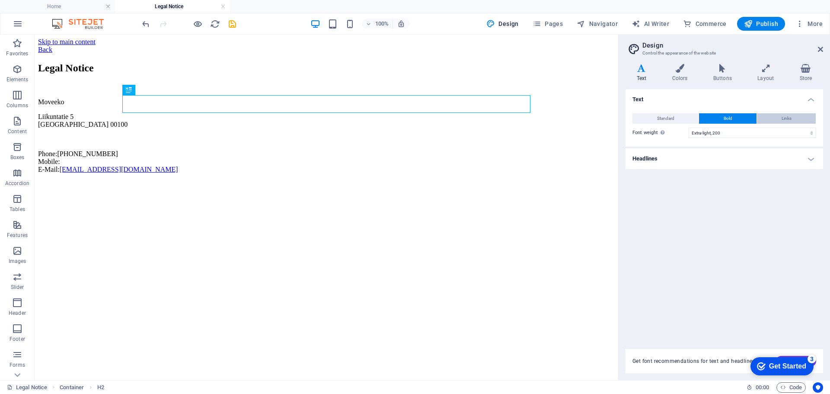
click at [787, 119] on span "Links" at bounding box center [786, 118] width 10 height 10
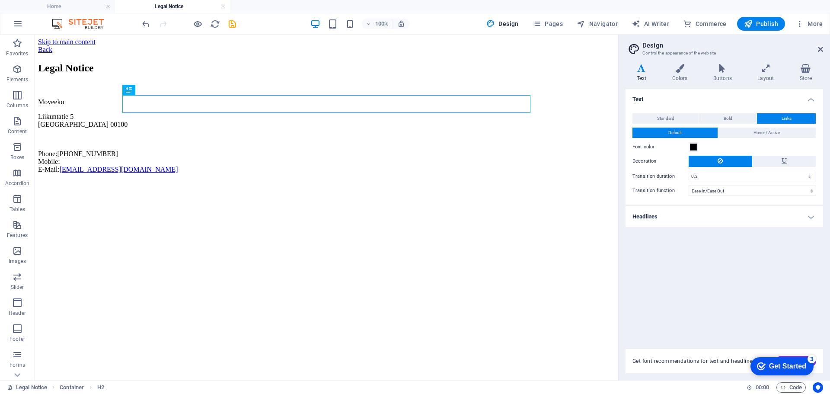
click at [687, 112] on div "Standard Bold Links Font color Font Open Sans Font size 17 rem px Line height 1…" at bounding box center [724, 155] width 201 height 100
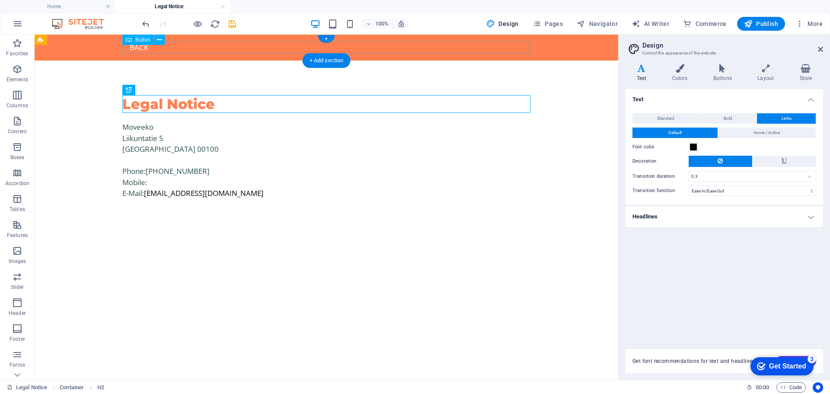
click at [141, 49] on div "Back" at bounding box center [326, 47] width 408 height 12
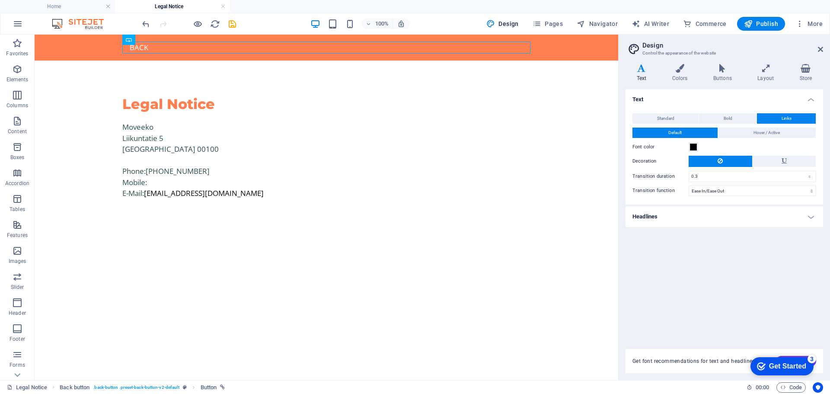
click at [54, 21] on img at bounding box center [82, 24] width 65 height 10
click at [110, 8] on link at bounding box center [107, 7] width 5 height 8
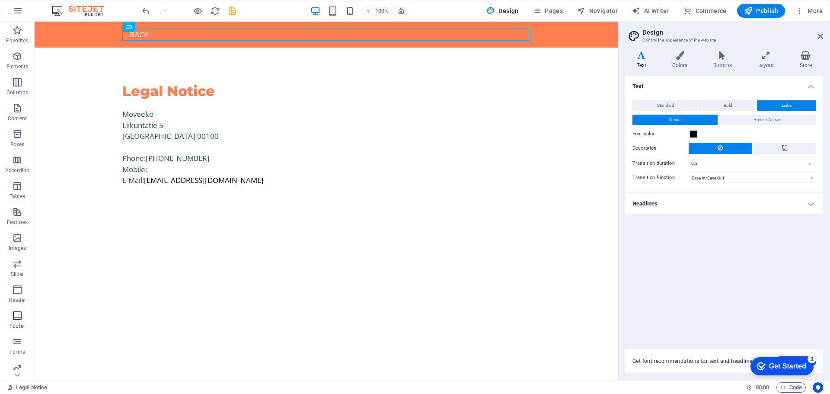
scroll to position [57, 0]
click at [19, 236] on icon "button" at bounding box center [17, 233] width 10 height 10
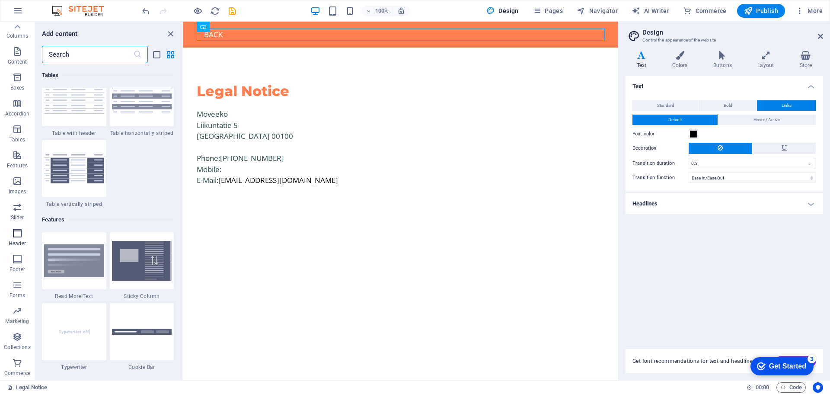
scroll to position [5204, 0]
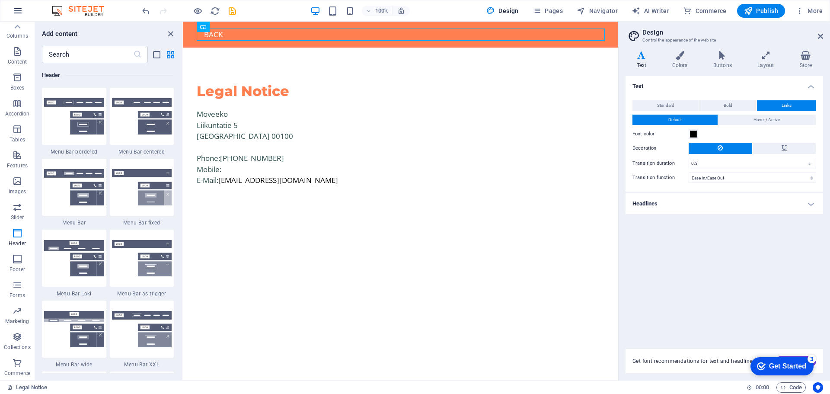
click at [19, 8] on icon "button" at bounding box center [18, 11] width 10 height 10
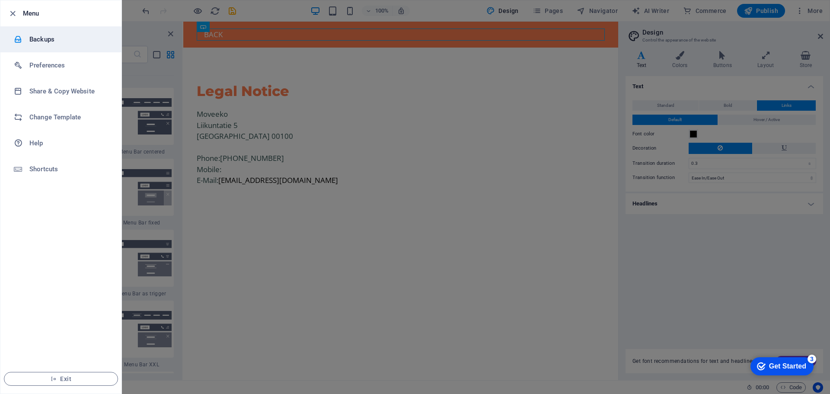
click at [41, 40] on h6 "Backups" at bounding box center [69, 39] width 80 height 10
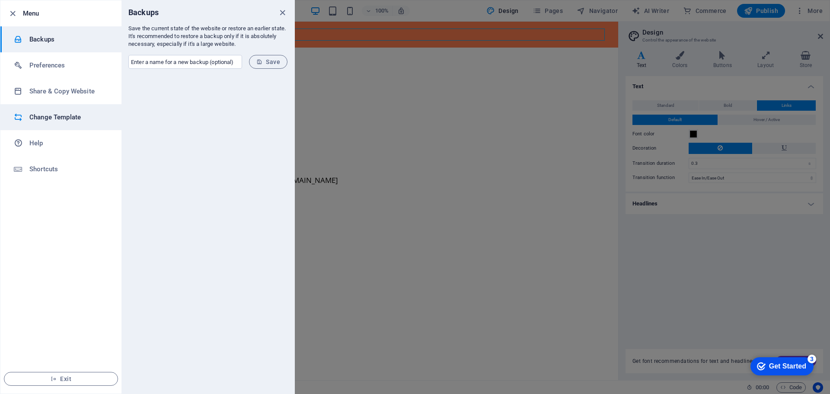
click at [53, 120] on h6 "Change Template" at bounding box center [69, 117] width 80 height 10
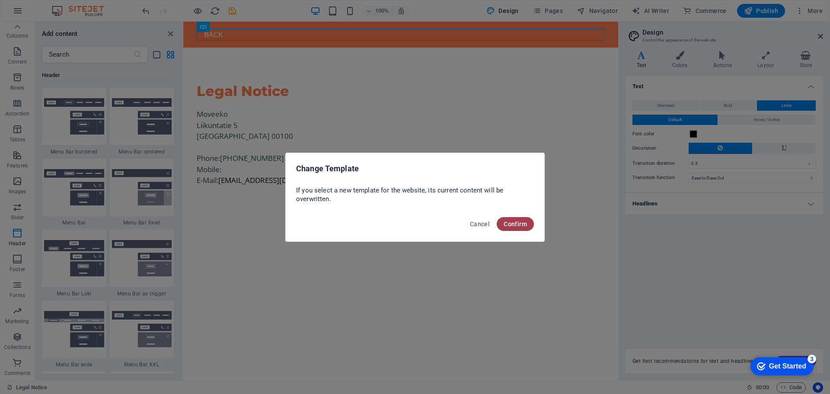
click at [523, 226] on span "Confirm" at bounding box center [514, 223] width 23 height 7
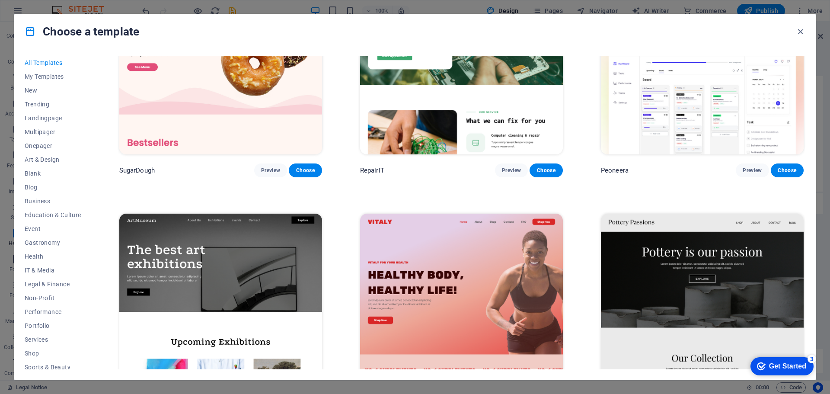
scroll to position [91, 0]
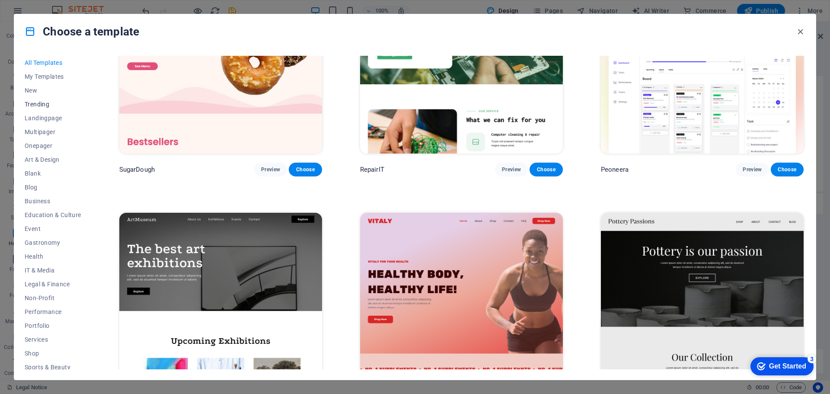
click at [44, 105] on span "Trending" at bounding box center [53, 104] width 57 height 7
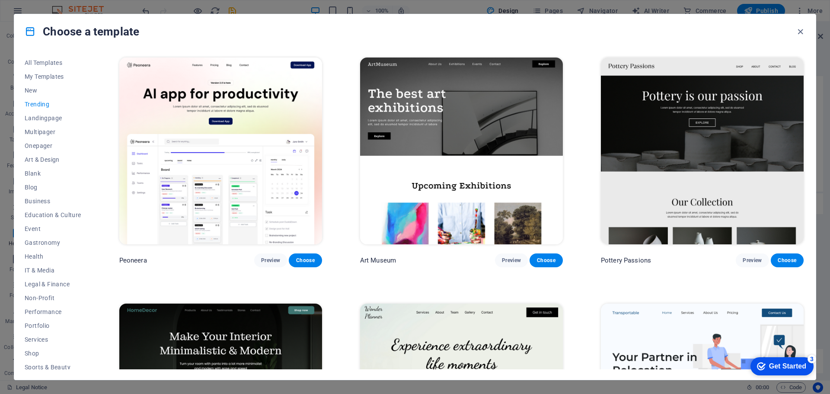
scroll to position [67, 0]
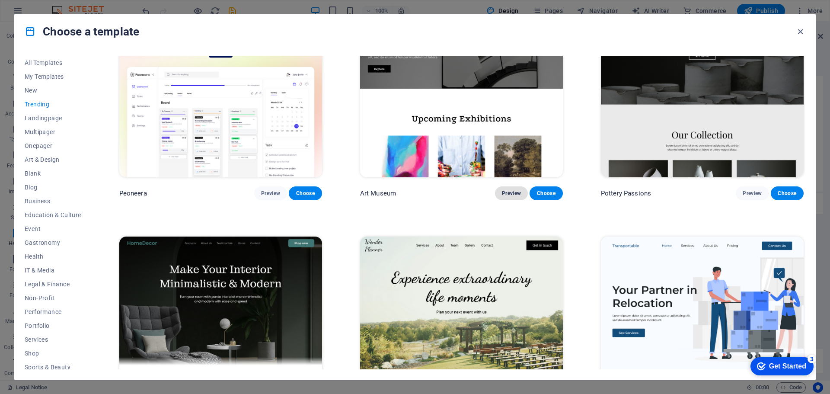
click at [511, 193] on span "Preview" at bounding box center [511, 193] width 19 height 7
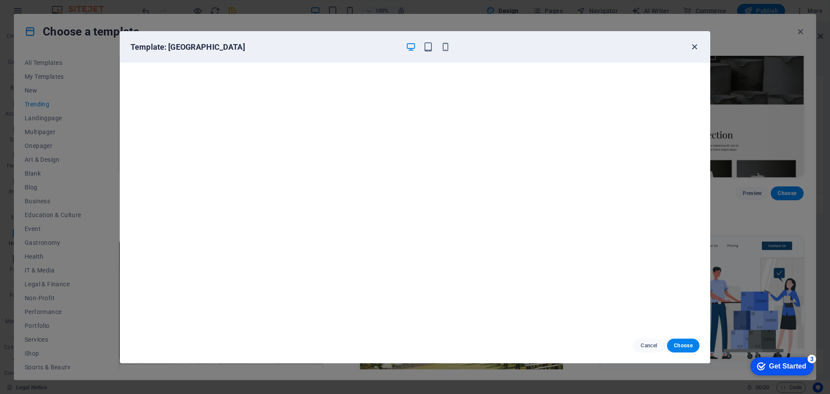
click at [692, 48] on icon "button" at bounding box center [694, 47] width 10 height 10
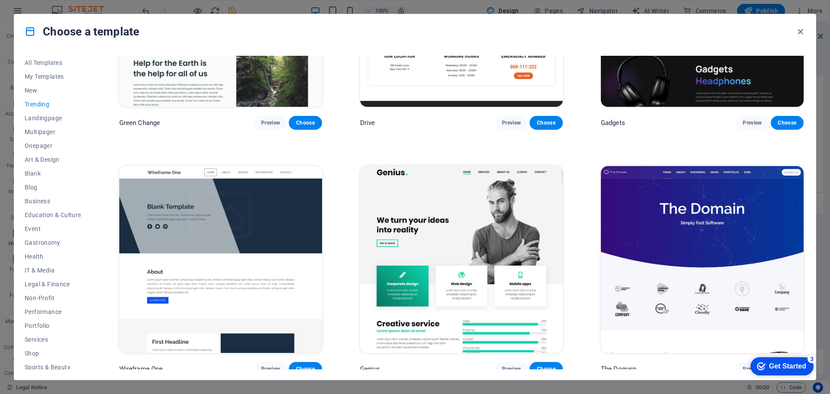
scroll to position [876, 0]
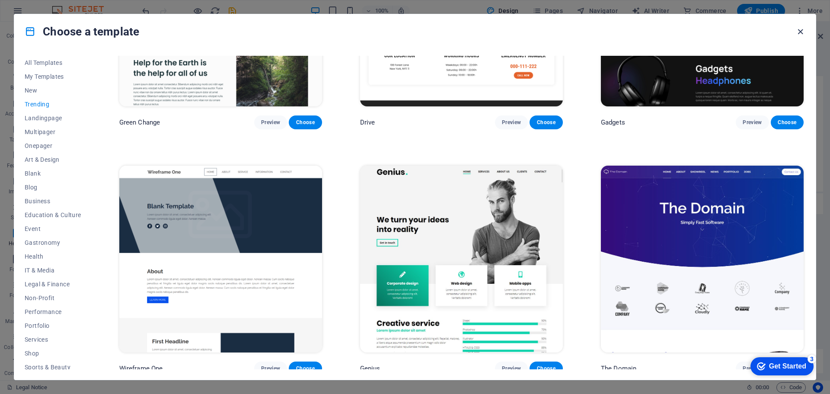
click at [804, 29] on icon "button" at bounding box center [800, 32] width 10 height 10
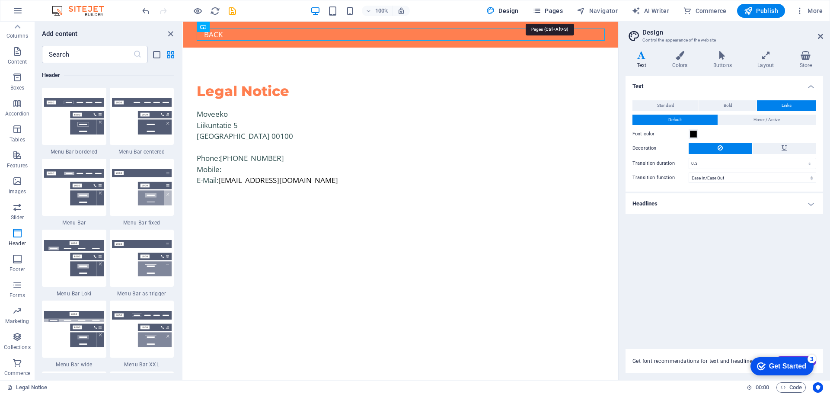
click at [552, 10] on span "Pages" at bounding box center [547, 10] width 30 height 9
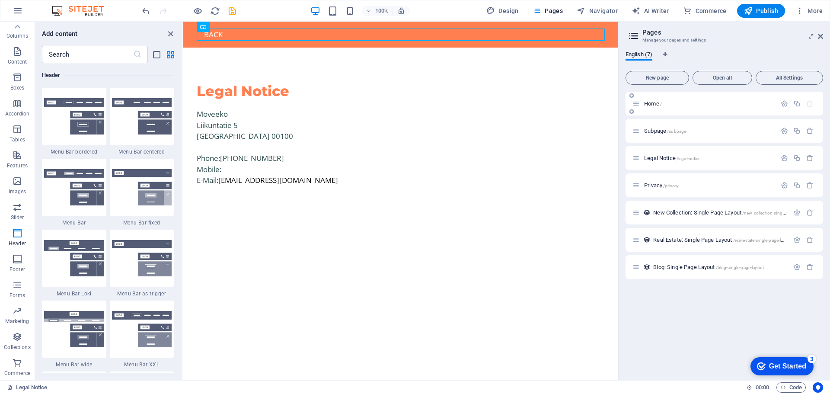
click at [648, 99] on div "Home /" at bounding box center [704, 104] width 144 height 10
click at [643, 56] on span "English (7)" at bounding box center [638, 55] width 27 height 12
click at [820, 9] on span "More" at bounding box center [808, 10] width 27 height 9
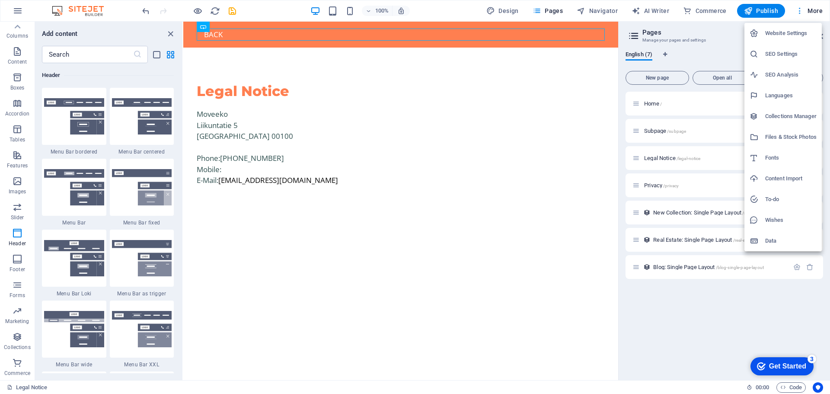
click at [820, 9] on div at bounding box center [415, 197] width 830 height 394
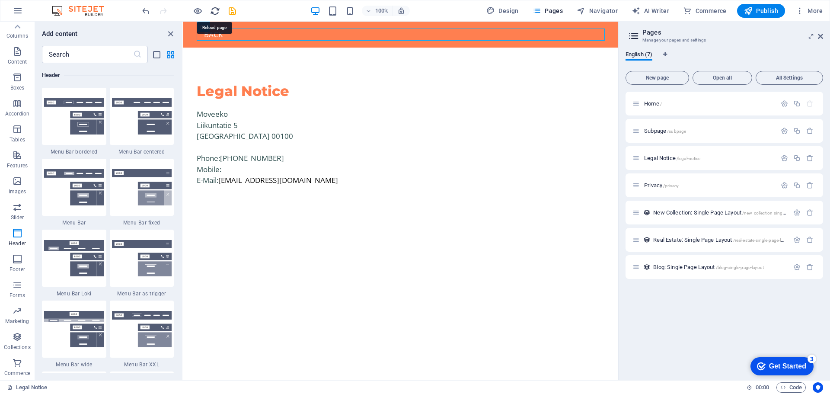
click at [214, 12] on icon "reload" at bounding box center [215, 11] width 10 height 10
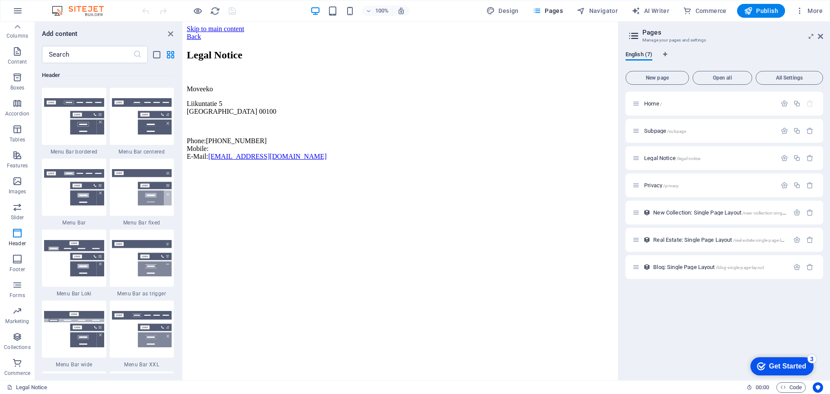
scroll to position [0, 0]
click at [512, 11] on span "Design" at bounding box center [502, 10] width 32 height 9
select select "ease-in-out"
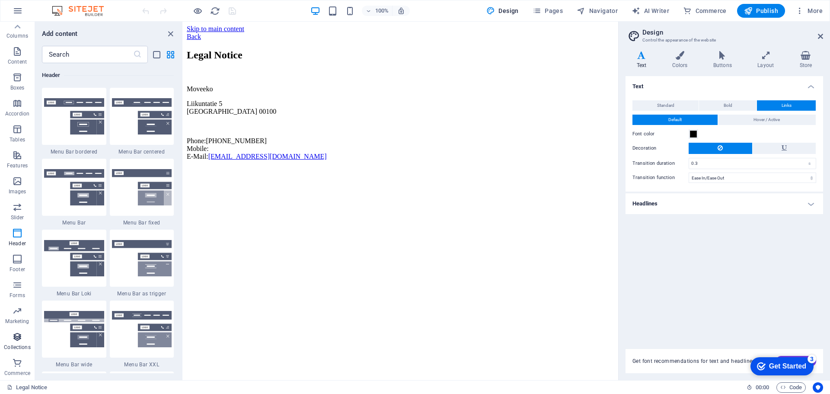
click at [18, 335] on icon "button" at bounding box center [17, 336] width 10 height 10
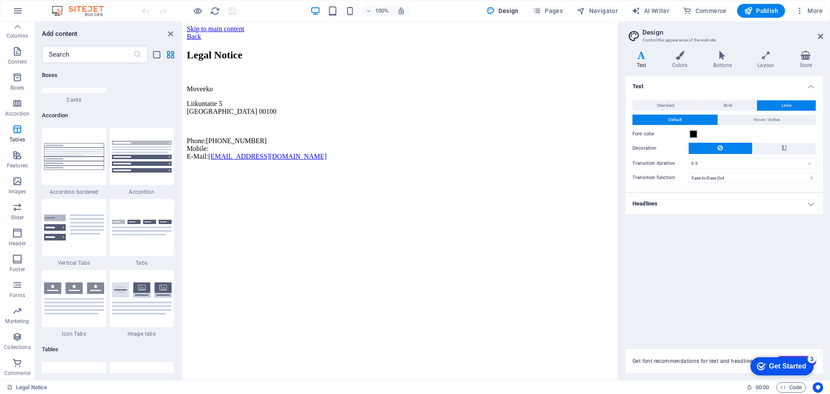
scroll to position [2643, 0]
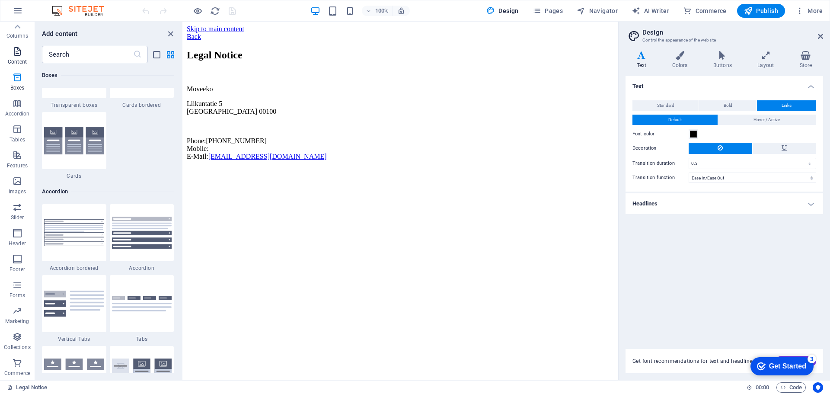
click at [14, 59] on p "Content" at bounding box center [17, 61] width 19 height 7
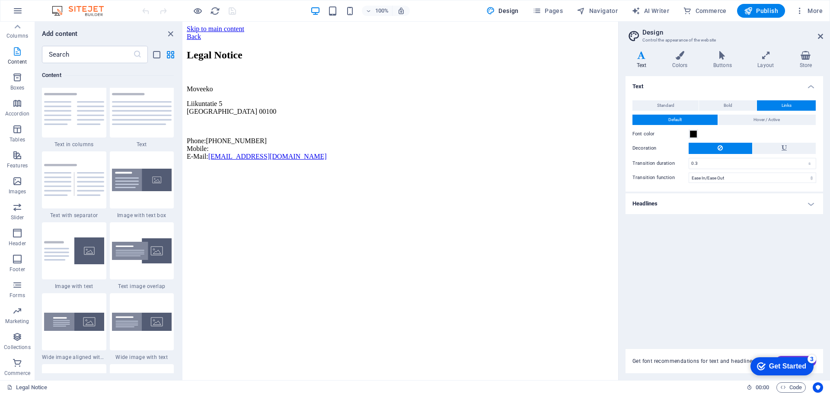
scroll to position [1512, 0]
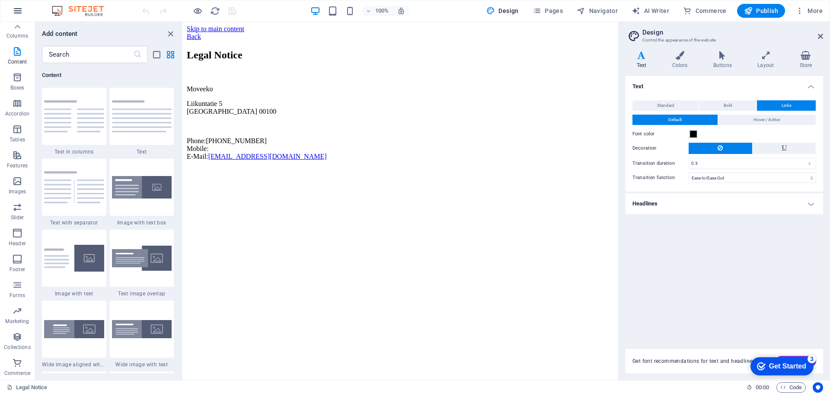
click at [16, 10] on icon "button" at bounding box center [18, 11] width 10 height 10
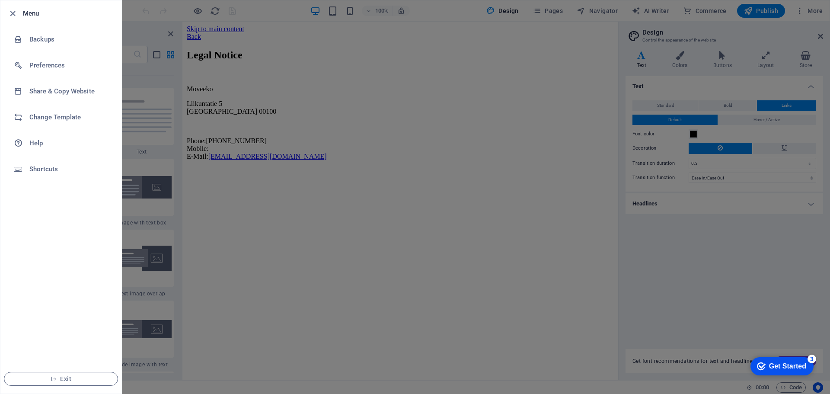
click at [499, 54] on div at bounding box center [415, 197] width 830 height 394
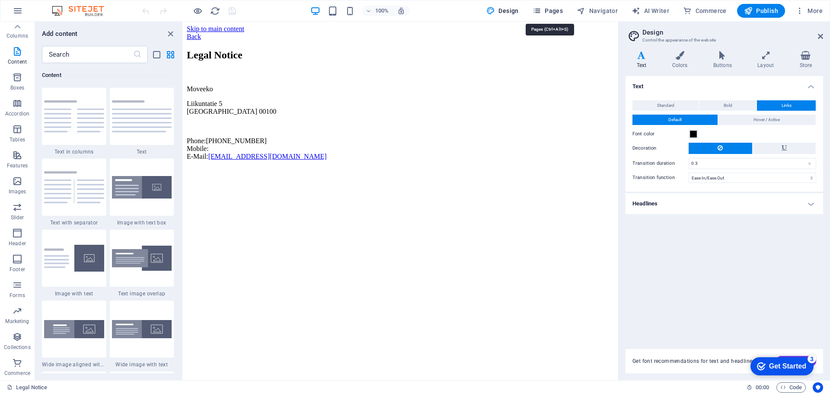
click at [555, 13] on span "Pages" at bounding box center [547, 10] width 30 height 9
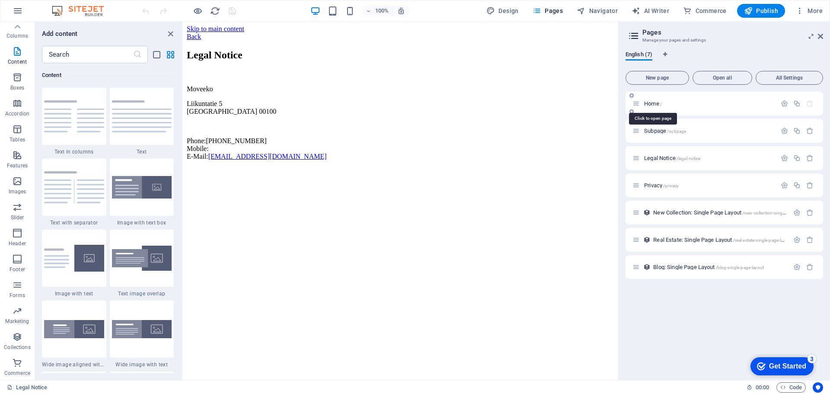
click at [654, 103] on span "Home /" at bounding box center [653, 103] width 18 height 6
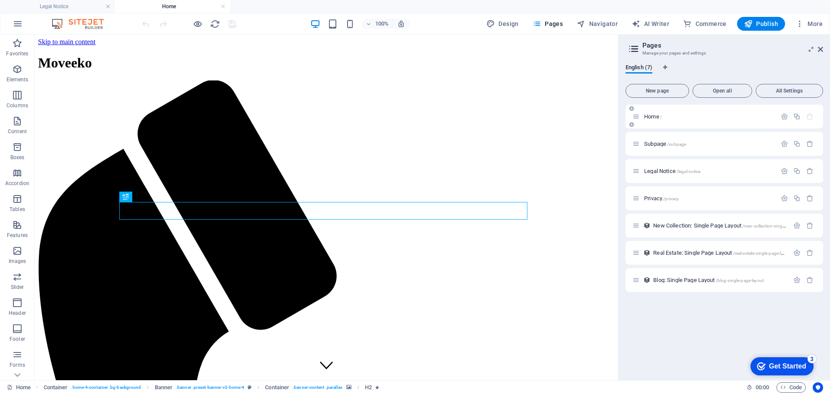
scroll to position [0, 0]
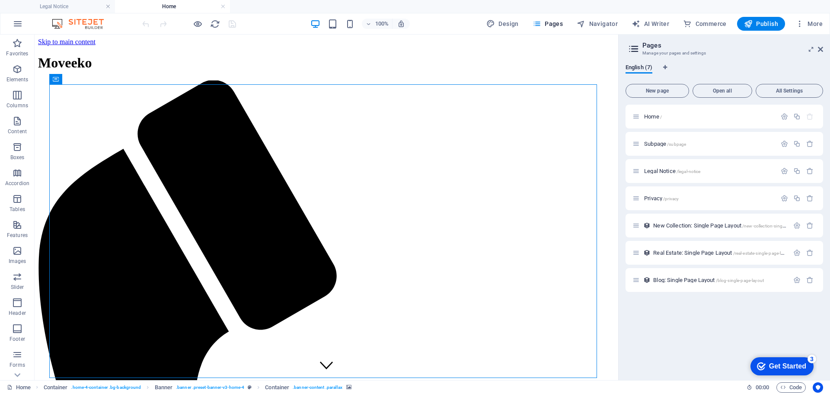
click at [783, 364] on div "Get Started" at bounding box center [787, 366] width 37 height 8
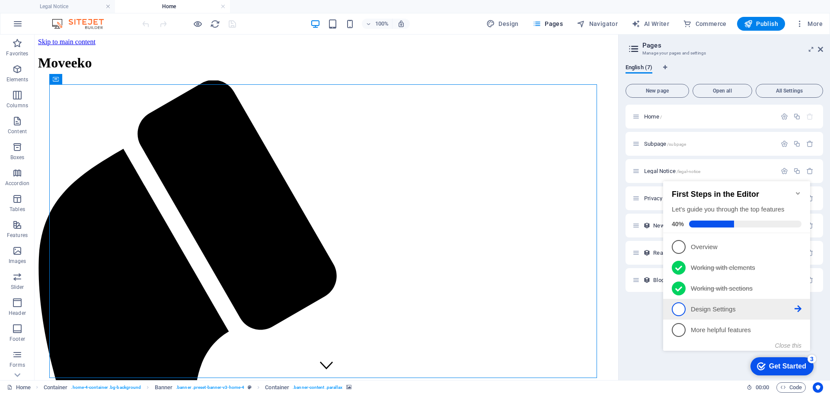
click at [696, 306] on p "Design Settings - incomplete" at bounding box center [743, 309] width 104 height 9
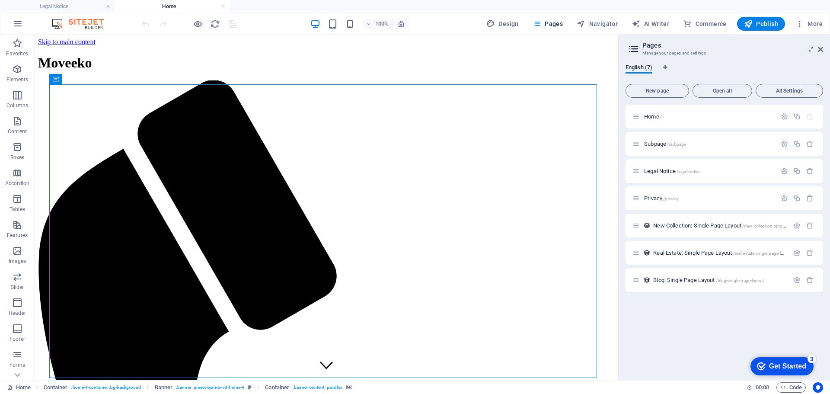
click at [784, 365] on div "Get Started" at bounding box center [787, 366] width 37 height 8
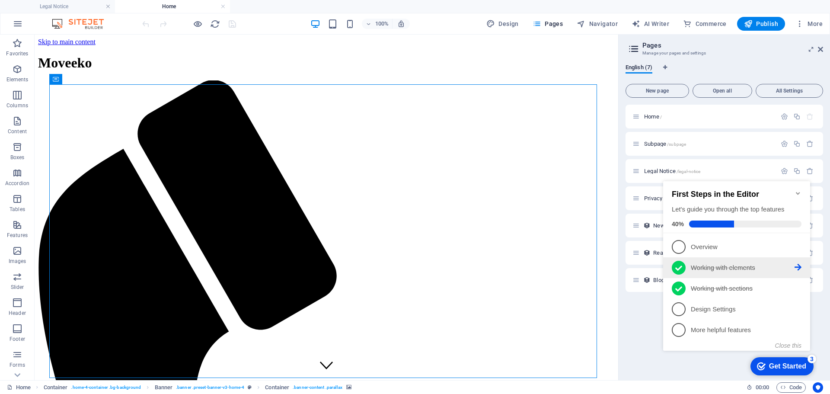
click at [798, 267] on icon at bounding box center [797, 267] width 7 height 7
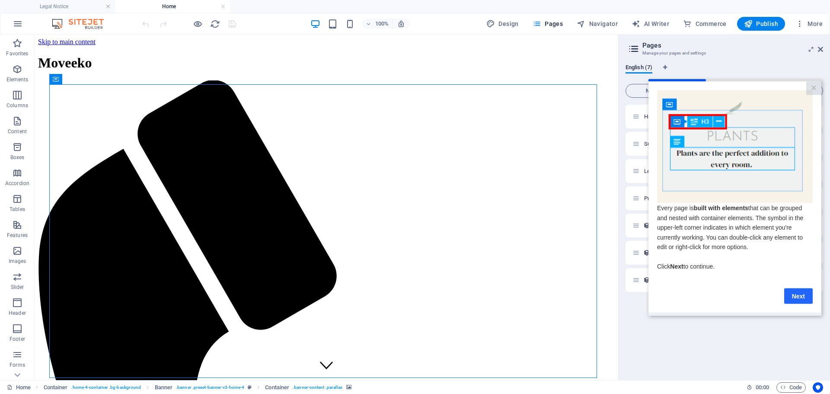
click at [793, 300] on link "Next" at bounding box center [798, 296] width 29 height 16
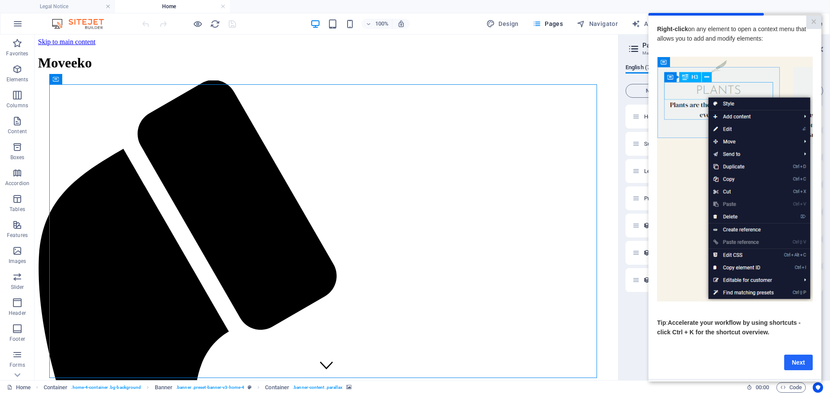
click at [798, 363] on link "Next" at bounding box center [798, 362] width 29 height 16
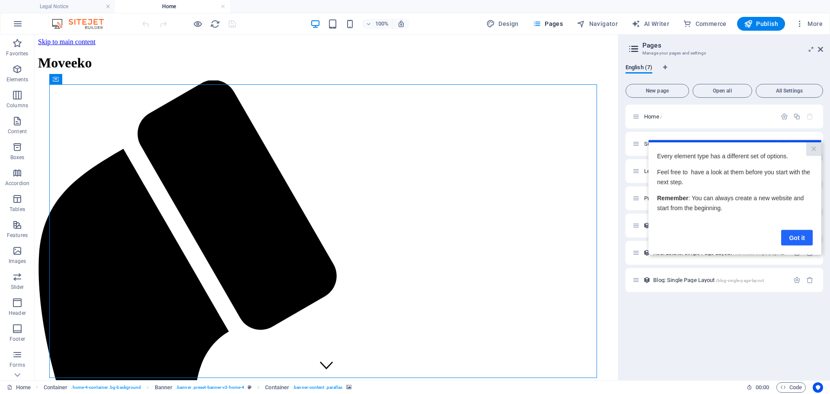
click at [802, 241] on link "Got it" at bounding box center [797, 237] width 32 height 16
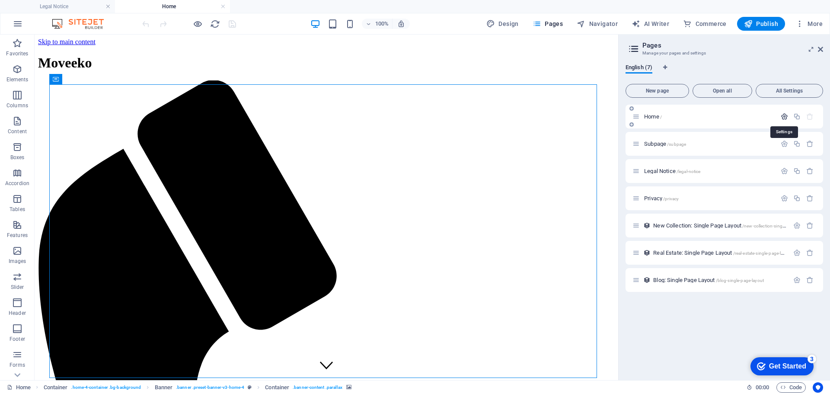
click at [784, 117] on icon "button" at bounding box center [783, 116] width 7 height 7
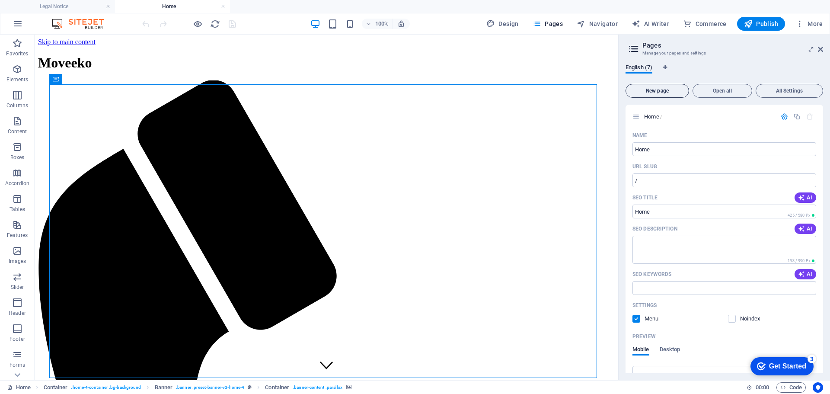
click at [665, 93] on span "New page" at bounding box center [657, 90] width 56 height 5
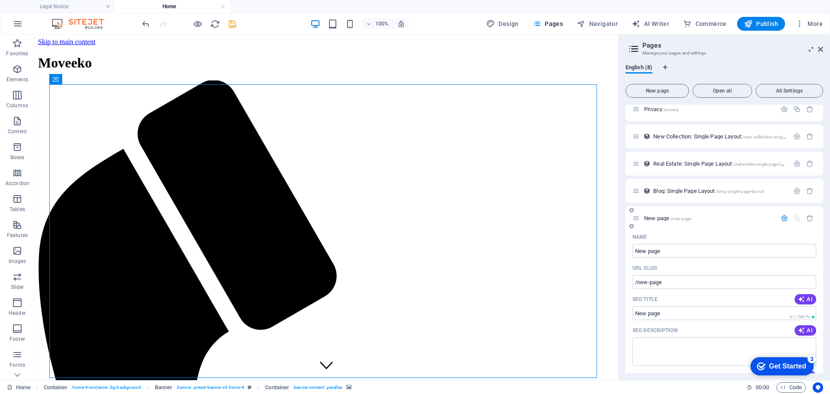
click at [725, 230] on div "Name" at bounding box center [724, 237] width 184 height 14
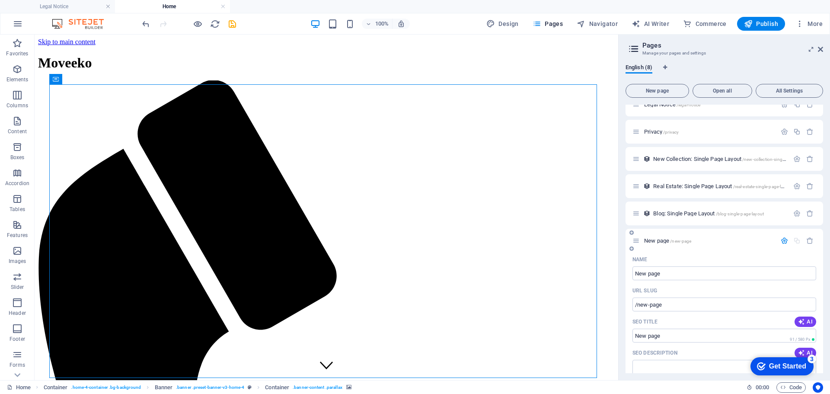
scroll to position [426, 0]
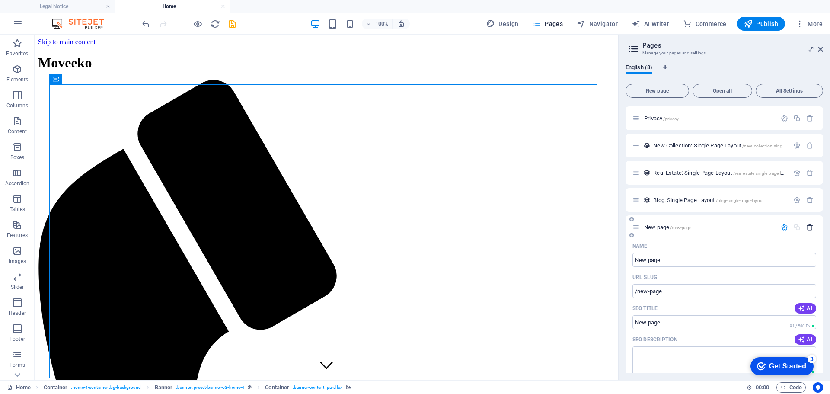
click at [810, 223] on icon "button" at bounding box center [809, 226] width 7 height 7
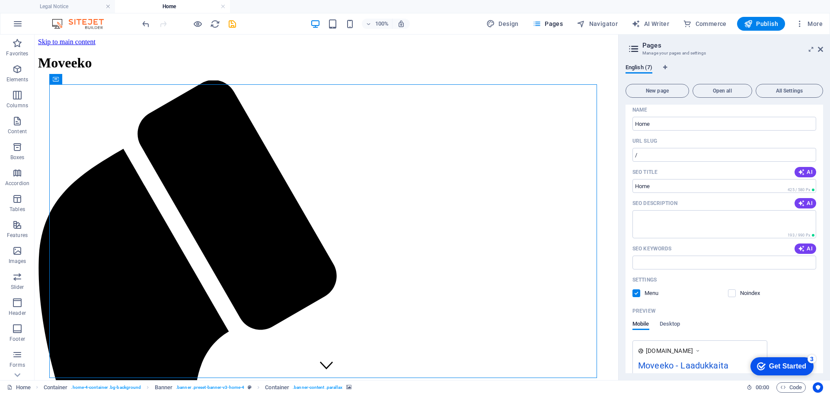
scroll to position [0, 0]
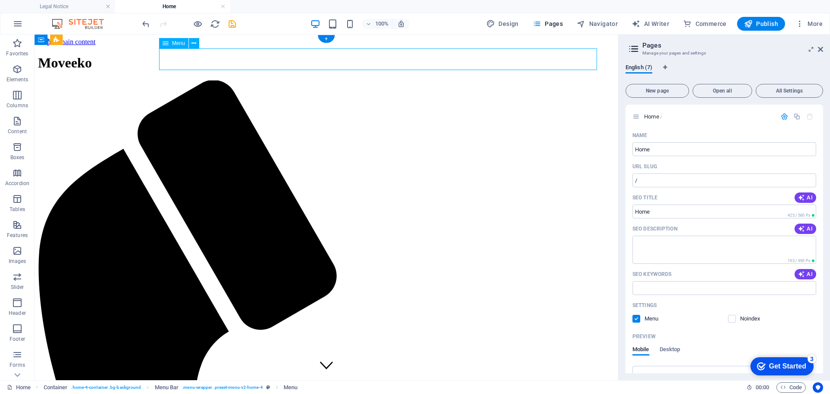
select select
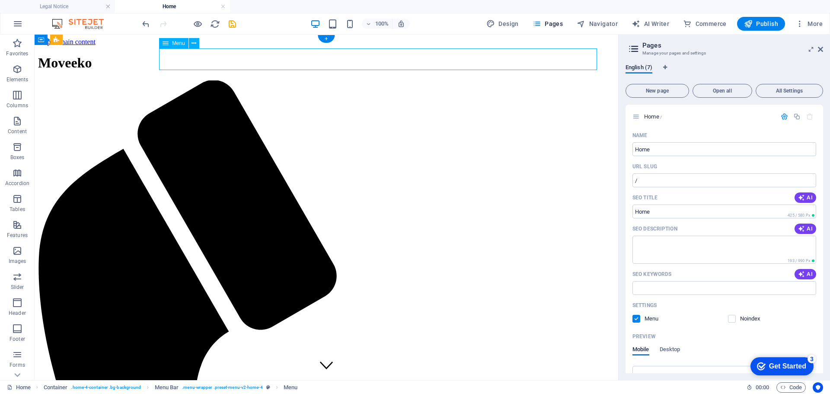
select select
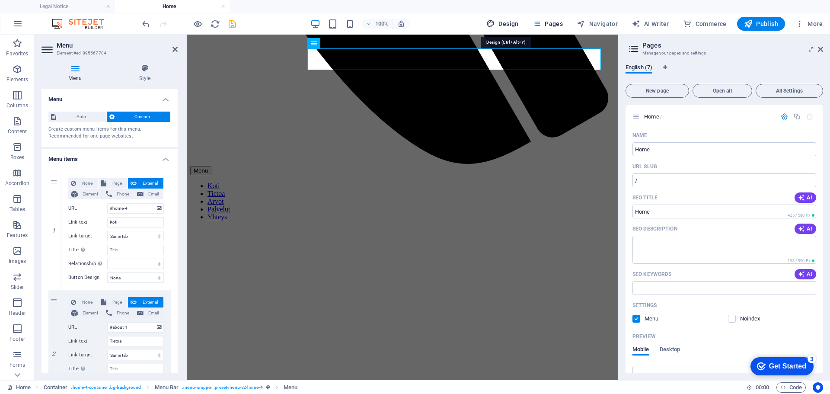
click at [508, 25] on span "Design" at bounding box center [502, 23] width 32 height 9
select select "ease-in-out"
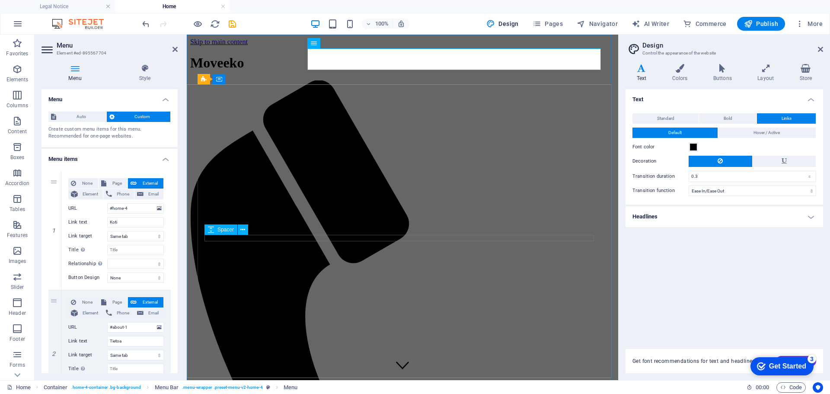
scroll to position [109, 0]
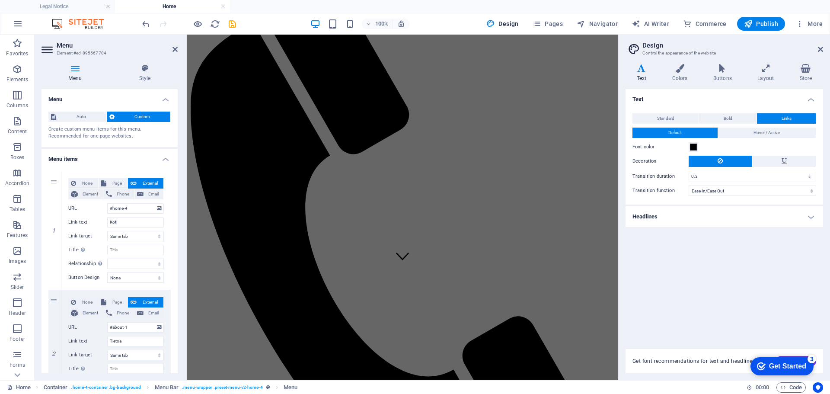
click at [666, 325] on div "Text Standard Bold Links Font color Font Open Sans Font size 17 rem px Line hei…" at bounding box center [723, 213] width 197 height 249
click at [821, 46] on icon at bounding box center [820, 49] width 5 height 7
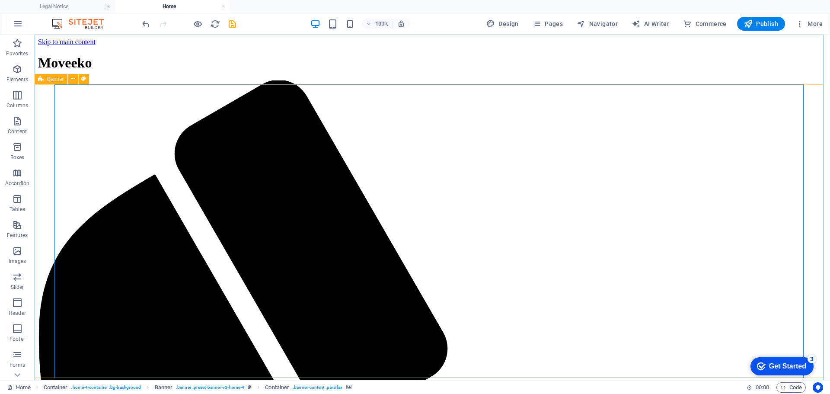
click at [61, 80] on span "Banner" at bounding box center [55, 78] width 17 height 5
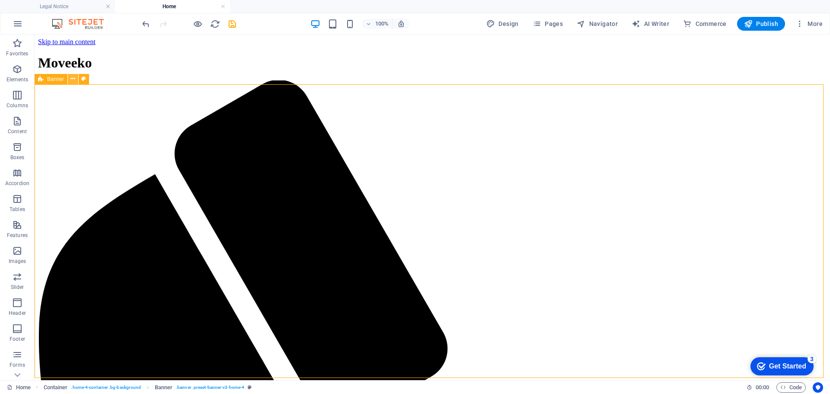
click at [72, 80] on icon at bounding box center [72, 78] width 5 height 9
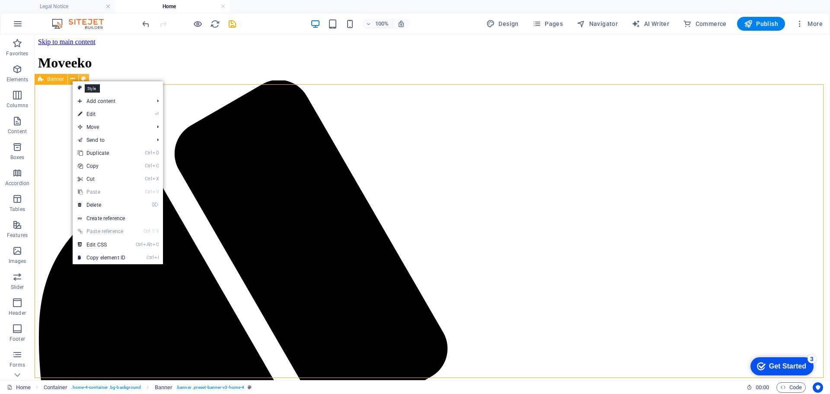
click at [85, 78] on icon at bounding box center [83, 78] width 5 height 9
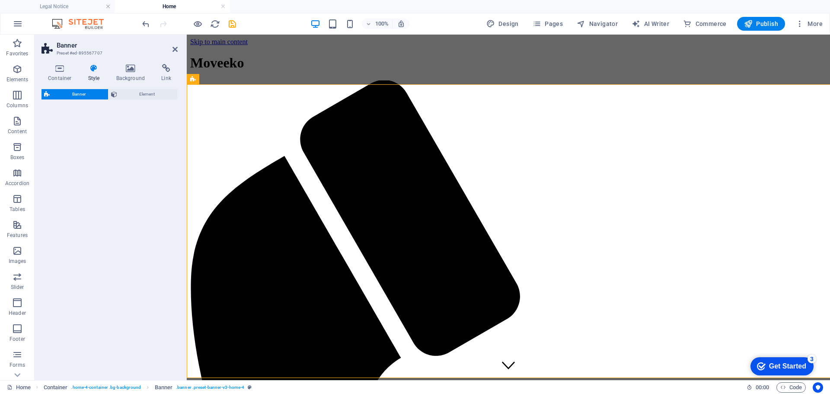
select select "preset-banner-v3-home-4"
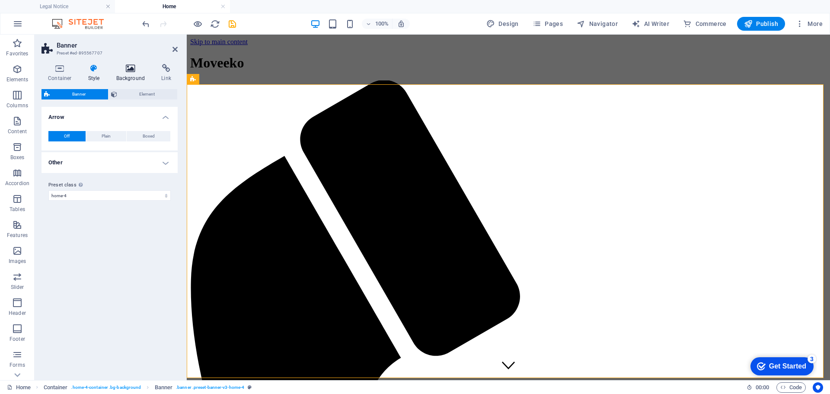
click at [129, 73] on h4 "Background" at bounding box center [132, 73] width 45 height 18
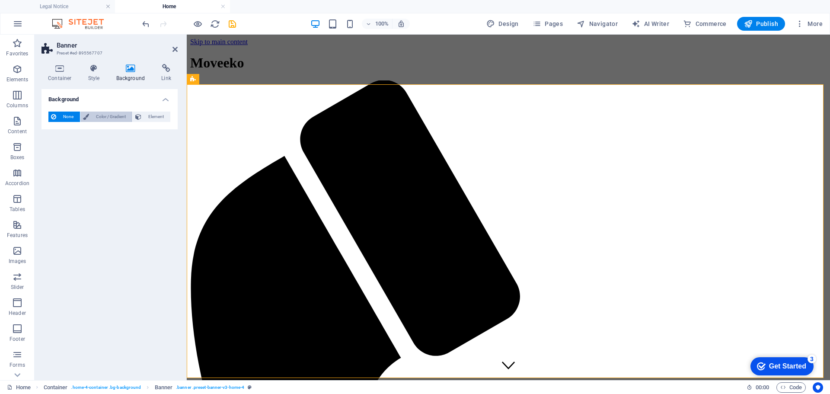
click at [108, 119] on span "Color / Gradient" at bounding box center [111, 116] width 38 height 10
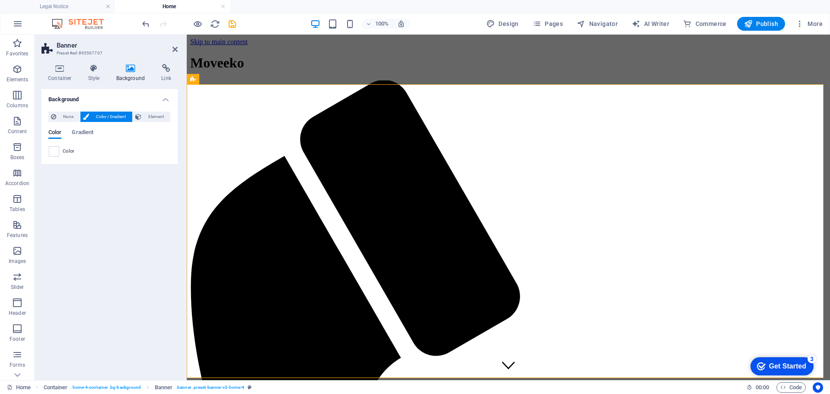
click at [64, 151] on span "Color" at bounding box center [69, 151] width 12 height 7
click at [58, 152] on span at bounding box center [54, 151] width 10 height 10
type input "#ffffff"
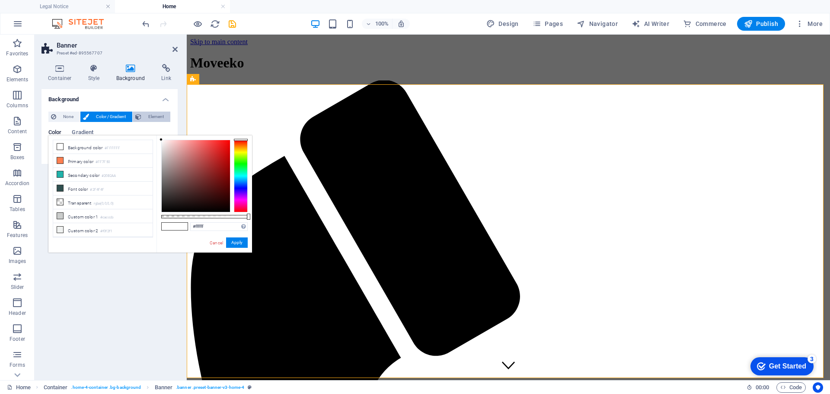
click at [160, 114] on span "Element" at bounding box center [156, 116] width 24 height 10
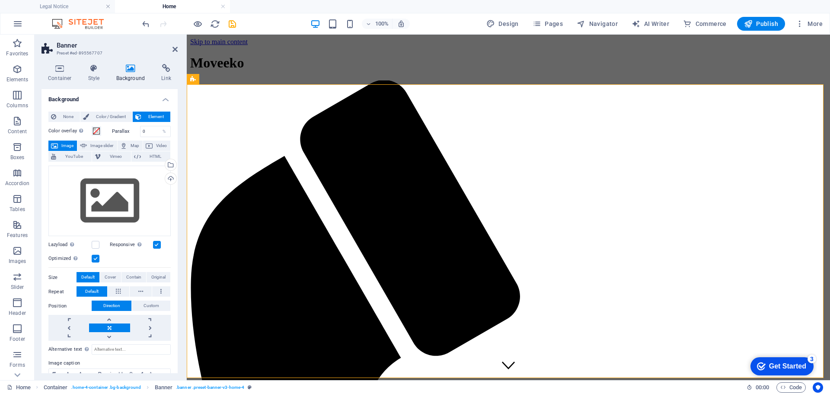
click at [90, 29] on img at bounding box center [82, 24] width 65 height 10
click at [816, 20] on span "More" at bounding box center [808, 23] width 27 height 9
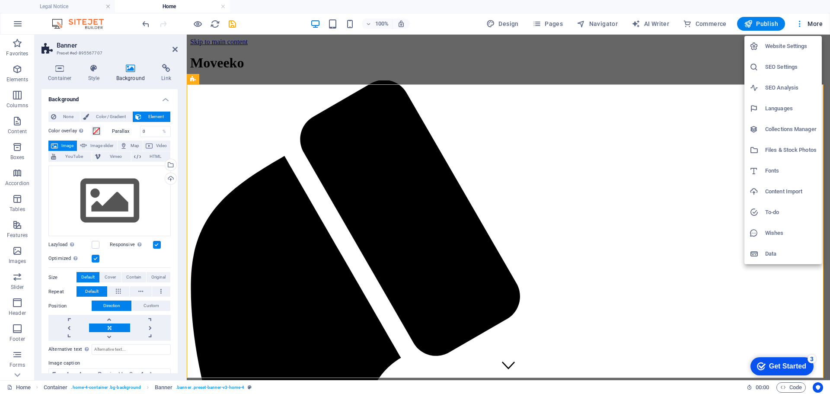
click at [19, 30] on div at bounding box center [415, 197] width 830 height 394
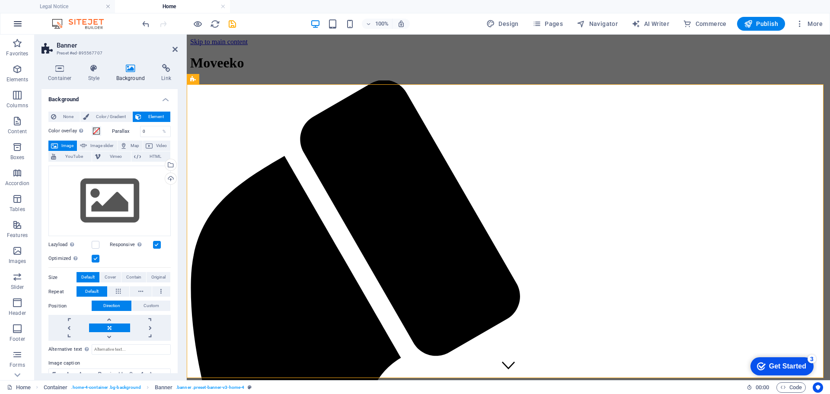
click at [17, 26] on icon "button" at bounding box center [18, 24] width 10 height 10
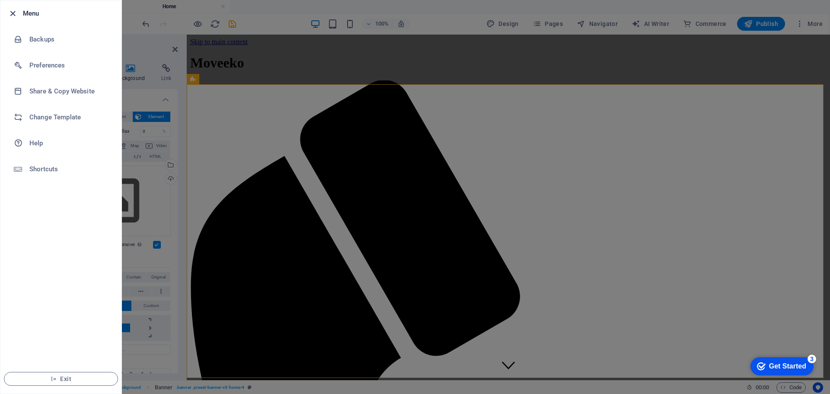
click at [12, 17] on icon "button" at bounding box center [13, 14] width 10 height 10
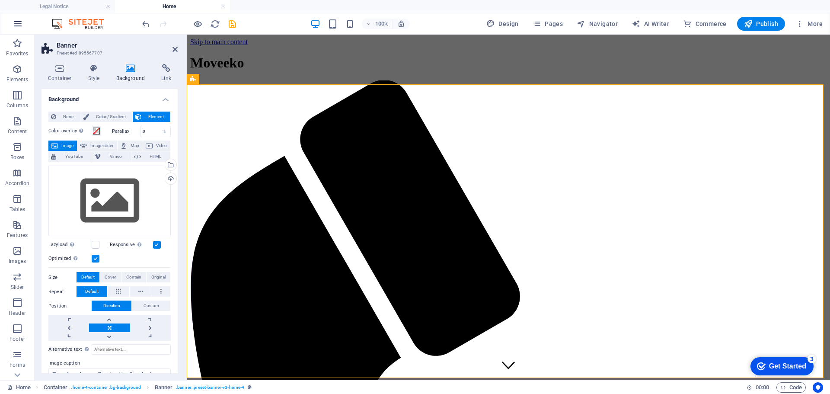
click at [13, 21] on icon "button" at bounding box center [18, 24] width 10 height 10
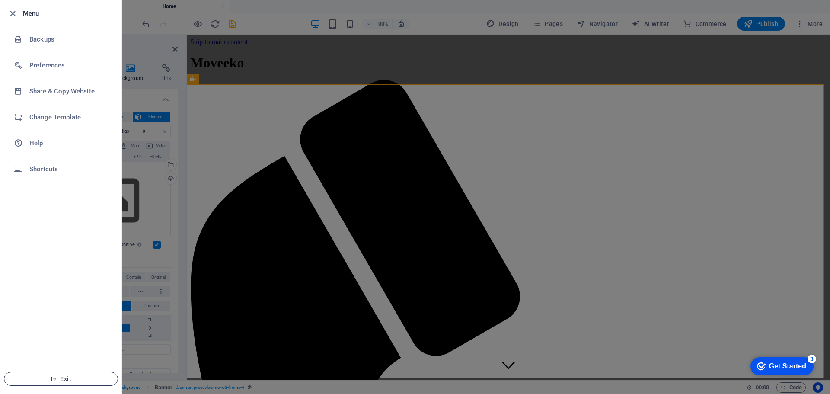
click at [52, 380] on icon "button" at bounding box center [54, 379] width 6 height 6
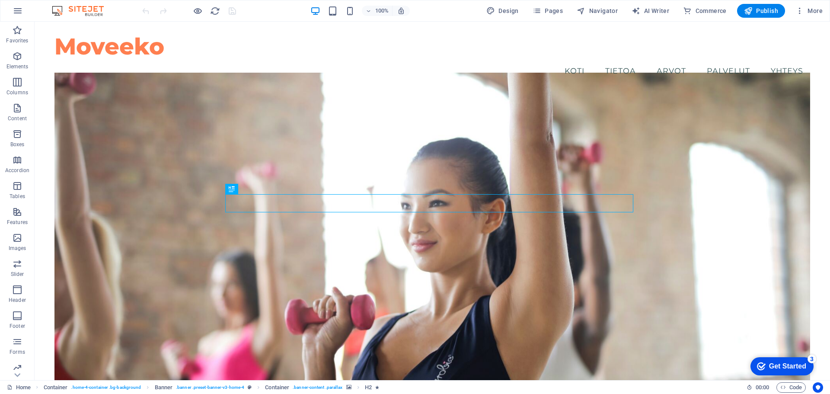
click at [102, 6] on img at bounding box center [82, 11] width 65 height 10
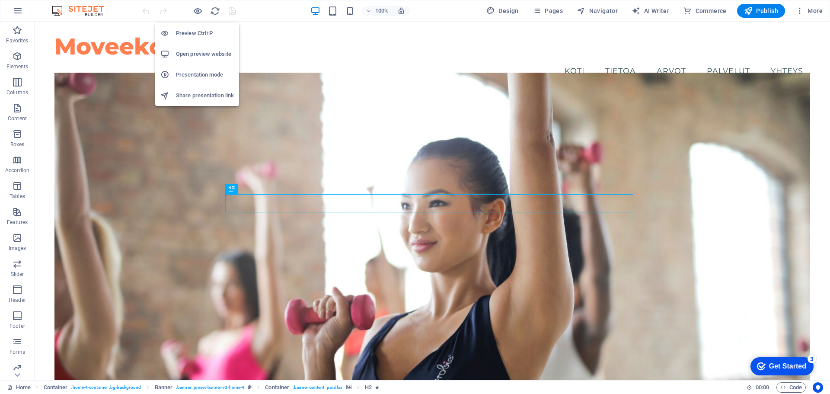
click at [197, 57] on h6 "Open preview website" at bounding box center [205, 54] width 58 height 10
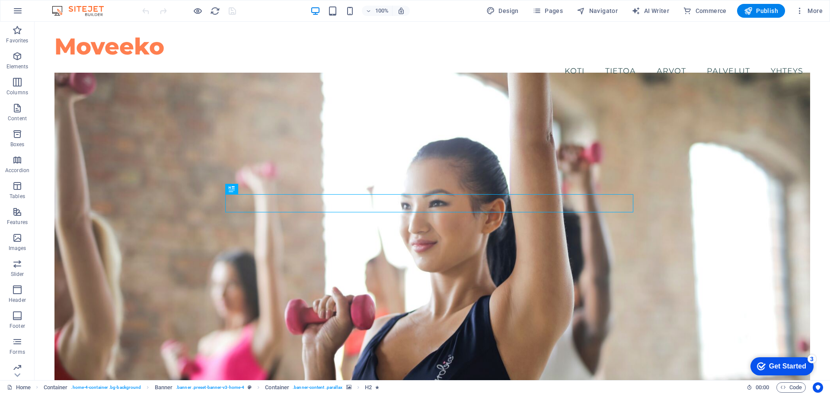
click at [85, 10] on img at bounding box center [82, 11] width 65 height 10
click at [55, 11] on img at bounding box center [82, 11] width 65 height 10
click at [22, 9] on icon "button" at bounding box center [18, 11] width 10 height 10
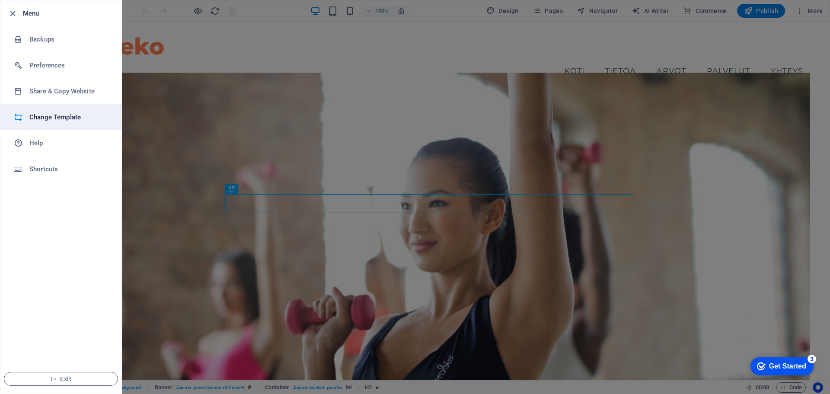
click at [43, 117] on h6 "Change Template" at bounding box center [69, 117] width 80 height 10
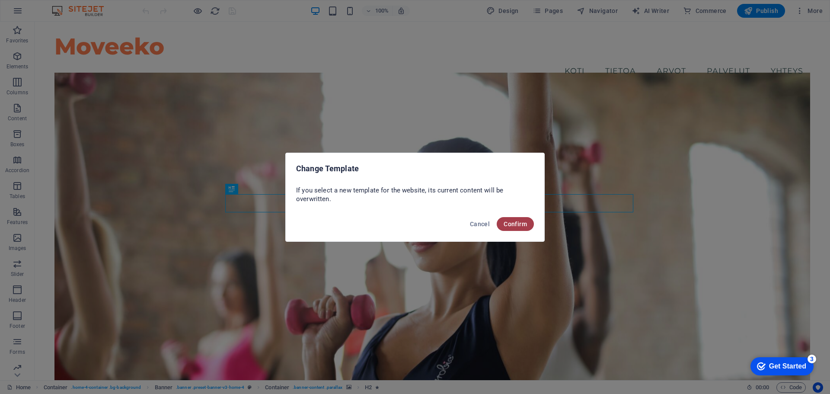
click at [520, 228] on button "Confirm" at bounding box center [515, 224] width 37 height 14
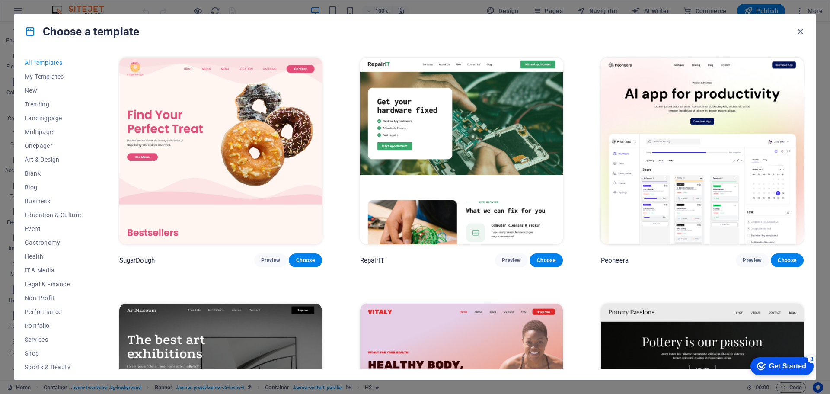
scroll to position [48, 0]
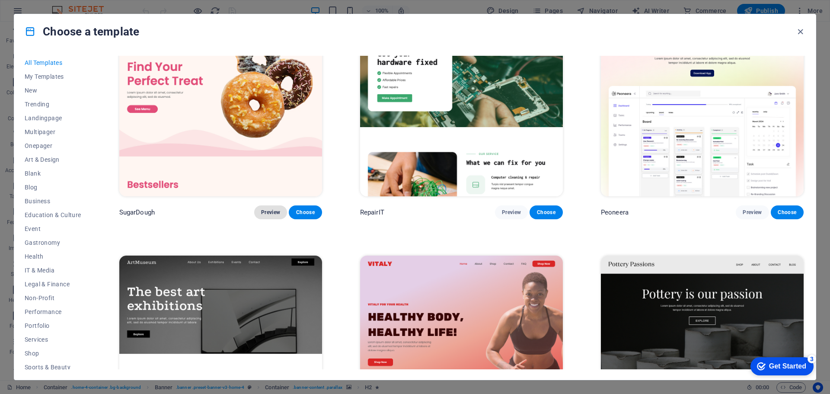
click at [273, 209] on span "Preview" at bounding box center [270, 212] width 19 height 7
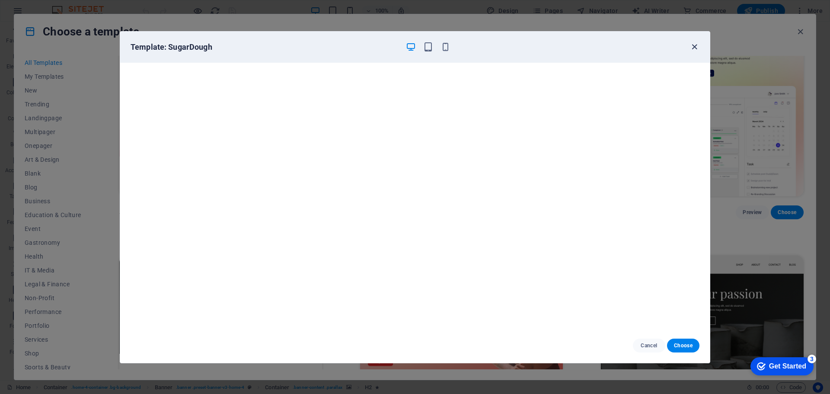
click at [692, 50] on icon "button" at bounding box center [694, 47] width 10 height 10
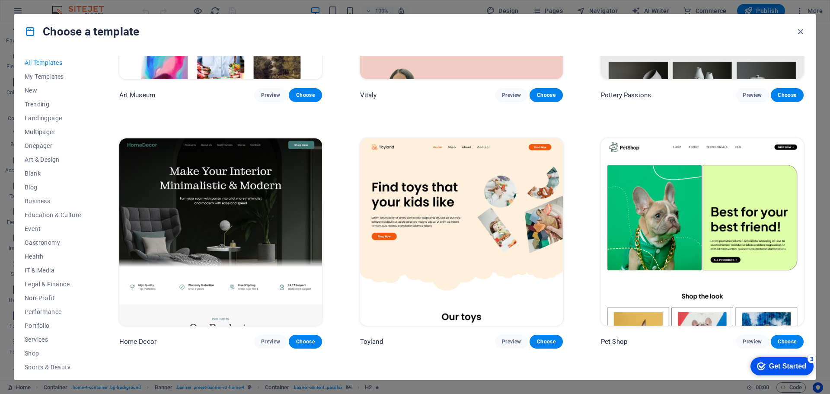
scroll to position [411, 0]
click at [419, 219] on img at bounding box center [461, 231] width 203 height 187
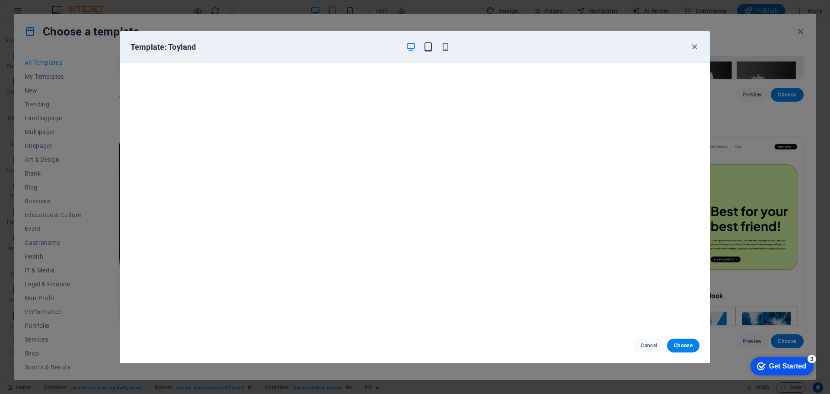
click at [430, 50] on icon "button" at bounding box center [428, 47] width 10 height 10
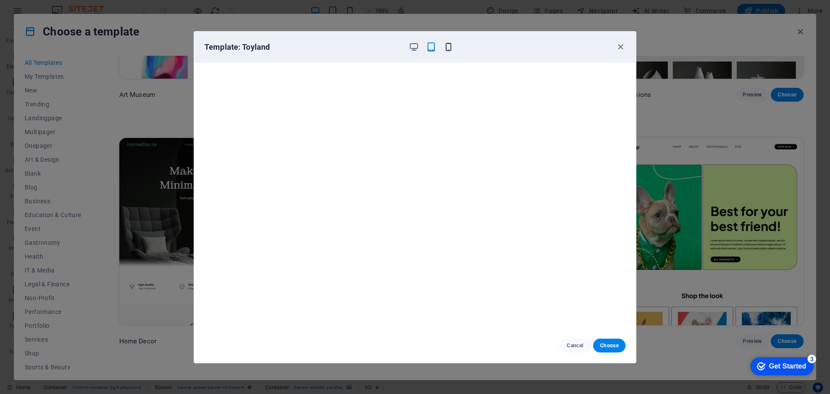
click at [444, 44] on icon "button" at bounding box center [448, 47] width 10 height 10
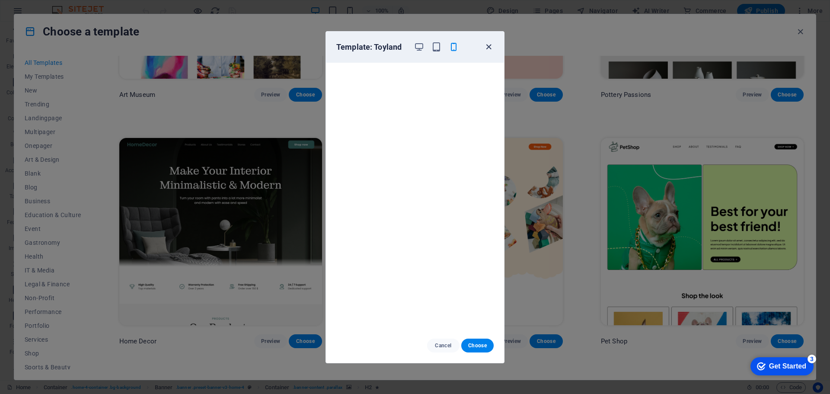
click at [487, 49] on icon "button" at bounding box center [489, 47] width 10 height 10
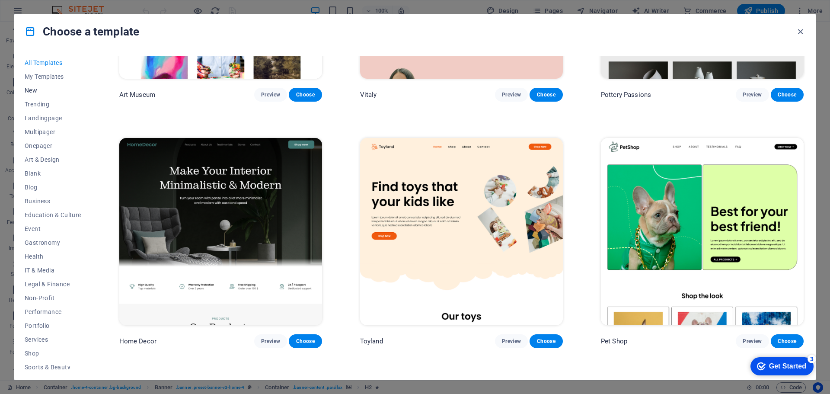
click at [29, 88] on span "New" at bounding box center [53, 90] width 57 height 7
click at [40, 341] on span "Services" at bounding box center [53, 339] width 57 height 7
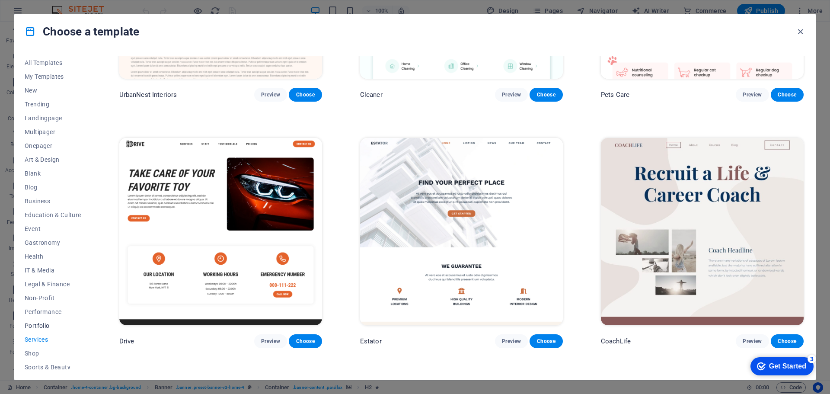
click at [38, 330] on button "Portfolio" at bounding box center [53, 325] width 57 height 14
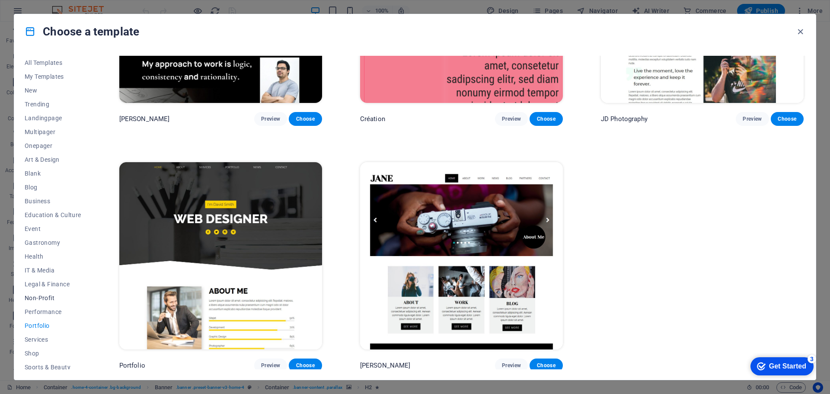
scroll to position [46, 0]
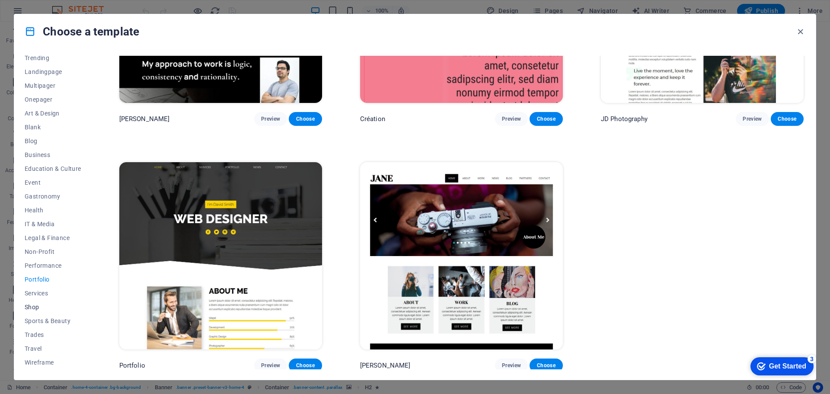
click at [33, 308] on span "Shop" at bounding box center [53, 306] width 57 height 7
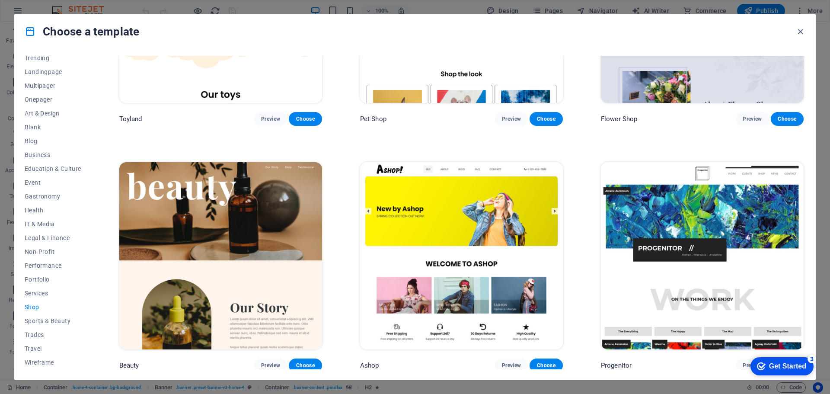
scroll to position [411, 0]
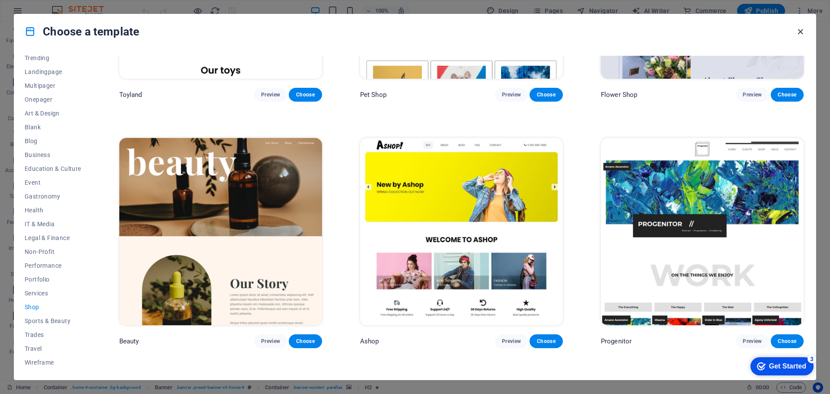
click at [799, 33] on icon "button" at bounding box center [800, 32] width 10 height 10
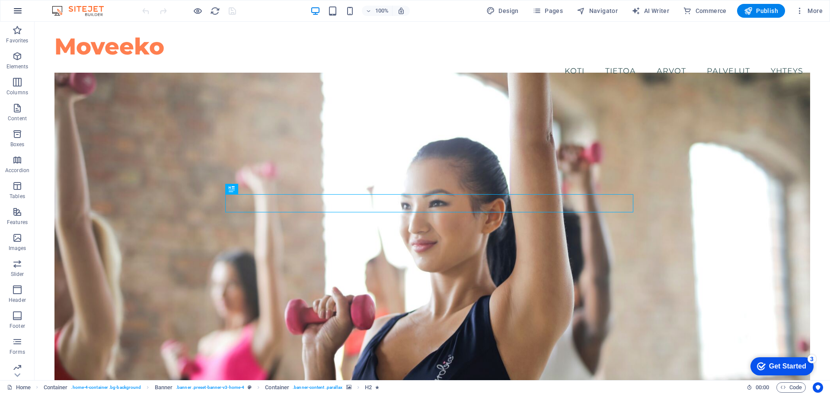
click at [22, 13] on icon "button" at bounding box center [18, 11] width 10 height 10
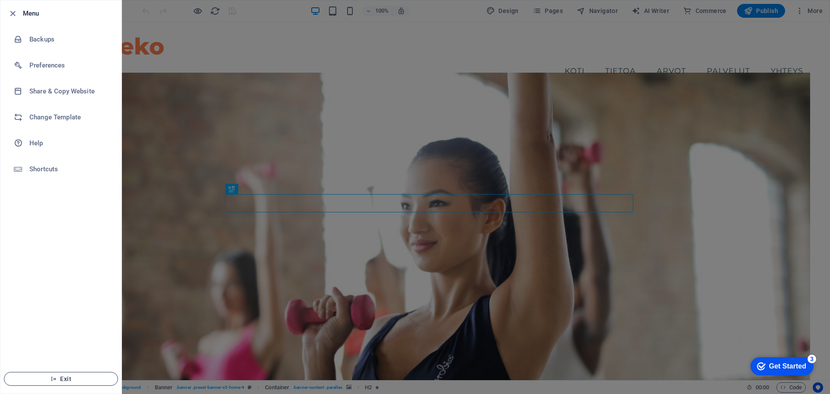
click at [70, 377] on span "Exit" at bounding box center [60, 378] width 99 height 7
